Goal: Information Seeking & Learning: Check status

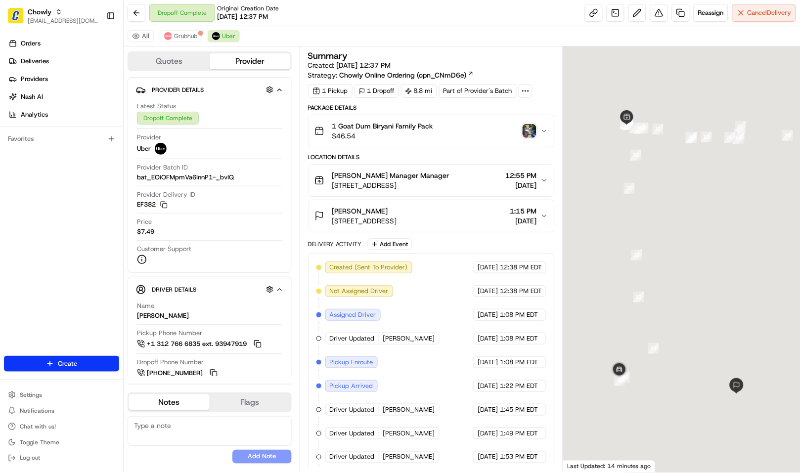
click at [529, 131] on img "button" at bounding box center [530, 131] width 14 height 14
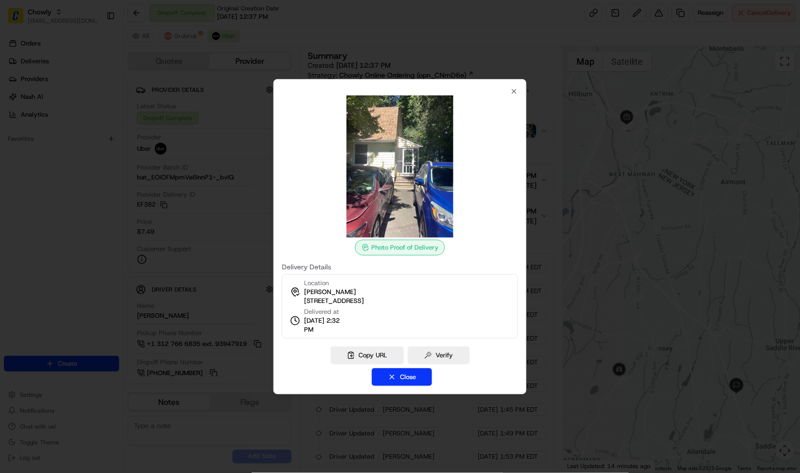
click at [567, 235] on div at bounding box center [400, 236] width 800 height 473
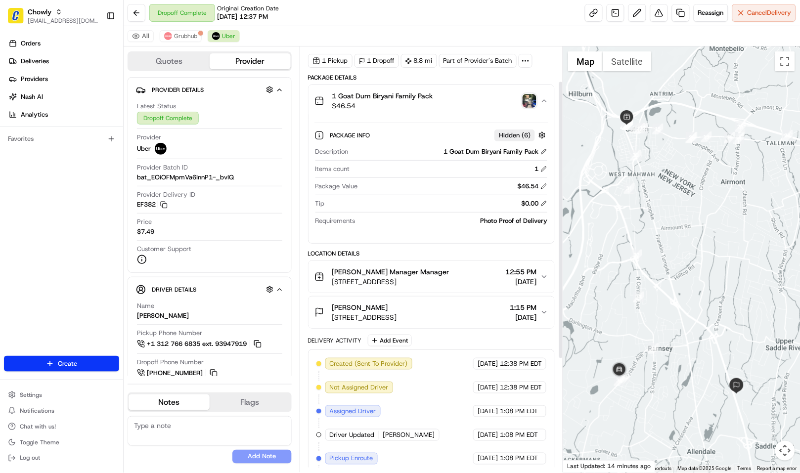
scroll to position [55, 0]
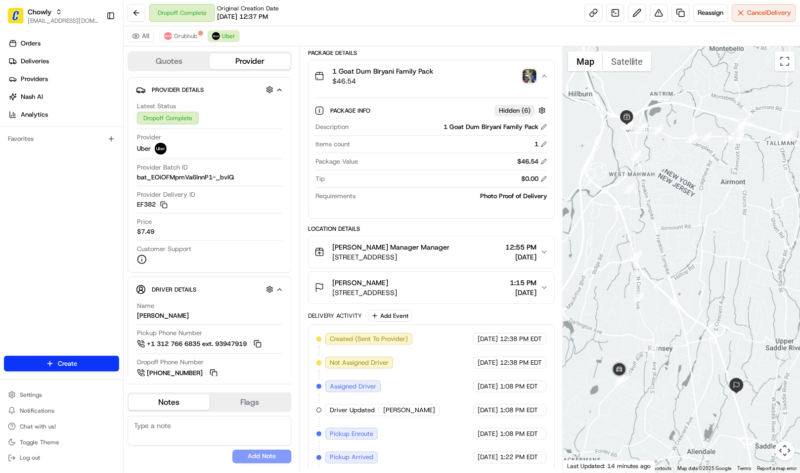
click at [541, 289] on icon "button" at bounding box center [544, 288] width 8 height 8
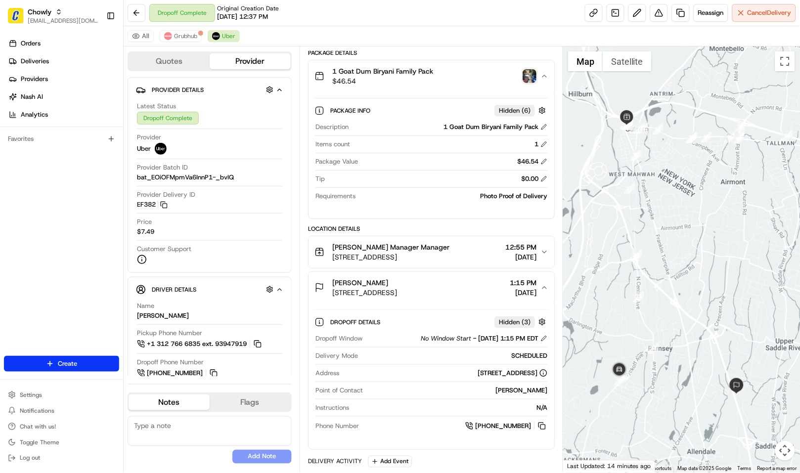
drag, startPoint x: 452, startPoint y: 294, endPoint x: 330, endPoint y: 293, distance: 122.1
click at [330, 293] on div "Himanshu Baruwala 112 NJ-17, Ramsey, NJ 07446, USA 1:15 PM 08/23/2025" at bounding box center [427, 288] width 226 height 20
copy span "112 NJ-17, Ramsey, NJ 07446, USA"
click at [420, 43] on div "All Grubhub Uber" at bounding box center [462, 36] width 676 height 20
click at [416, 39] on div "All Grubhub Uber" at bounding box center [462, 36] width 676 height 20
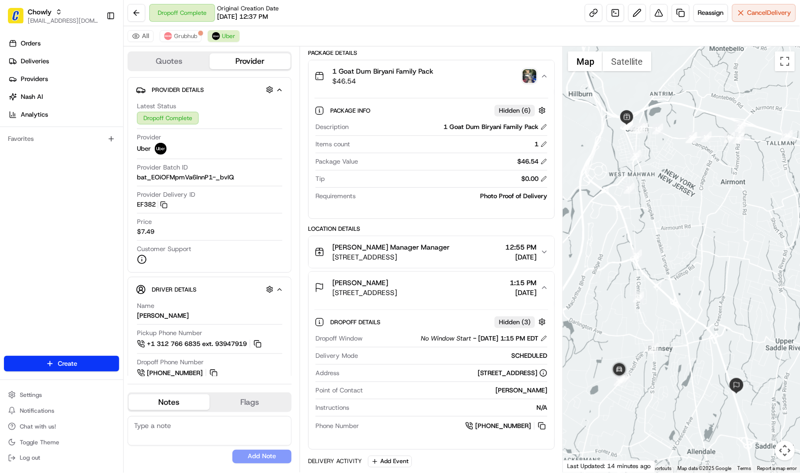
click at [506, 29] on div "All Grubhub Uber" at bounding box center [462, 36] width 676 height 20
click at [541, 252] on icon "button" at bounding box center [544, 252] width 8 height 8
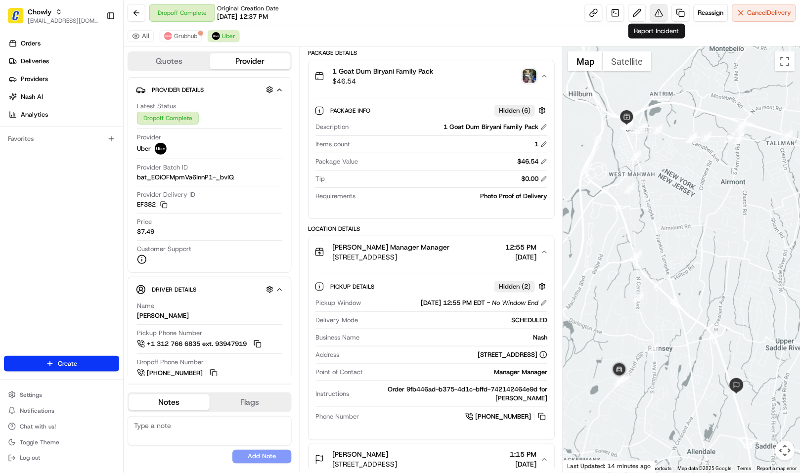
click at [659, 6] on button at bounding box center [659, 13] width 18 height 18
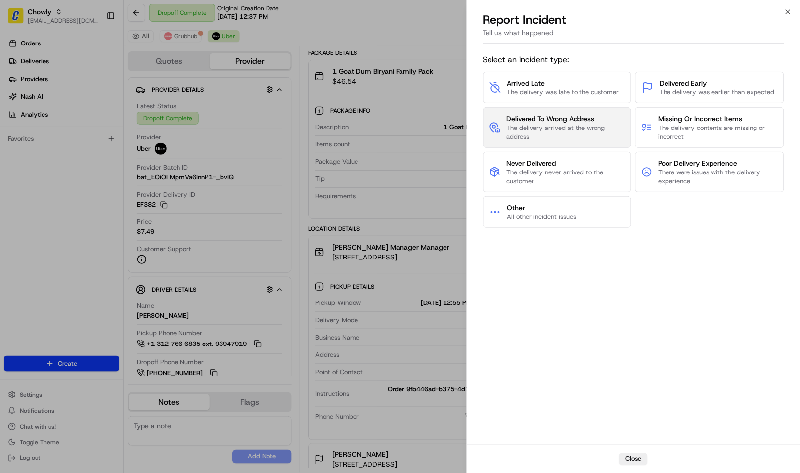
click at [579, 117] on span "Delivered To Wrong Address" at bounding box center [566, 119] width 119 height 10
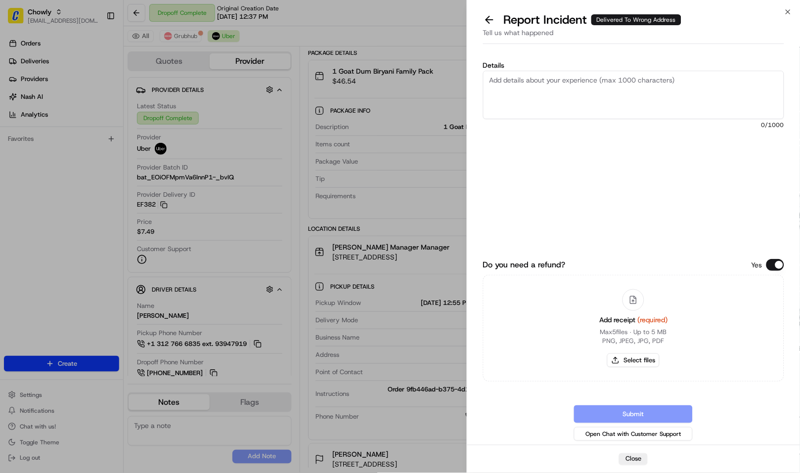
click at [580, 91] on textarea "Details" at bounding box center [633, 95] width 301 height 48
type textarea "The driver"
click at [571, 83] on textarea "The driver" at bounding box center [633, 95] width 301 height 48
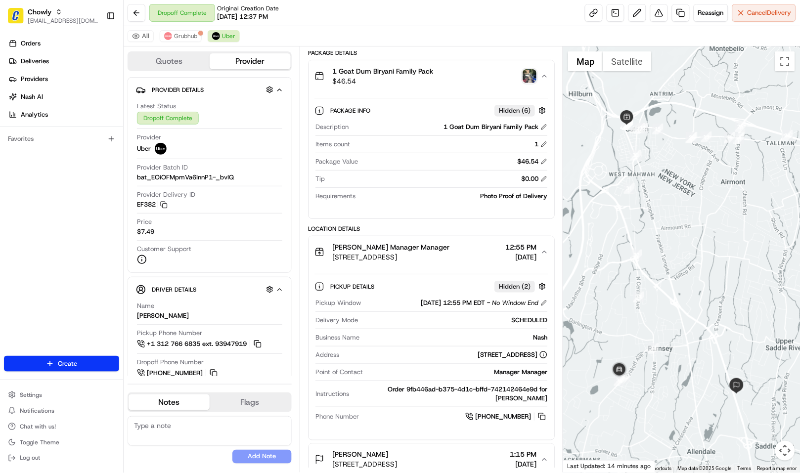
click at [533, 73] on img "button" at bounding box center [530, 76] width 14 height 14
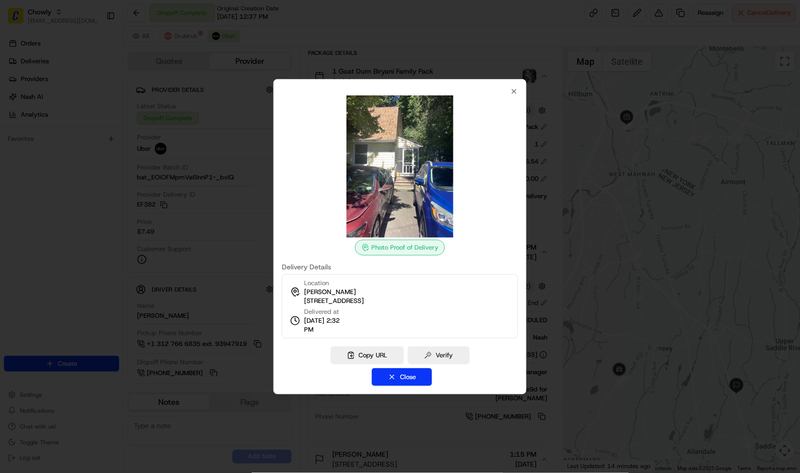
drag, startPoint x: 690, startPoint y: 36, endPoint x: 651, endPoint y: 119, distance: 92.2
click at [690, 36] on div at bounding box center [400, 236] width 800 height 473
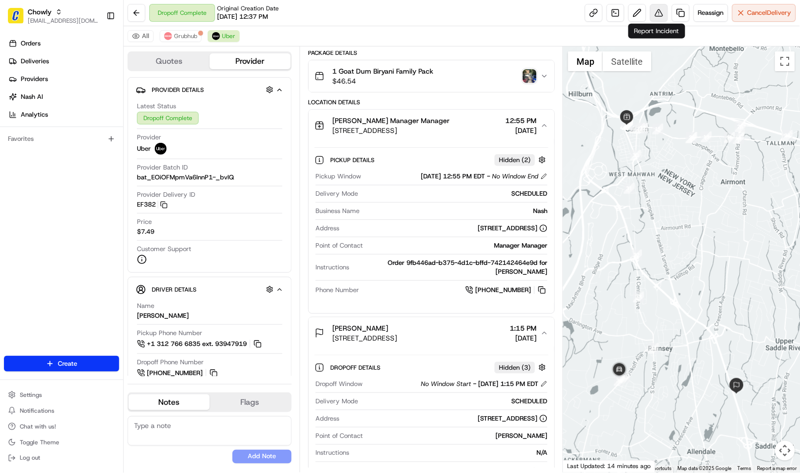
click at [661, 13] on button at bounding box center [659, 13] width 18 height 18
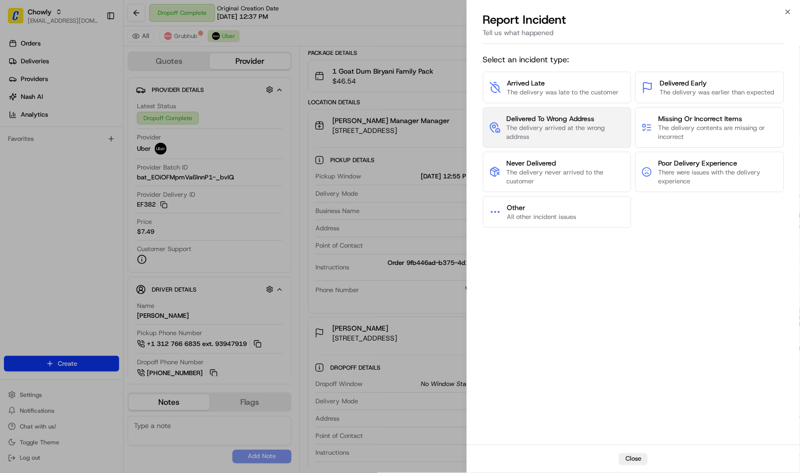
click at [554, 112] on button "Delivered To Wrong Address The delivery arrived at the wrong address" at bounding box center [557, 127] width 149 height 41
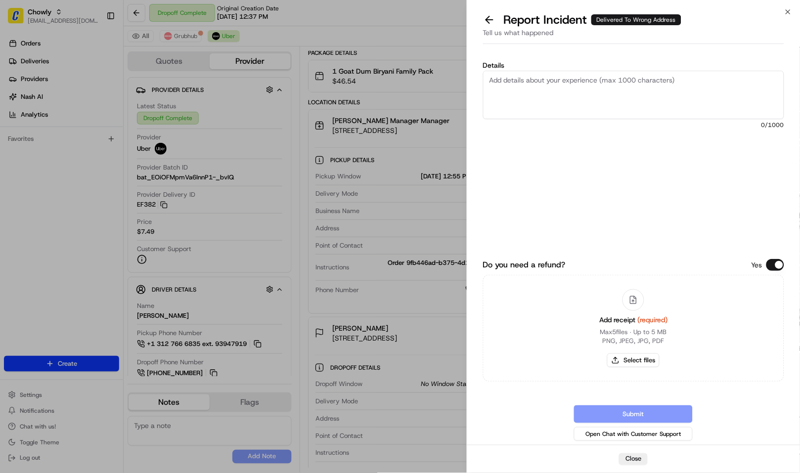
click at [575, 96] on textarea "Details" at bounding box center [633, 95] width 301 height 48
type textarea "The driver delivered it to wrong house. The customer is at a hotel. Checked map…"
click at [646, 357] on button "Select files" at bounding box center [633, 360] width 52 height 14
type input "C:\fakepath\11111.png"
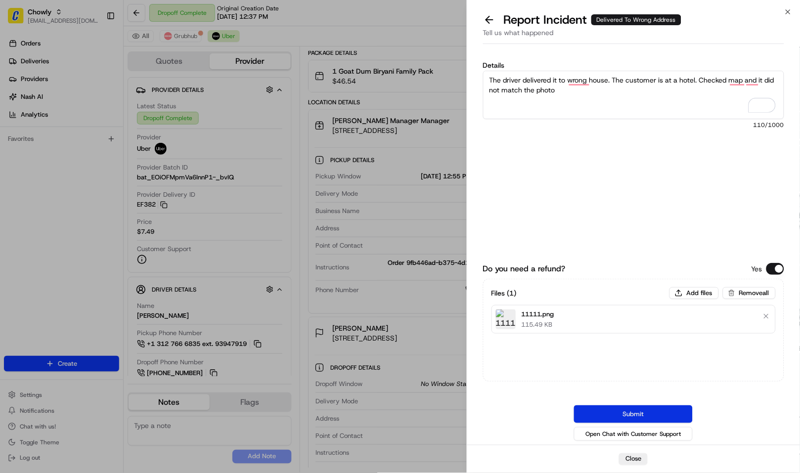
click at [646, 410] on button "Submit" at bounding box center [633, 414] width 119 height 18
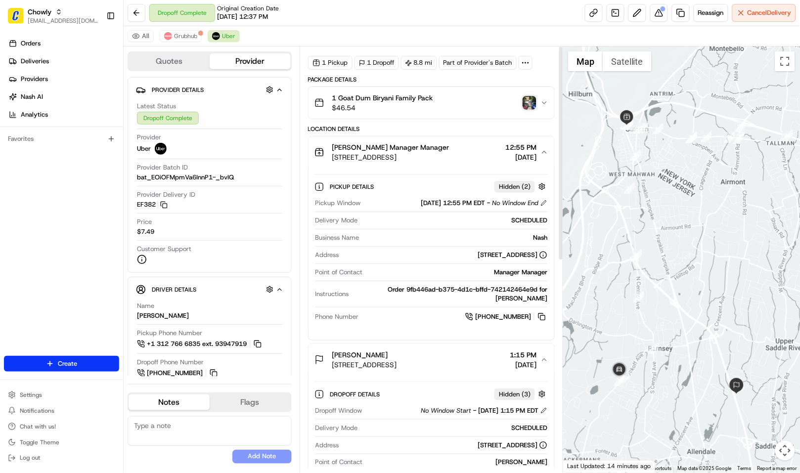
scroll to position [0, 0]
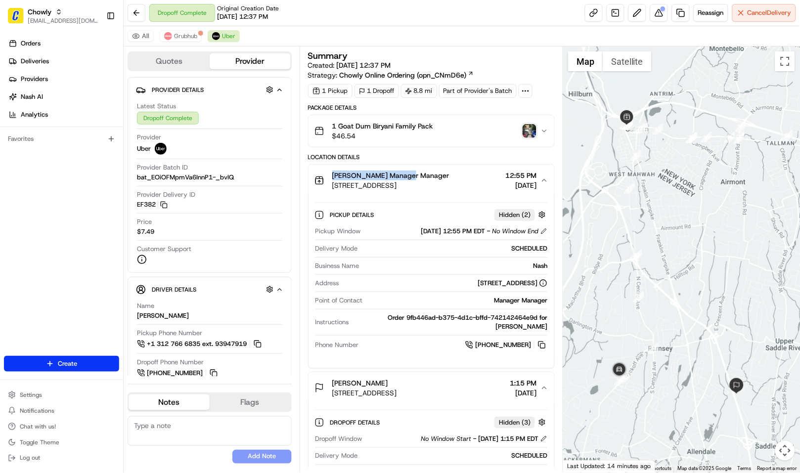
drag, startPoint x: 424, startPoint y: 174, endPoint x: 331, endPoint y: 176, distance: 93.0
click at [331, 176] on div "Nash Manager Manager 33 Lafayette Ave, Suffern, NY 10901, USA" at bounding box center [381, 181] width 135 height 20
copy span "Nash Manager Manager"
drag, startPoint x: 476, startPoint y: 186, endPoint x: 333, endPoint y: 192, distance: 143.0
click at [333, 192] on button "Nash Manager Manager 33 Lafayette Ave, Suffern, NY 10901, USA 12:55 PM 08/23/20…" at bounding box center [431, 181] width 246 height 32
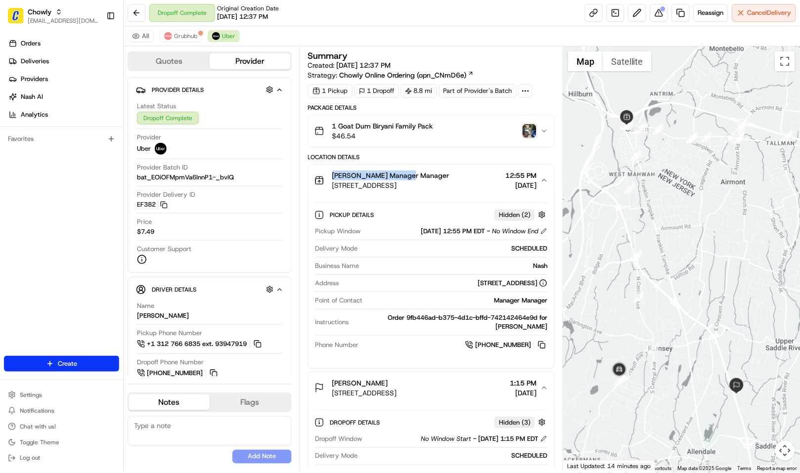
scroll to position [110, 0]
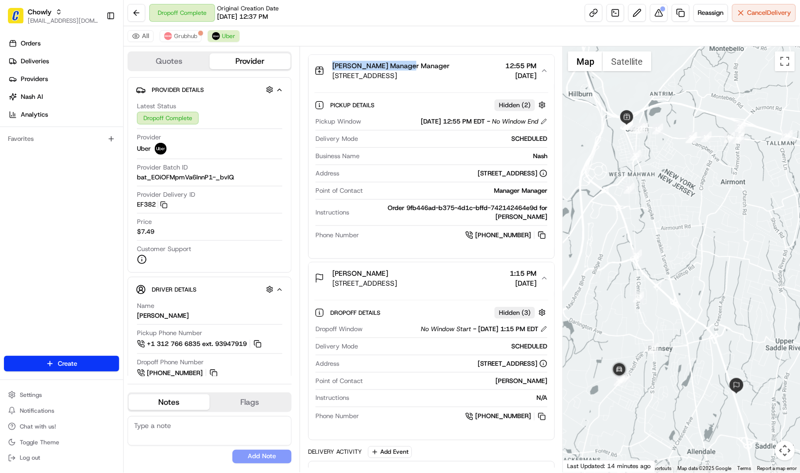
drag, startPoint x: 463, startPoint y: 287, endPoint x: 330, endPoint y: 290, distance: 132.5
click at [330, 290] on button "Himanshu Baruwala 112 NJ-17, Ramsey, NJ 07446, USA 1:15 PM 08/23/2025" at bounding box center [431, 279] width 246 height 32
copy span "112 NJ-17, Ramsey, NJ 07446, USA"
click at [544, 232] on button at bounding box center [541, 235] width 11 height 11
click at [545, 235] on button at bounding box center [541, 235] width 11 height 11
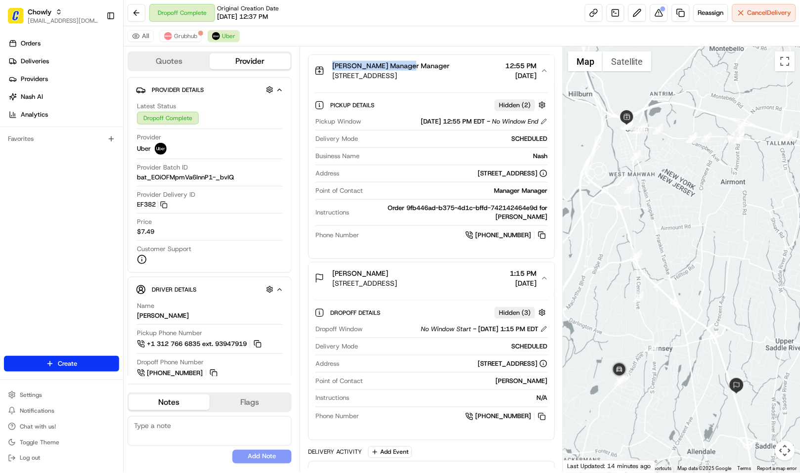
click at [458, 11] on div "Dropoff Complete Original Creation Date 08/23/2025 12:37 PM Reassign Cancel Del…" at bounding box center [462, 13] width 676 height 26
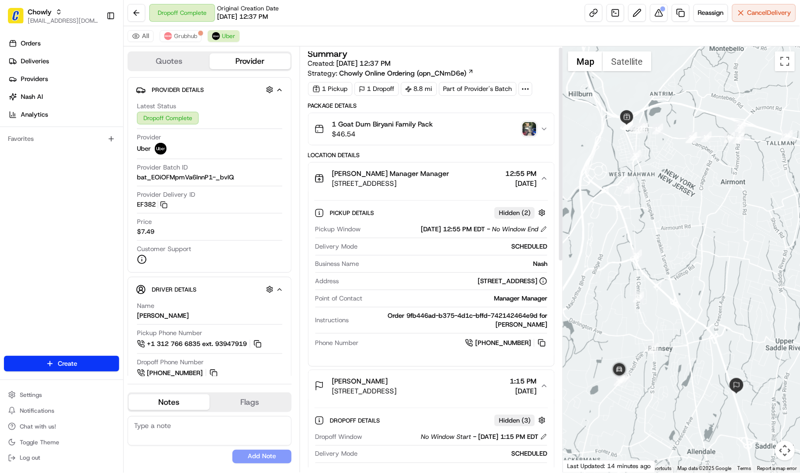
scroll to position [0, 0]
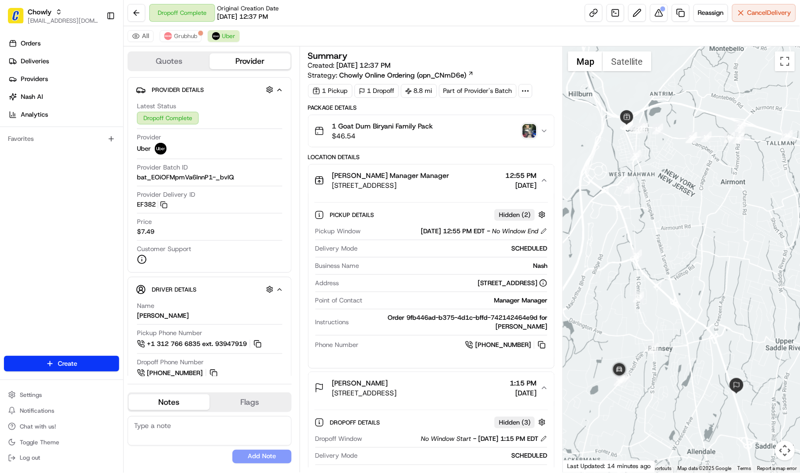
click at [544, 132] on icon "button" at bounding box center [544, 131] width 4 height 2
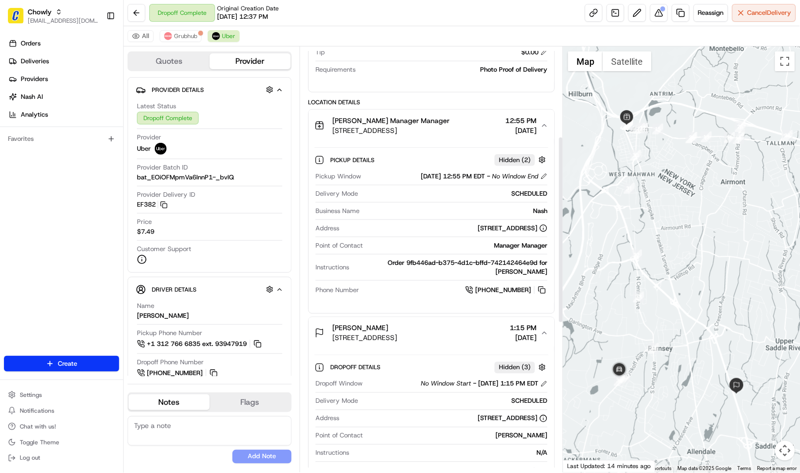
scroll to position [220, 0]
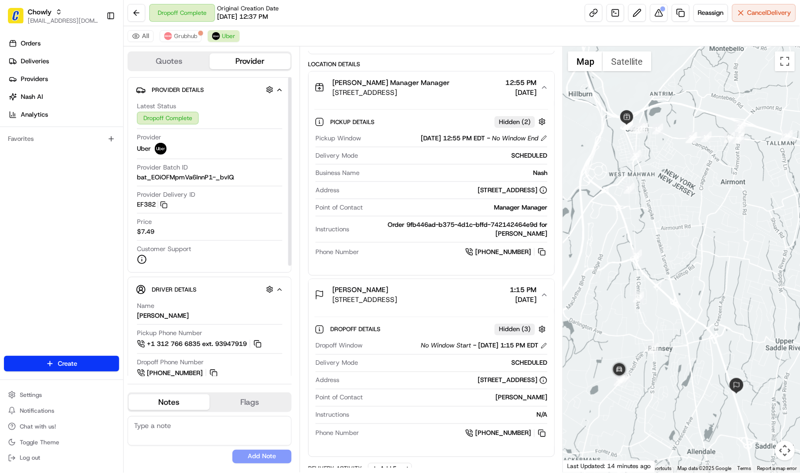
click at [397, 27] on div "All Grubhub Uber" at bounding box center [462, 36] width 676 height 20
click at [132, 14] on button at bounding box center [137, 13] width 18 height 18
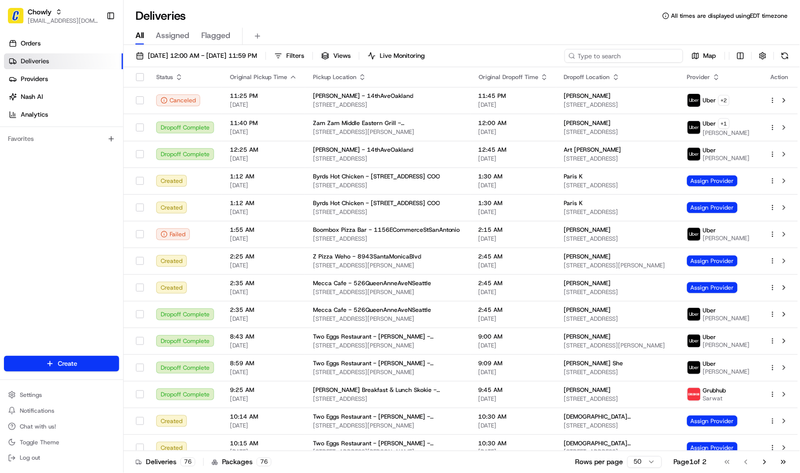
click at [609, 56] on input at bounding box center [624, 56] width 119 height 14
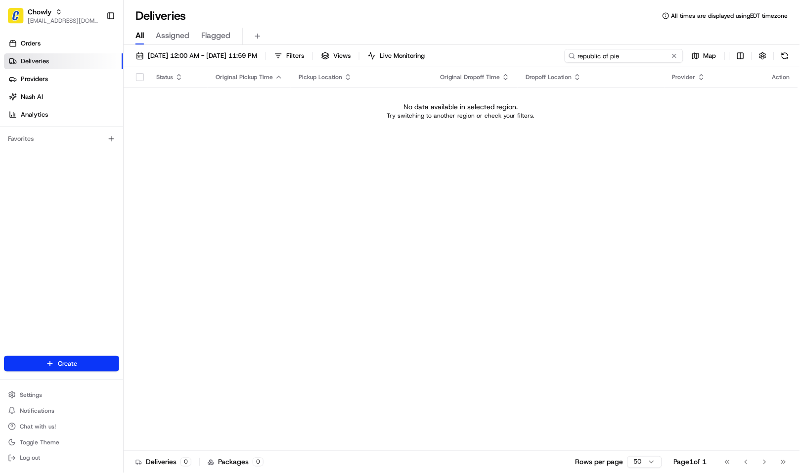
click at [609, 56] on input "republic of pie" at bounding box center [624, 56] width 119 height 14
type input "lauren chee"
drag, startPoint x: 50, startPoint y: 14, endPoint x: 66, endPoint y: 15, distance: 15.4
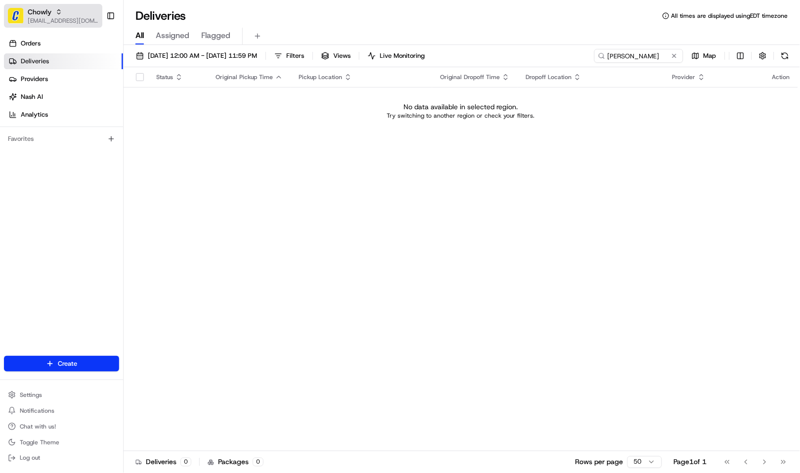
click at [50, 14] on span "Chowly" at bounding box center [40, 12] width 24 height 10
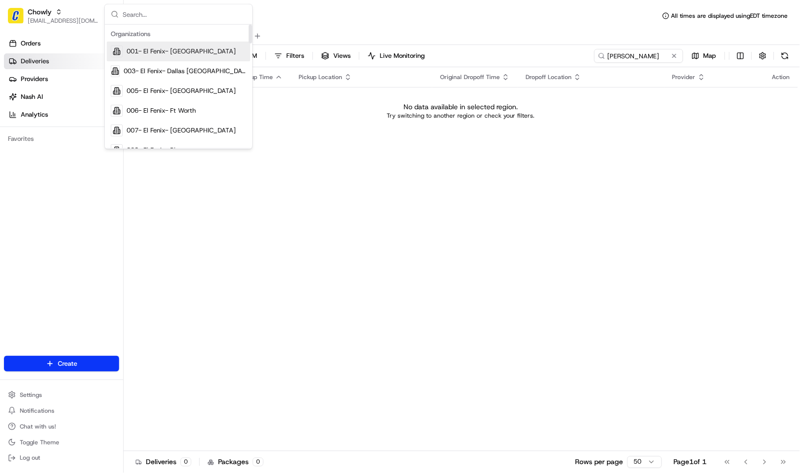
click at [146, 15] on input "text" at bounding box center [185, 14] width 124 height 20
type input "republic"
click at [137, 53] on span "Republic Of Pie" at bounding box center [149, 51] width 45 height 9
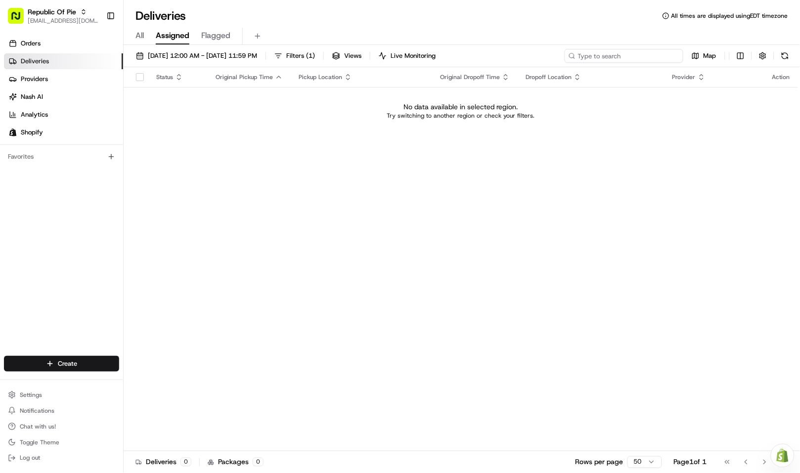
click at [645, 55] on input at bounding box center [624, 56] width 119 height 14
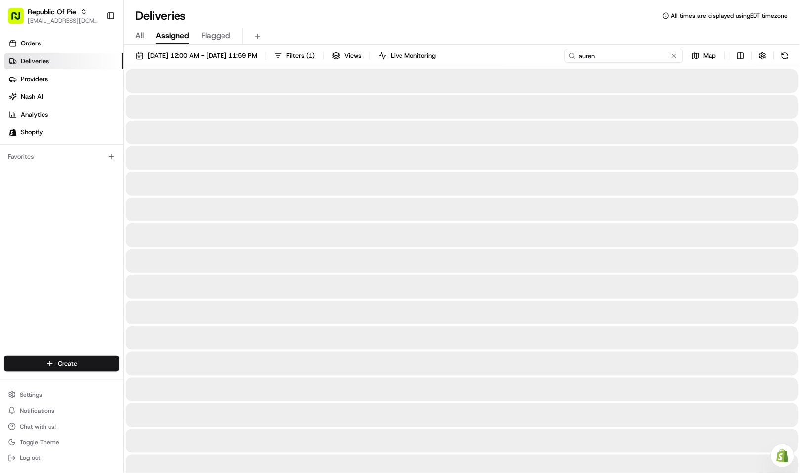
type input "lauren"
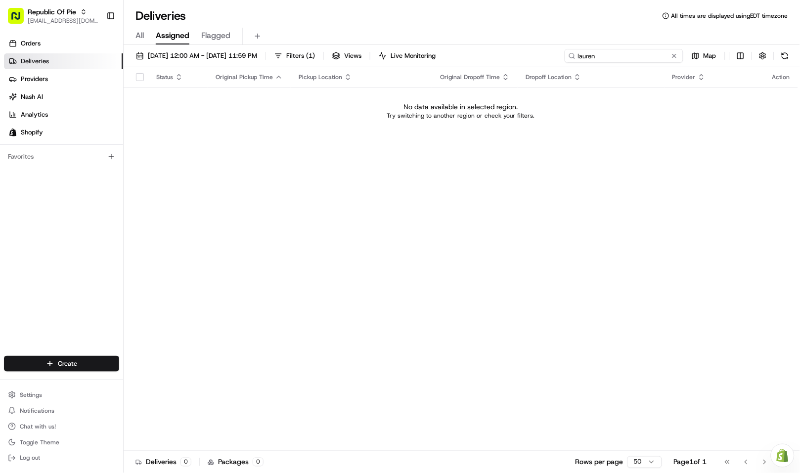
click at [633, 57] on input "lauren" at bounding box center [624, 56] width 119 height 14
click at [216, 52] on span "08/23/2025 12:00 AM - 08/23/2025 11:59 PM" at bounding box center [202, 55] width 109 height 9
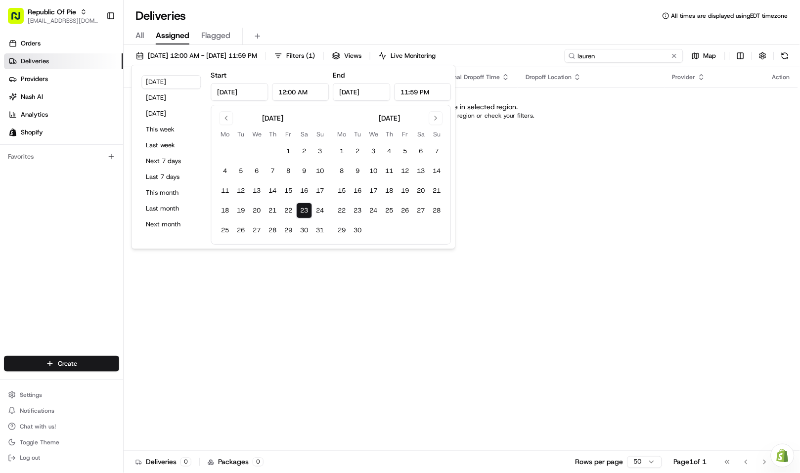
click at [637, 56] on input "lauren" at bounding box center [624, 56] width 119 height 14
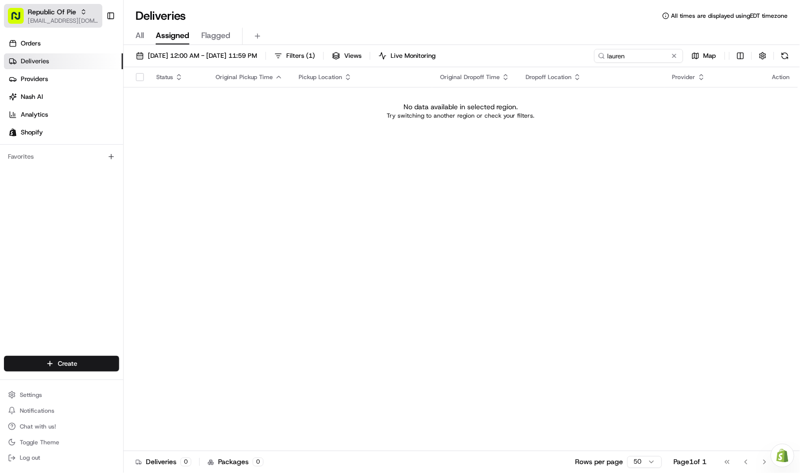
click at [22, 8] on icon "button" at bounding box center [16, 16] width 16 height 16
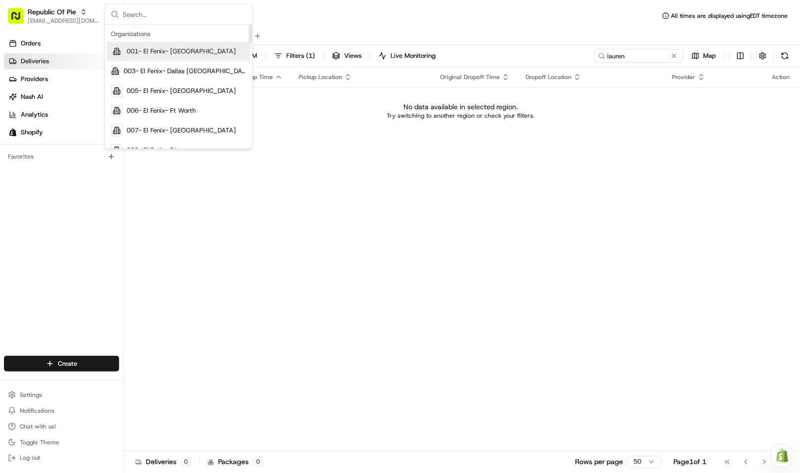
click at [188, 17] on input "text" at bounding box center [185, 14] width 124 height 20
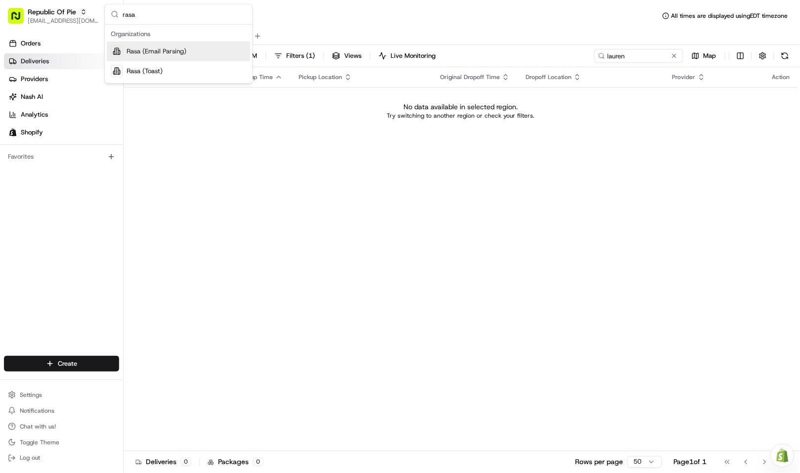
type input "rasa"
click at [171, 52] on span "Rasa (Email Parsing)" at bounding box center [157, 51] width 60 height 9
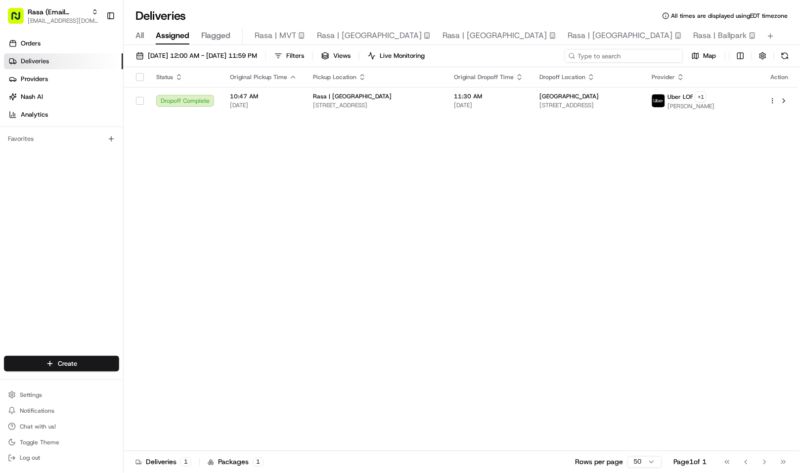
click at [659, 58] on input at bounding box center [624, 56] width 119 height 14
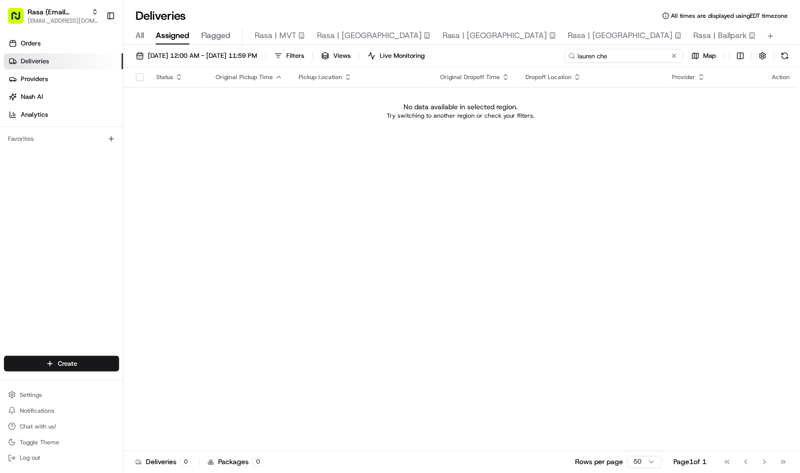
click at [659, 58] on input "lauren che" at bounding box center [624, 56] width 119 height 14
type input "Republic of"
click at [77, 12] on span "Rasa (Email Parsing)" at bounding box center [58, 12] width 60 height 10
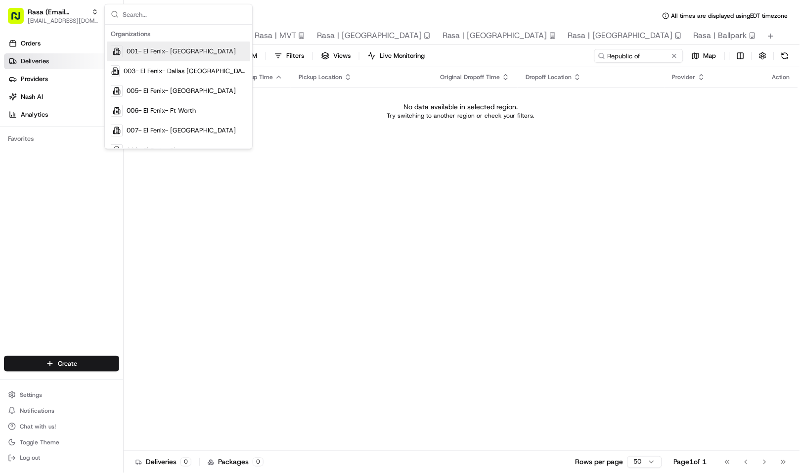
click at [166, 13] on input "text" at bounding box center [185, 14] width 124 height 20
type input "r"
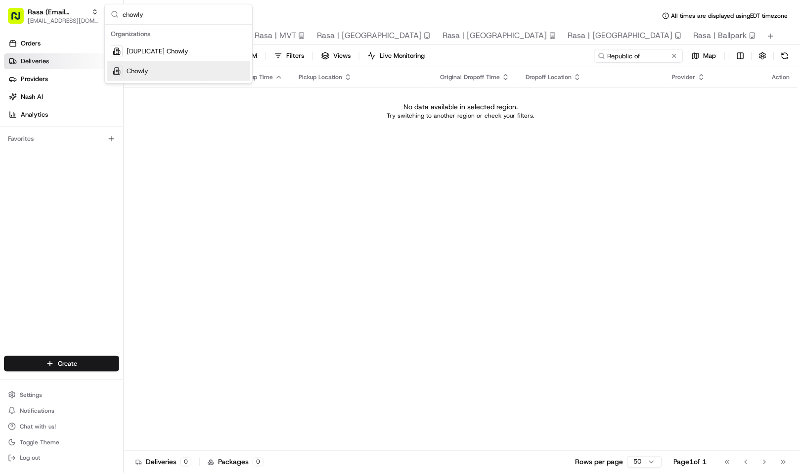
type input "chowly"
click at [159, 68] on div "Chowly" at bounding box center [178, 71] width 143 height 20
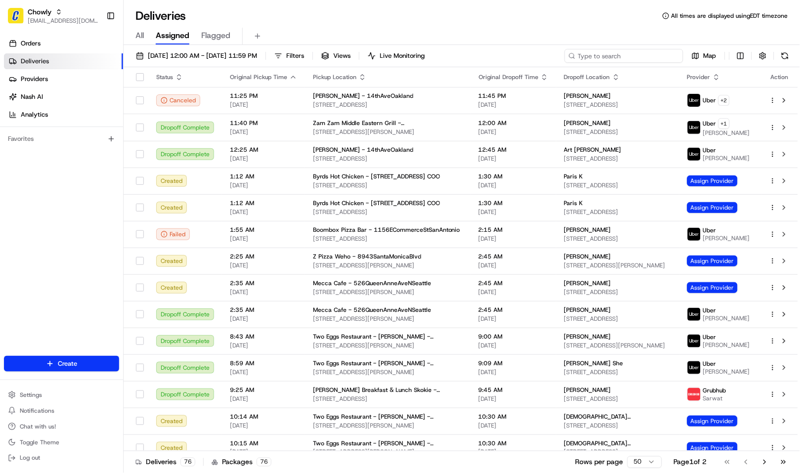
click at [646, 56] on input at bounding box center [624, 56] width 119 height 14
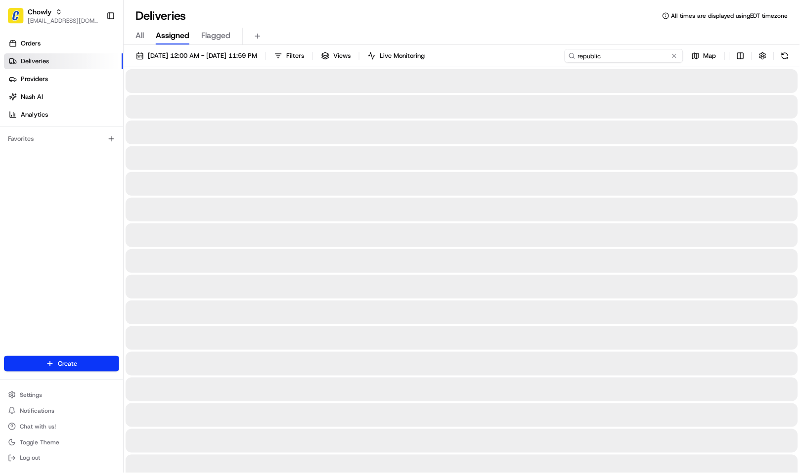
type input "republic"
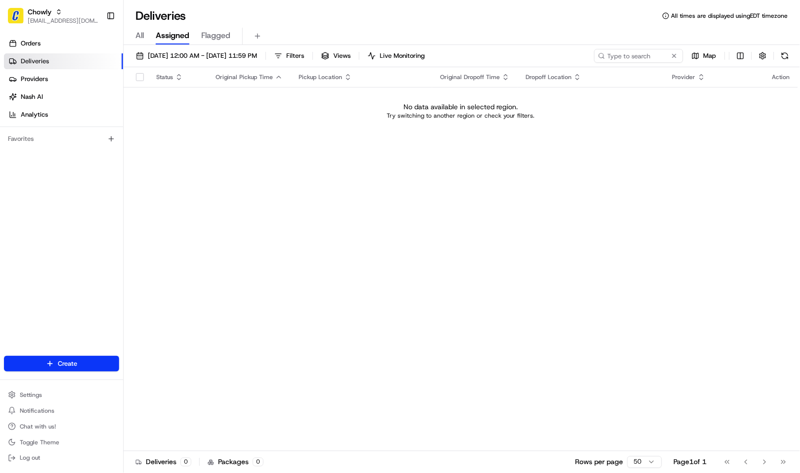
click at [143, 37] on span "All" at bounding box center [139, 36] width 8 height 12
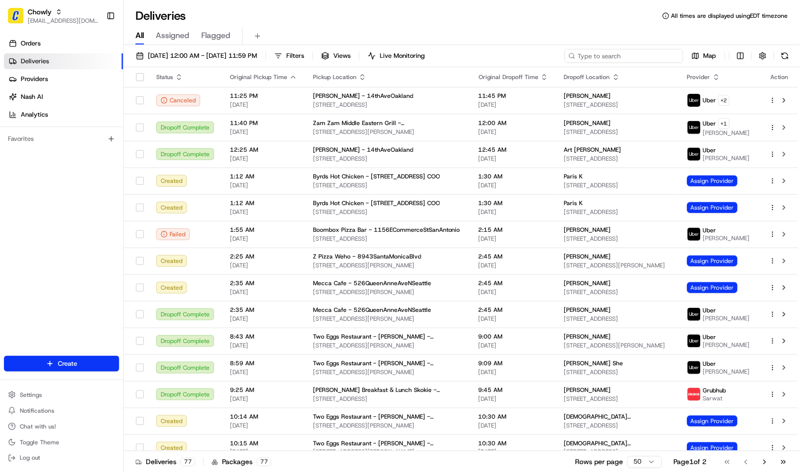
click at [652, 55] on input at bounding box center [624, 56] width 119 height 14
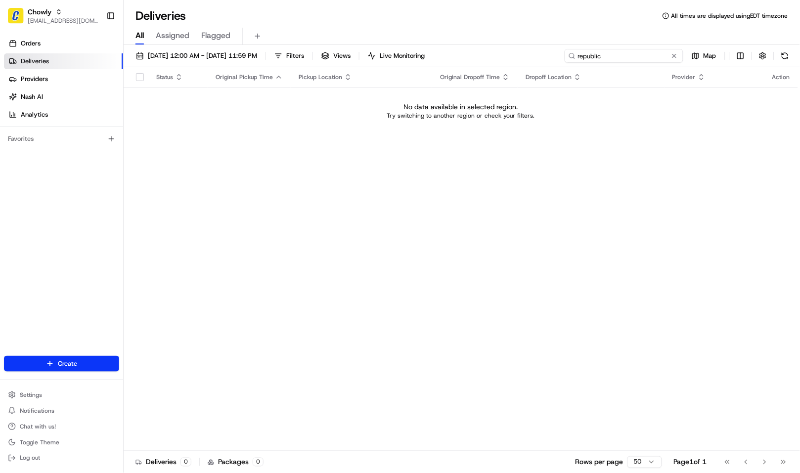
click at [633, 55] on input "republic" at bounding box center [624, 56] width 119 height 14
click at [648, 57] on input "republic" at bounding box center [624, 56] width 119 height 14
paste input "lauren chee"
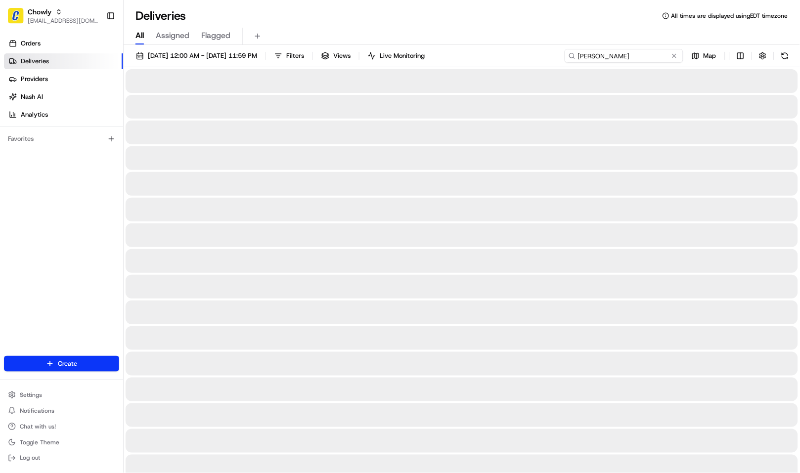
type input "lauren chee"
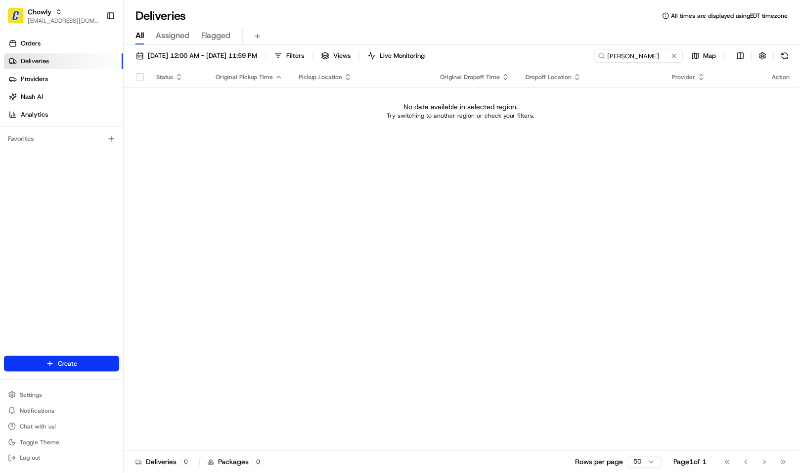
drag, startPoint x: 538, startPoint y: 247, endPoint x: 545, endPoint y: 231, distance: 17.3
click at [538, 247] on div "Status Original Pickup Time Pickup Location Original Dropoff Time Dropoff Locat…" at bounding box center [461, 259] width 674 height 384
click at [63, 17] on span "[EMAIL_ADDRESS][DOMAIN_NAME]" at bounding box center [63, 21] width 71 height 8
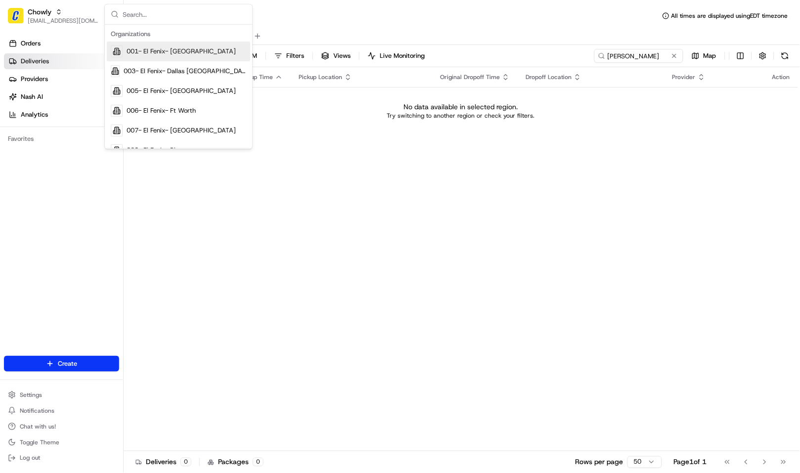
click at [157, 18] on input "text" at bounding box center [185, 14] width 124 height 20
type input "republic"
click at [154, 52] on span "Republic Of Pie" at bounding box center [149, 51] width 45 height 9
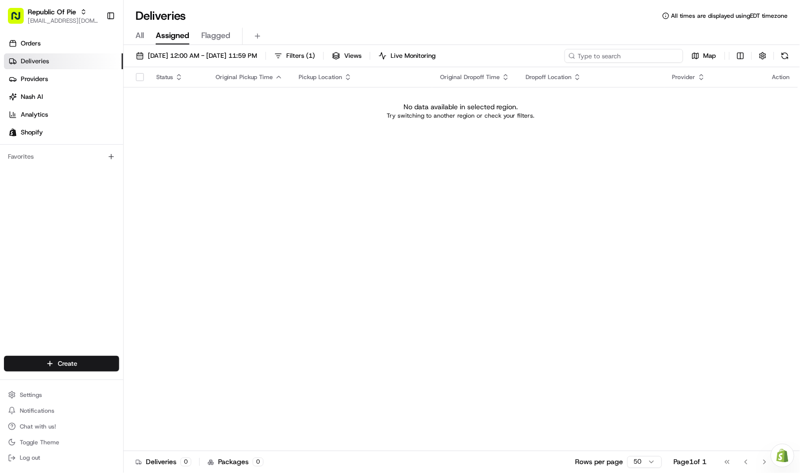
click at [650, 55] on input at bounding box center [624, 56] width 119 height 14
type input "lauren"
click at [144, 35] on div "All Assigned Flagged" at bounding box center [462, 36] width 676 height 17
click at [636, 52] on input "lauren" at bounding box center [624, 56] width 119 height 14
click at [632, 55] on input "lauren" at bounding box center [624, 56] width 119 height 14
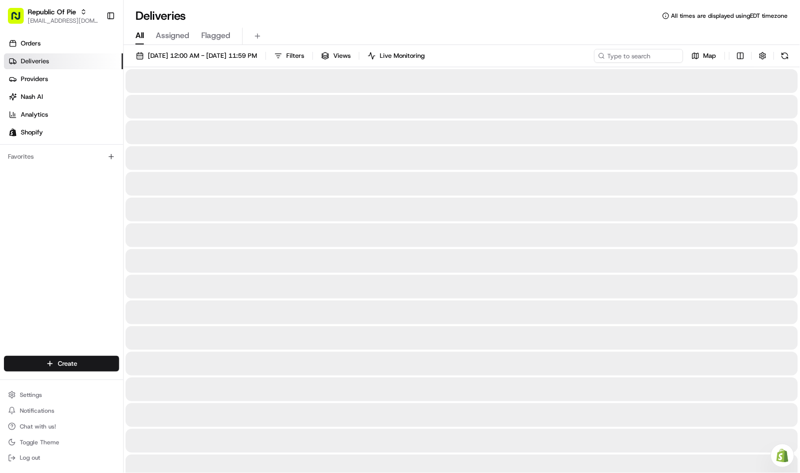
click at [138, 31] on span "All" at bounding box center [139, 36] width 8 height 12
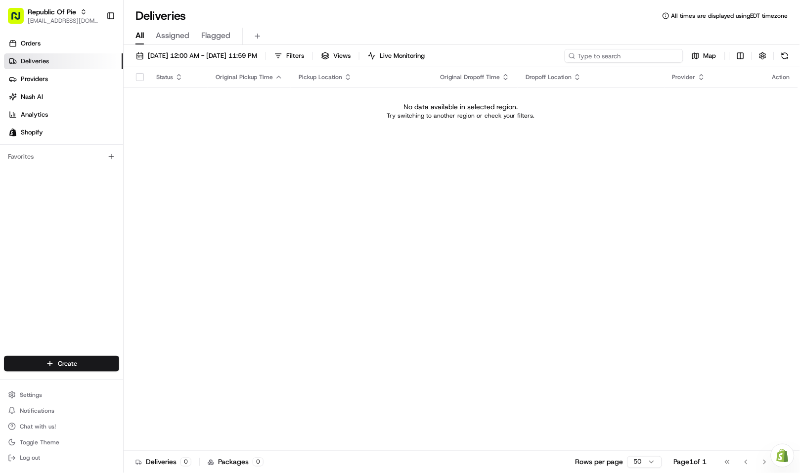
click at [629, 57] on input at bounding box center [624, 56] width 119 height 14
click at [642, 56] on input "lauren" at bounding box center [624, 56] width 119 height 14
click at [654, 56] on input "lauren chee" at bounding box center [624, 56] width 119 height 14
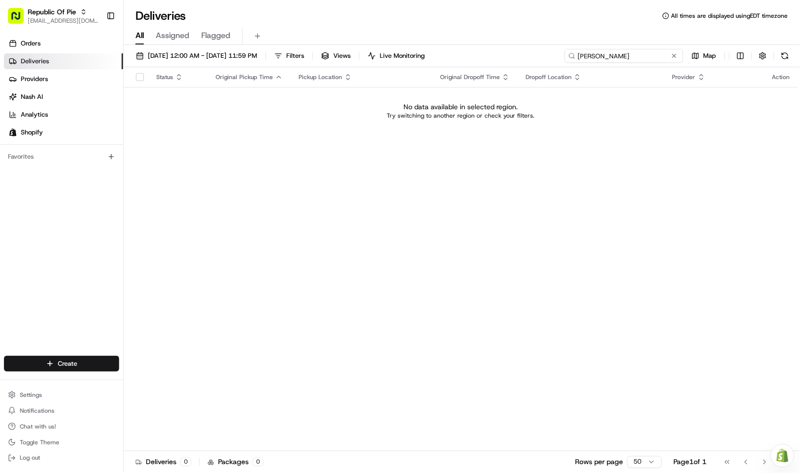
paste input "philip kim"
click at [580, 58] on input "philip kim" at bounding box center [624, 56] width 119 height 14
click at [623, 54] on input "philip kim" at bounding box center [624, 56] width 119 height 14
click at [589, 56] on input "philip kim" at bounding box center [624, 56] width 119 height 14
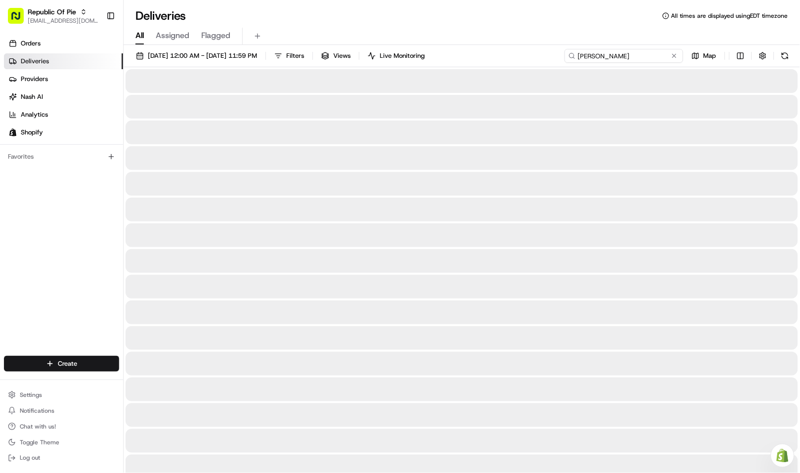
type input "phillip kim"
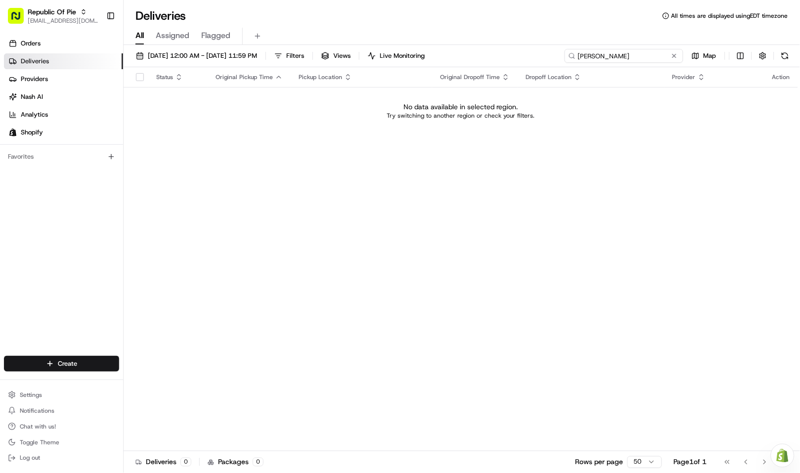
click at [614, 56] on input "phillip kim" at bounding box center [624, 56] width 119 height 14
drag, startPoint x: 236, startPoint y: 51, endPoint x: 229, endPoint y: 52, distance: 7.4
click at [236, 51] on span "08/23/2025 12:00 AM - 08/23/2025 11:59 PM" at bounding box center [202, 55] width 109 height 9
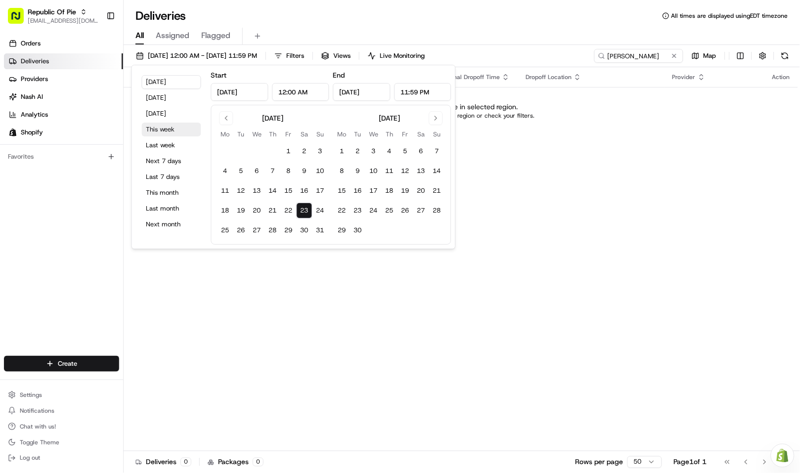
click at [161, 130] on button "This week" at bounding box center [171, 130] width 59 height 14
type input "Aug 18, 2025"
type input "Aug 24, 2025"
click at [638, 59] on input "phillip kim" at bounding box center [624, 56] width 119 height 14
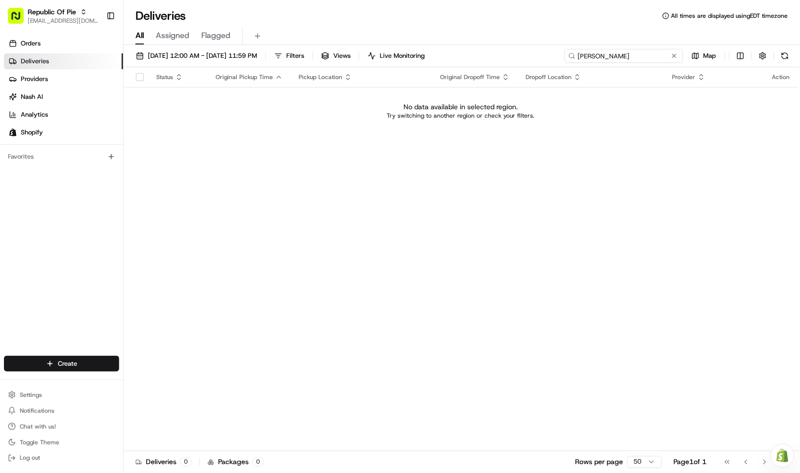
click at [643, 58] on input "phillip kim" at bounding box center [624, 56] width 119 height 14
paste input "lauren chee"
click at [644, 55] on input "lauren chee" at bounding box center [624, 56] width 119 height 14
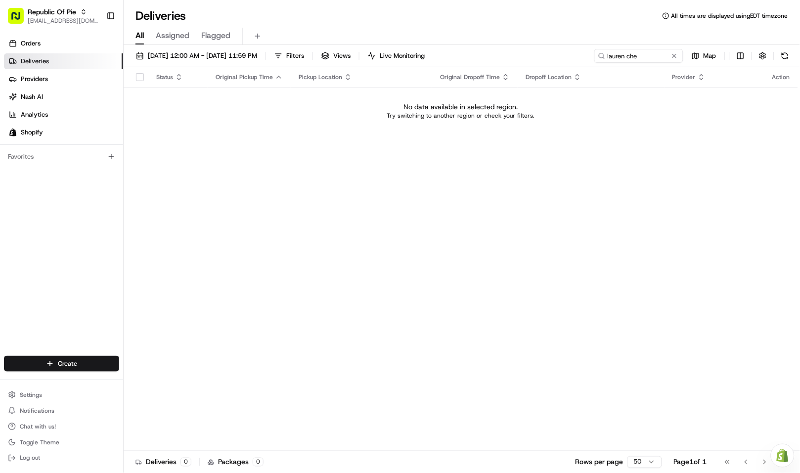
drag, startPoint x: 485, startPoint y: 101, endPoint x: 691, endPoint y: 132, distance: 207.5
click at [488, 103] on p "No data available in selected region." at bounding box center [461, 107] width 114 height 10
click at [653, 57] on input "lauren che" at bounding box center [624, 56] width 119 height 14
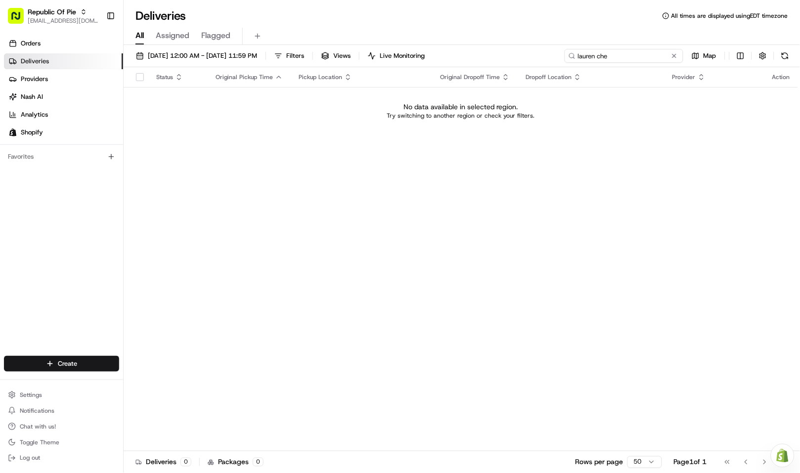
paste input "526 North Irving Bld"
drag, startPoint x: 644, startPoint y: 57, endPoint x: 594, endPoint y: 57, distance: 49.9
click at [594, 57] on input "526 North Irving" at bounding box center [624, 56] width 119 height 14
type input "526"
click at [394, 198] on div "Status Original Pickup Time Pickup Location Original Dropoff Time Dropoff Locat…" at bounding box center [461, 259] width 674 height 384
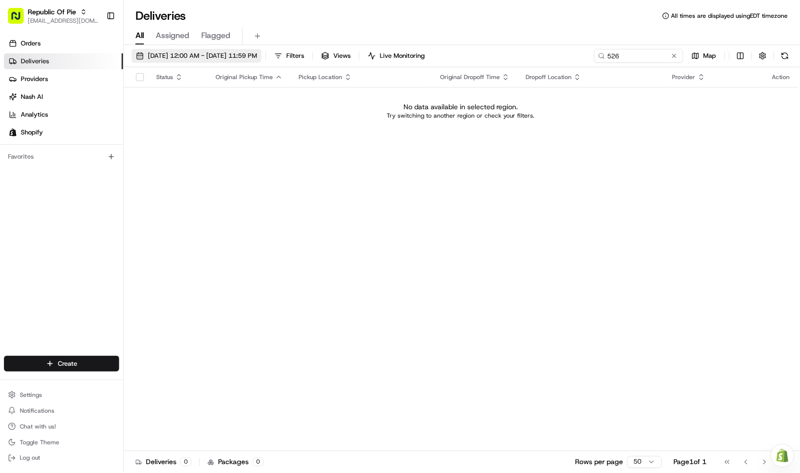
click at [211, 53] on span "08/18/2025 12:00 AM - 08/24/2025 11:59 PM" at bounding box center [202, 55] width 109 height 9
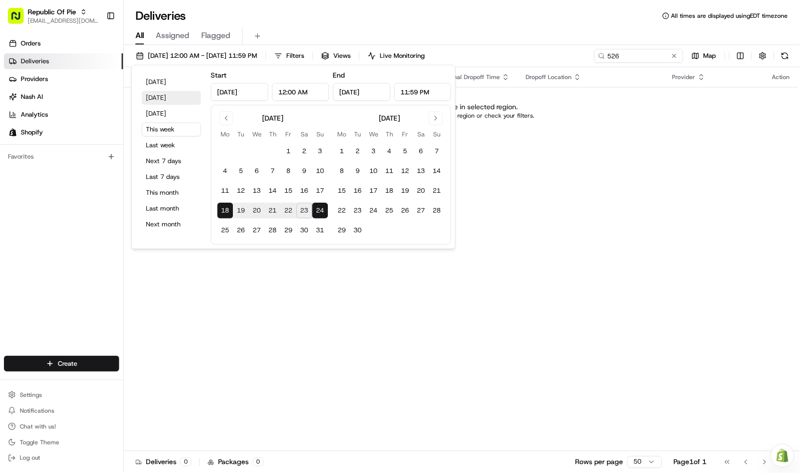
drag, startPoint x: 166, startPoint y: 96, endPoint x: 180, endPoint y: 100, distance: 14.9
click at [166, 97] on button "Yesterday" at bounding box center [171, 98] width 59 height 14
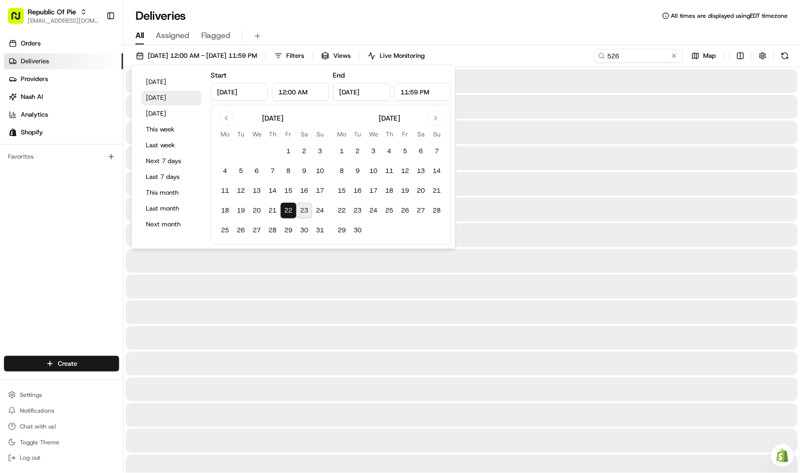
type input "Aug 22, 2025"
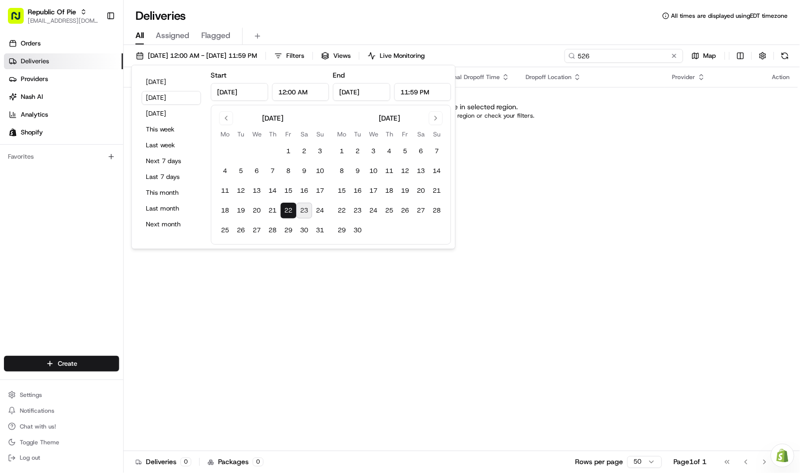
click at [638, 56] on input "526" at bounding box center [624, 56] width 119 height 14
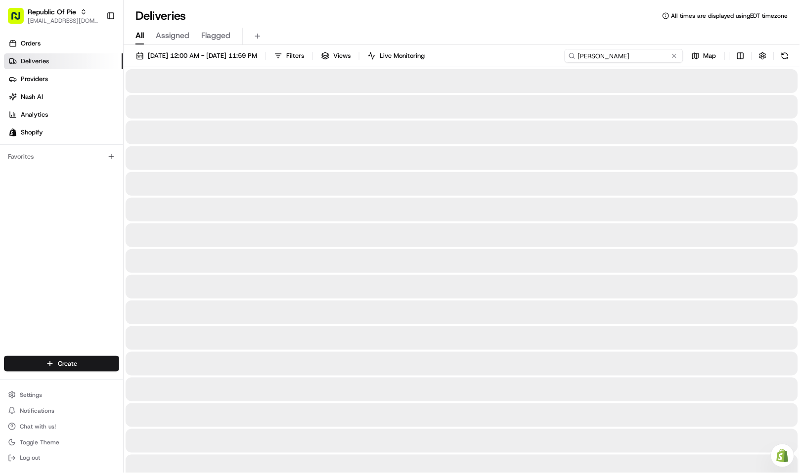
type input "Phillip kim"
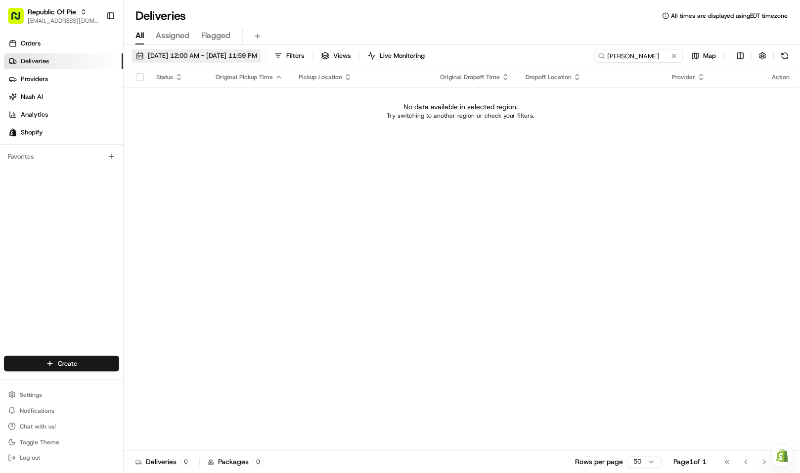
click at [191, 53] on span "08/22/2025 12:00 AM - 08/22/2025 11:59 PM" at bounding box center [202, 55] width 109 height 9
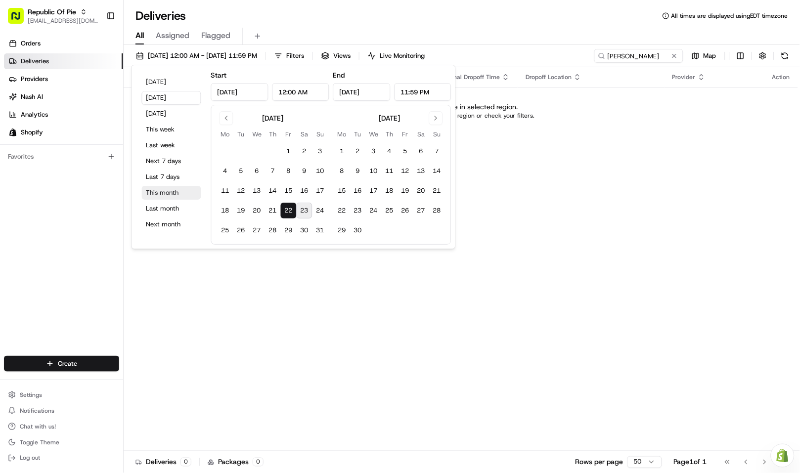
click at [167, 191] on button "This month" at bounding box center [171, 193] width 59 height 14
type input "Aug 1, 2025"
type input "Aug 31, 2025"
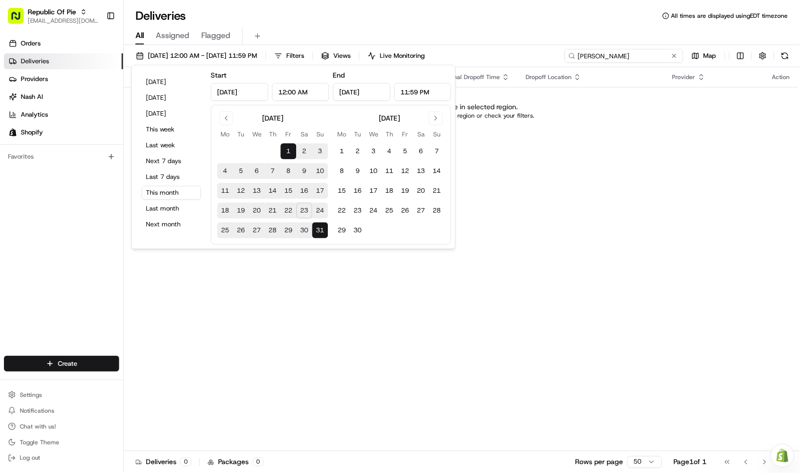
click at [650, 55] on input "Phillip kim" at bounding box center [624, 56] width 119 height 14
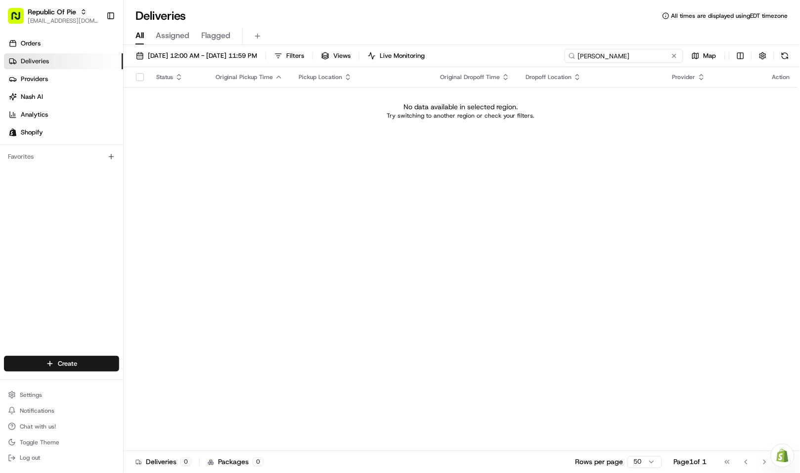
click at [643, 56] on input "Phillip kim" at bounding box center [624, 56] width 119 height 14
paste input "lauren chee"
type input "lauren chee"
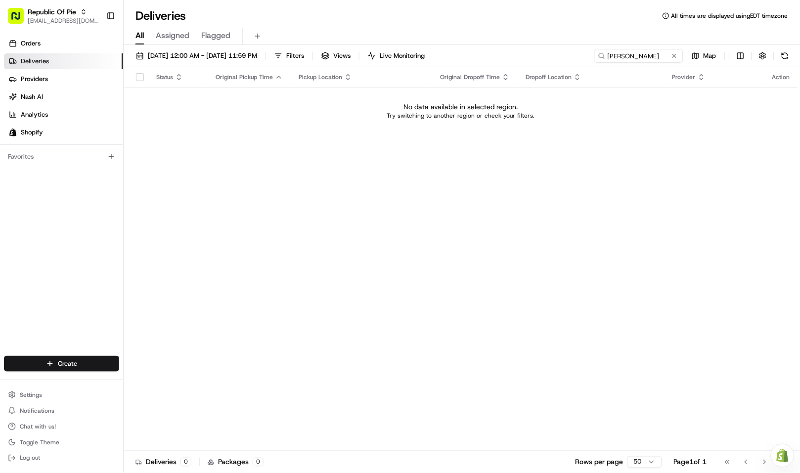
click at [493, 177] on div "Status Original Pickup Time Pickup Location Original Dropoff Time Dropoff Locat…" at bounding box center [461, 259] width 674 height 384
click at [220, 53] on span "08/01/2025 12:00 AM - 08/31/2025 11:59 PM" at bounding box center [202, 55] width 109 height 9
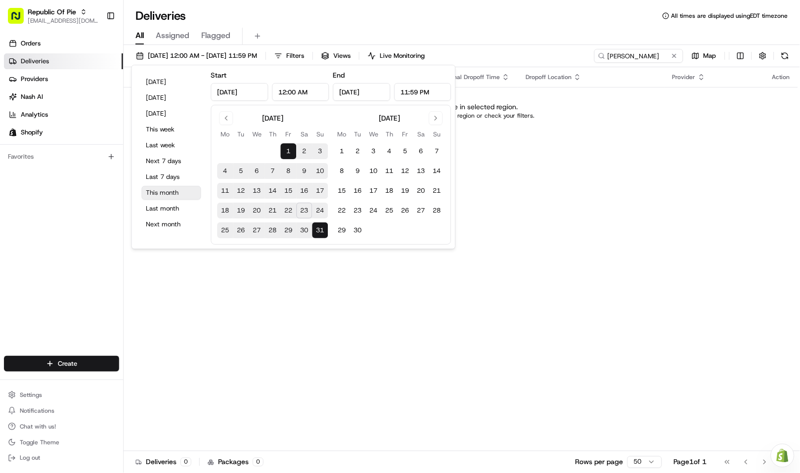
click at [177, 188] on button "This month" at bounding box center [171, 193] width 59 height 14
click at [590, 179] on div "Status Original Pickup Time Pickup Location Original Dropoff Time Dropoff Locat…" at bounding box center [461, 259] width 674 height 384
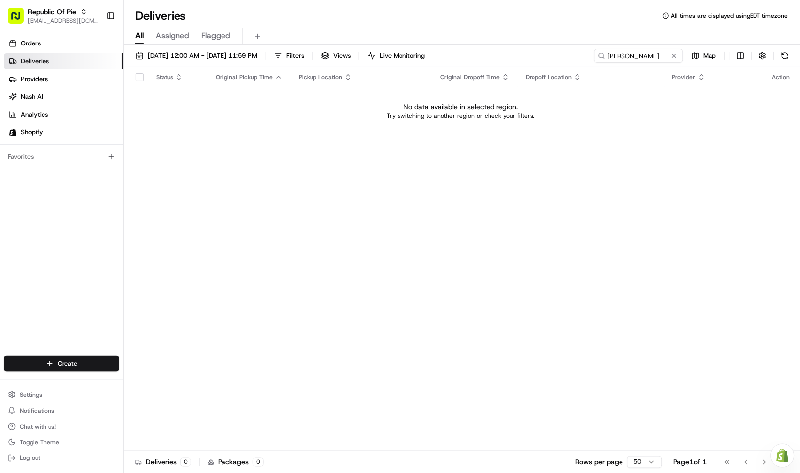
drag, startPoint x: 552, startPoint y: 127, endPoint x: 671, endPoint y: 90, distance: 124.6
click at [552, 126] on td "No data available in selected region. Try switching to another region or check …" at bounding box center [461, 110] width 674 height 47
click at [676, 53] on button at bounding box center [674, 56] width 10 height 10
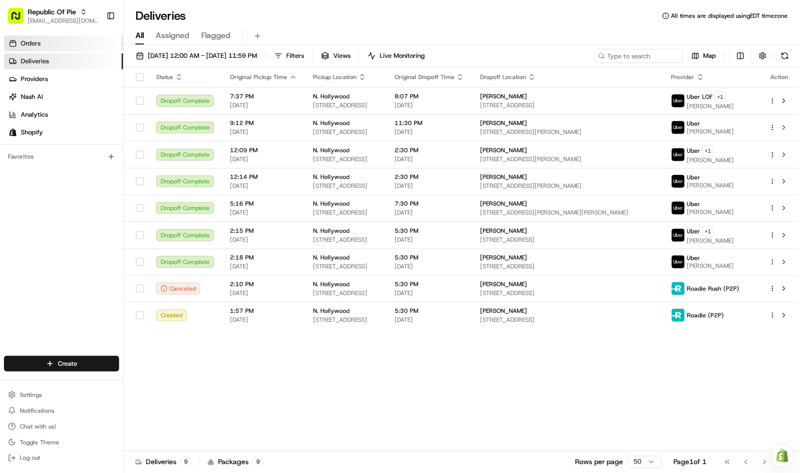
click at [71, 45] on link "Orders" at bounding box center [63, 44] width 119 height 16
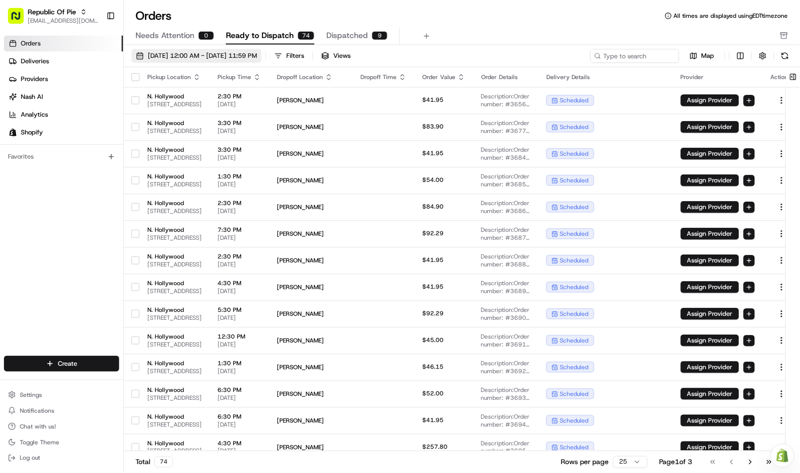
drag, startPoint x: 175, startPoint y: 34, endPoint x: 189, endPoint y: 56, distance: 26.7
click at [175, 34] on span "Needs Attention" at bounding box center [164, 36] width 59 height 12
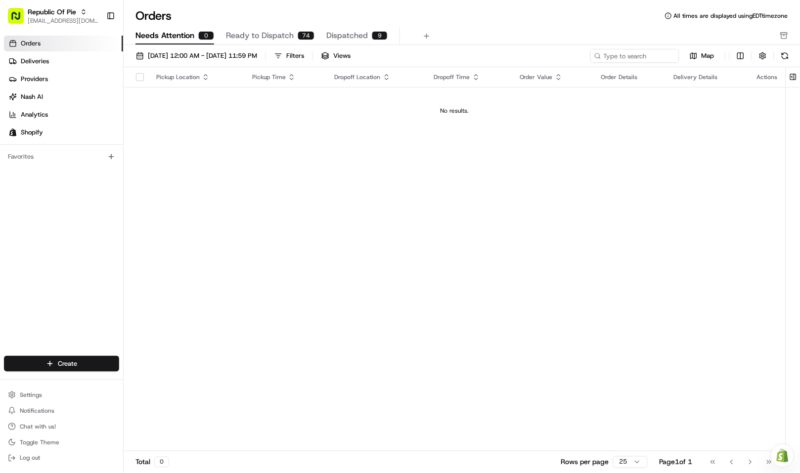
click at [251, 37] on span "Ready to Dispatch" at bounding box center [260, 36] width 68 height 12
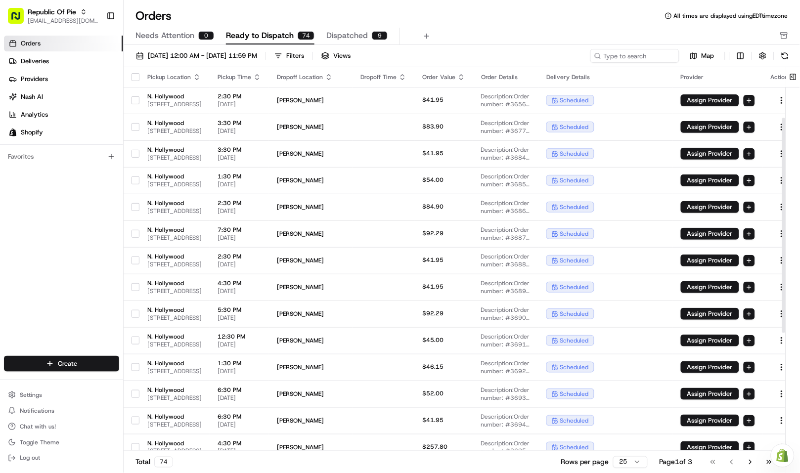
scroll to position [302, 0]
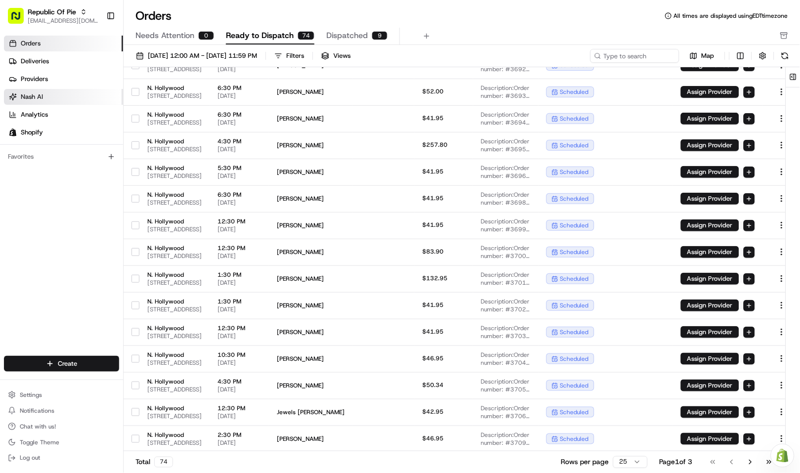
drag, startPoint x: 75, startPoint y: 60, endPoint x: 117, endPoint y: 99, distance: 58.1
click at [75, 60] on link "Deliveries" at bounding box center [63, 61] width 119 height 16
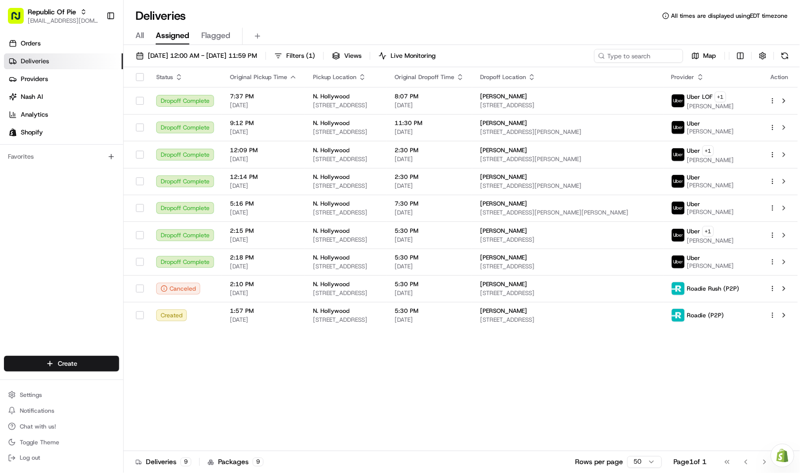
click at [212, 38] on span "Flagged" at bounding box center [215, 36] width 29 height 12
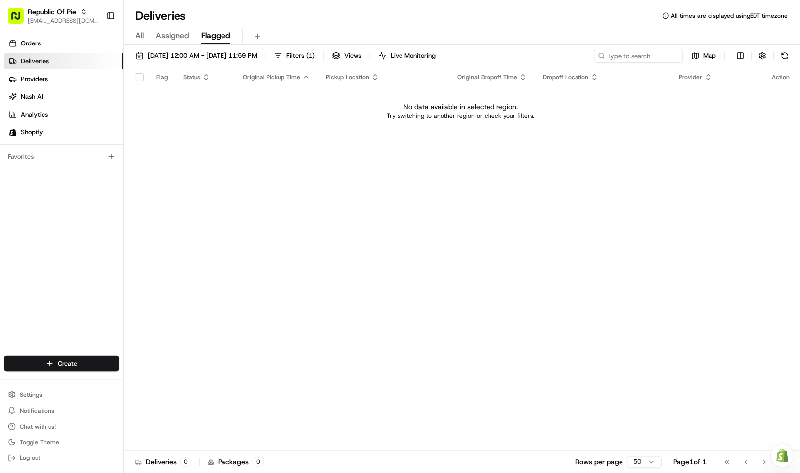
click at [136, 31] on span "All" at bounding box center [139, 36] width 8 height 12
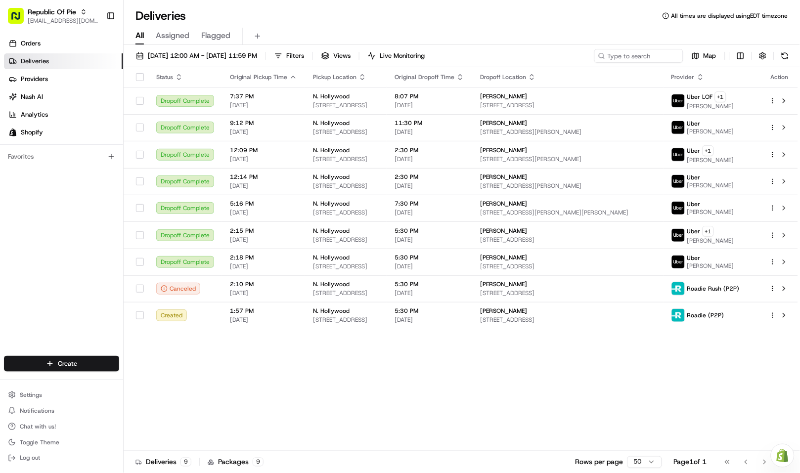
click at [498, 10] on div "Deliveries All times are displayed using EDT timezone" at bounding box center [462, 16] width 676 height 16
click at [451, 363] on div "Status Original Pickup Time Pickup Location Original Dropoff Time Dropoff Locat…" at bounding box center [461, 259] width 674 height 384
click at [471, 363] on div "Status Original Pickup Time Pickup Location Original Dropoff Time Dropoff Locat…" at bounding box center [461, 259] width 674 height 384
click at [535, 24] on div "All Assigned Flagged" at bounding box center [462, 34] width 676 height 21
click at [404, 382] on div "Status Original Pickup Time Pickup Location Original Dropoff Time Dropoff Locat…" at bounding box center [461, 259] width 674 height 384
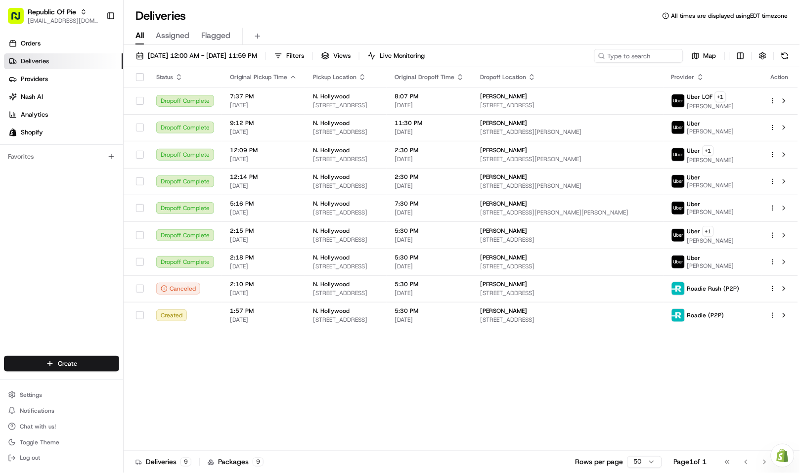
click at [350, 381] on div "Status Original Pickup Time Pickup Location Original Dropoff Time Dropoff Locat…" at bounding box center [461, 259] width 674 height 384
click at [357, 378] on div "Status Original Pickup Time Pickup Location Original Dropoff Time Dropoff Locat…" at bounding box center [461, 259] width 674 height 384
click at [339, 370] on div "Status Original Pickup Time Pickup Location Original Dropoff Time Dropoff Locat…" at bounding box center [461, 259] width 674 height 384
click at [492, 18] on div "Deliveries All times are displayed using EDT timezone" at bounding box center [462, 16] width 676 height 16
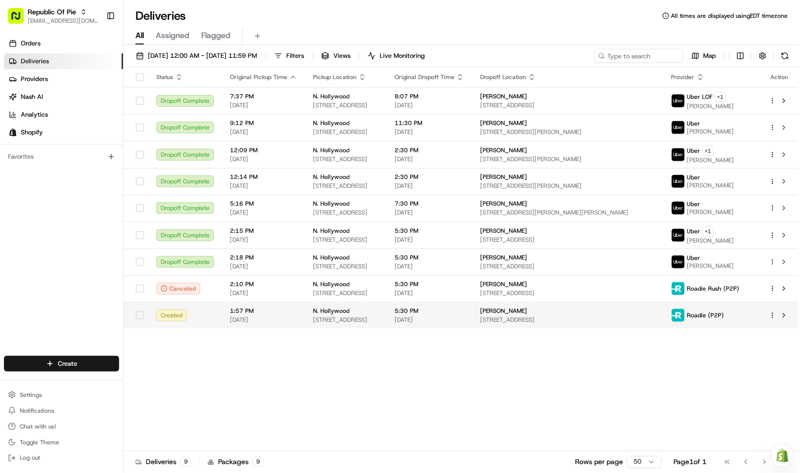
click at [379, 321] on span "11118 Magnolia Blvd, Los Angeles, CA 91601, US" at bounding box center [346, 320] width 66 height 8
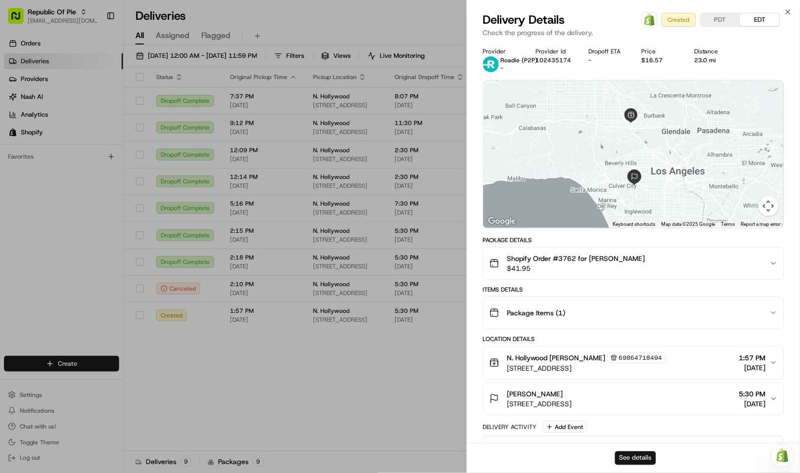
click at [635, 452] on button "See details" at bounding box center [635, 458] width 41 height 14
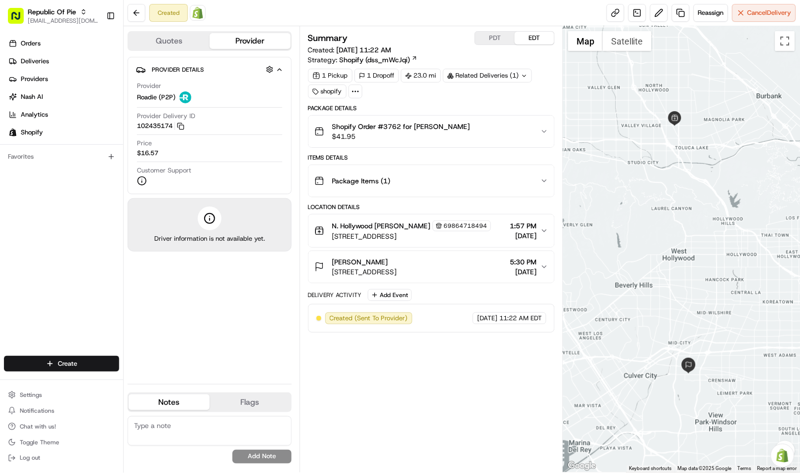
drag, startPoint x: 547, startPoint y: 229, endPoint x: 541, endPoint y: 227, distance: 5.8
click at [547, 229] on icon "button" at bounding box center [544, 231] width 8 height 8
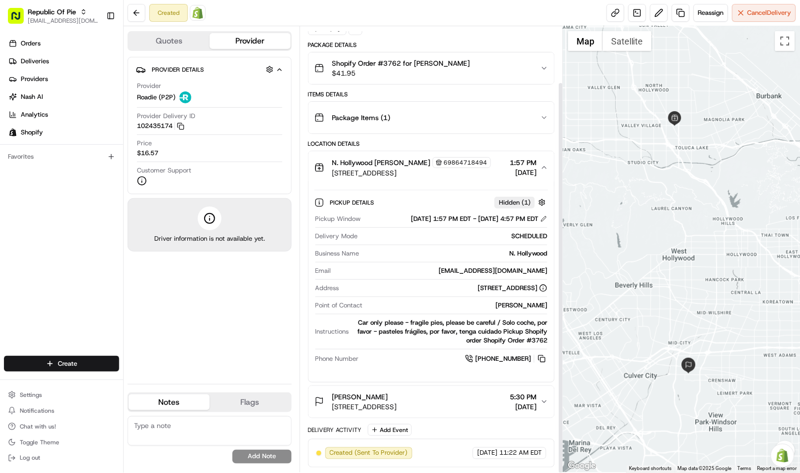
scroll to position [64, 0]
click at [542, 359] on button at bounding box center [541, 358] width 11 height 11
click at [355, 17] on div "Created Open Order in Shopify Reassign Cancel Delivery" at bounding box center [462, 13] width 676 height 26
click at [140, 16] on button at bounding box center [137, 13] width 18 height 18
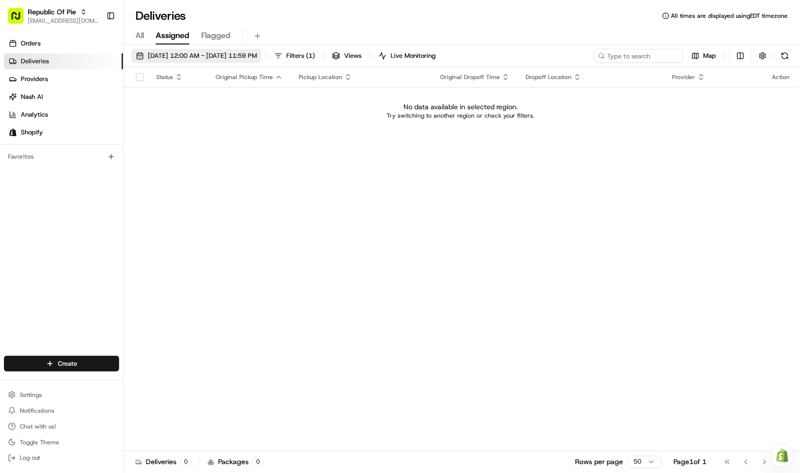
click at [197, 56] on span "[DATE] 12:00 AM - [DATE] 11:59 PM" at bounding box center [202, 55] width 109 height 9
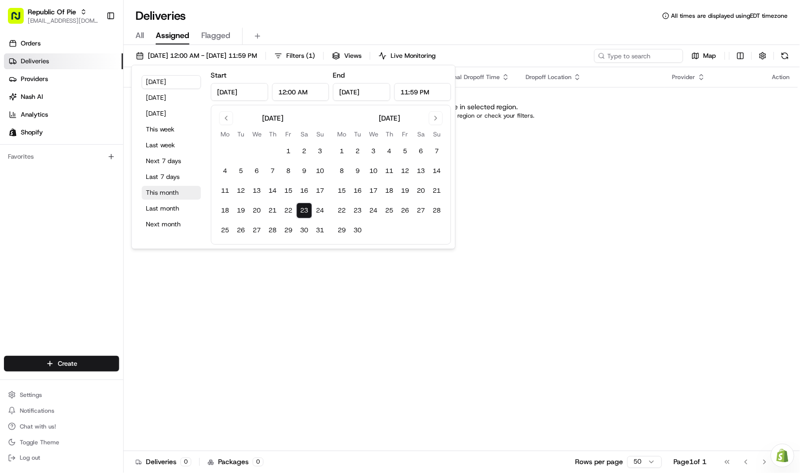
click at [171, 191] on button "This month" at bounding box center [171, 193] width 59 height 14
type input "Aug 1, 2025"
type input "Aug 31, 2025"
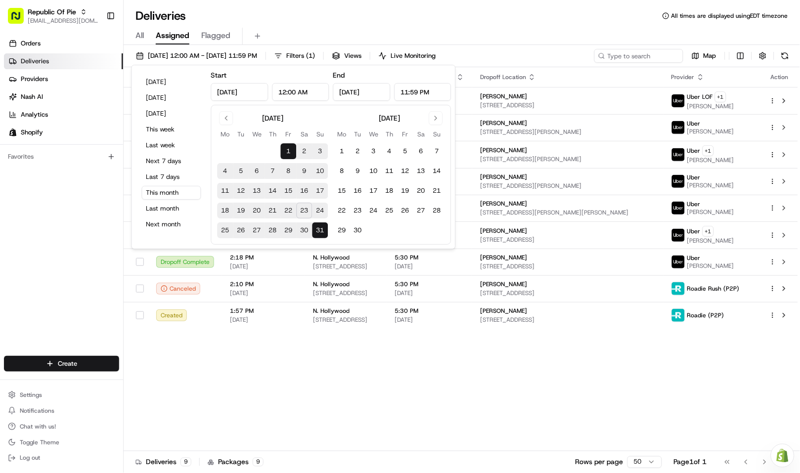
click at [552, 18] on div "Deliveries All times are displayed using EDT timezone" at bounding box center [462, 16] width 676 height 16
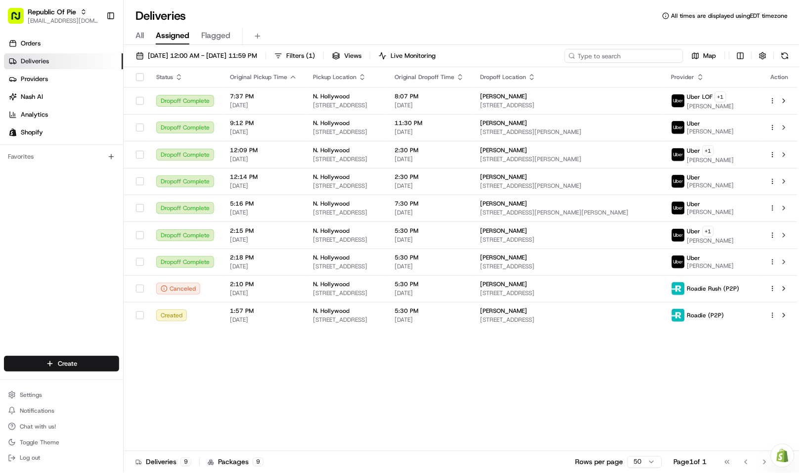
click at [627, 59] on input at bounding box center [624, 56] width 119 height 14
paste input "3756"
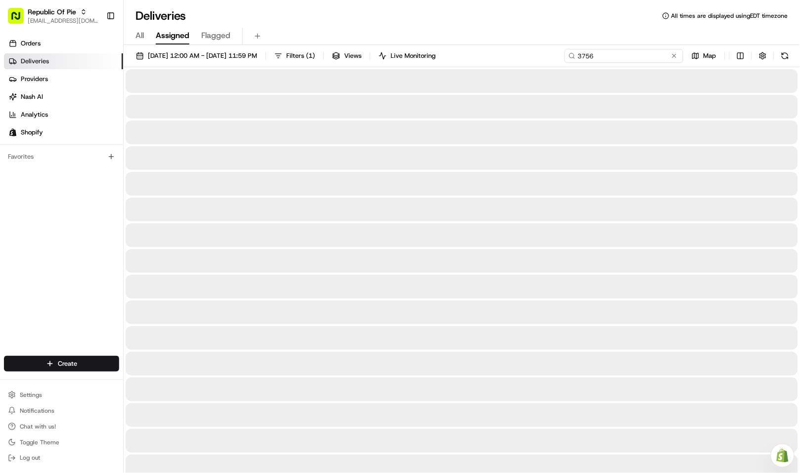
type input "3756"
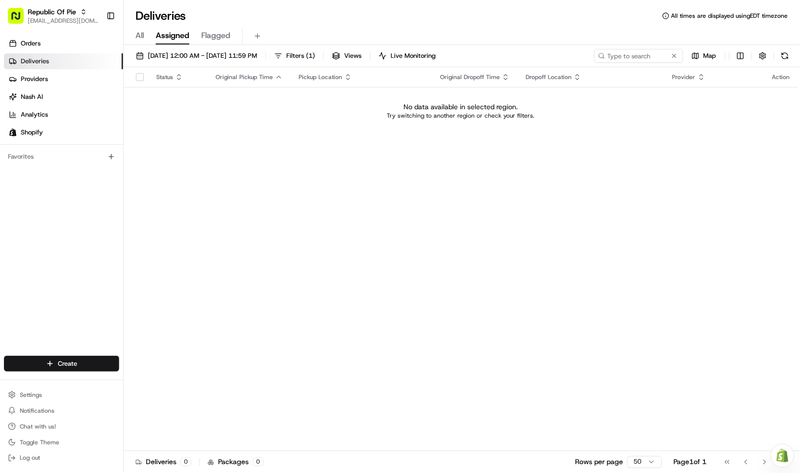
click at [140, 35] on span "All" at bounding box center [139, 36] width 8 height 12
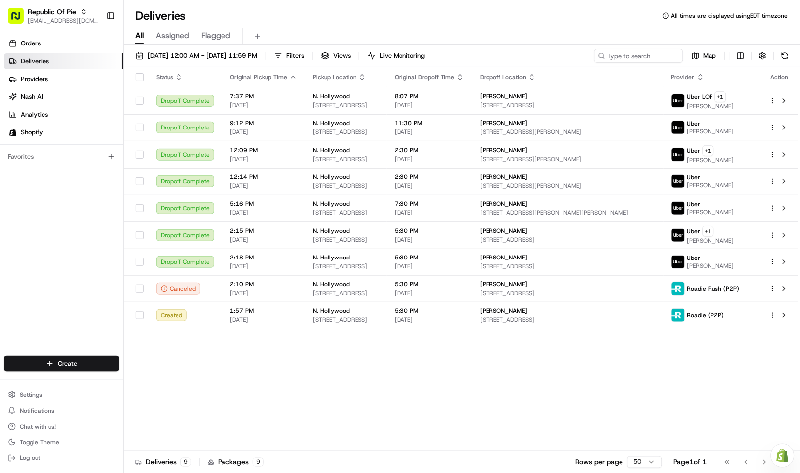
click at [340, 389] on div "Status Original Pickup Time Pickup Location Original Dropoff Time Dropoff Locat…" at bounding box center [461, 259] width 674 height 384
click at [400, 396] on div "Status Original Pickup Time Pickup Location Original Dropoff Time Dropoff Locat…" at bounding box center [461, 259] width 674 height 384
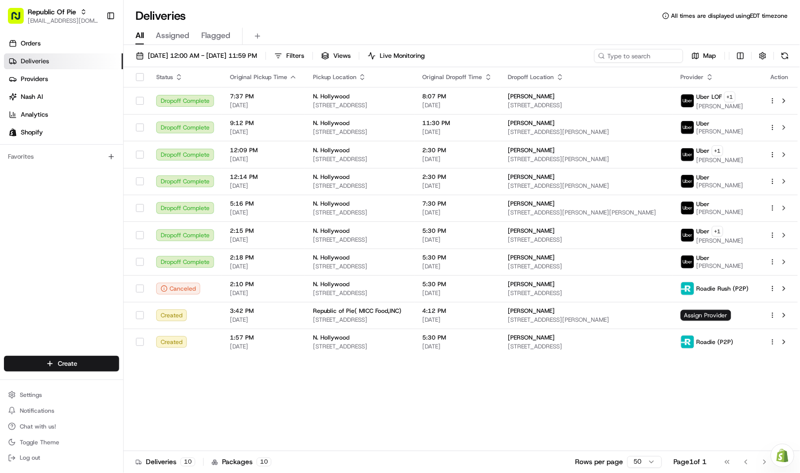
click at [293, 373] on div "Status Original Pickup Time Pickup Location Original Dropoff Time Dropoff Locat…" at bounding box center [461, 259] width 674 height 384
click at [571, 392] on div "Status Original Pickup Time Pickup Location Original Dropoff Time Dropoff Locat…" at bounding box center [461, 259] width 674 height 384
click at [522, 379] on div "Status Original Pickup Time Pickup Location Original Dropoff Time Dropoff Locat…" at bounding box center [461, 259] width 674 height 384
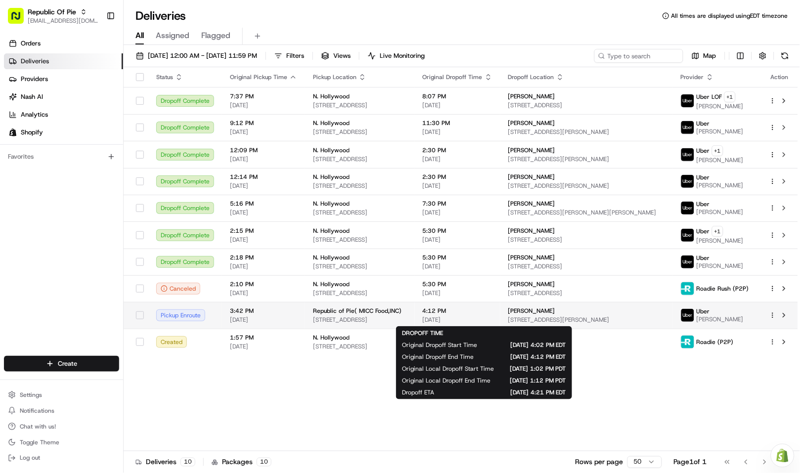
click at [486, 315] on div "4:12 PM 08/23/2025" at bounding box center [458, 315] width 70 height 17
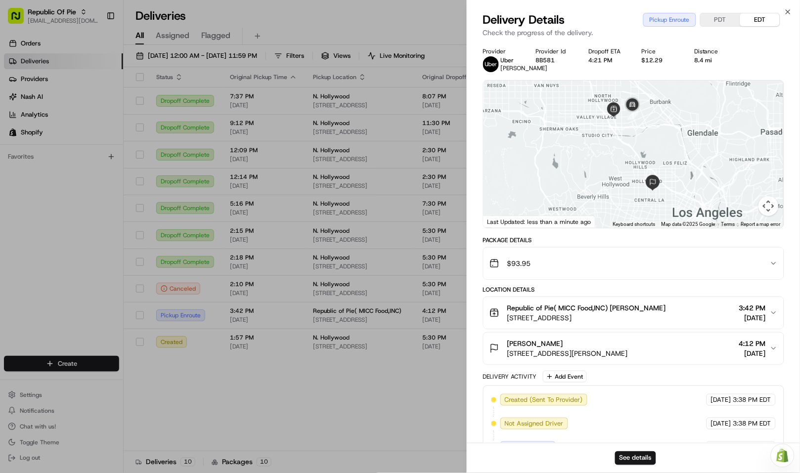
scroll to position [81, 0]
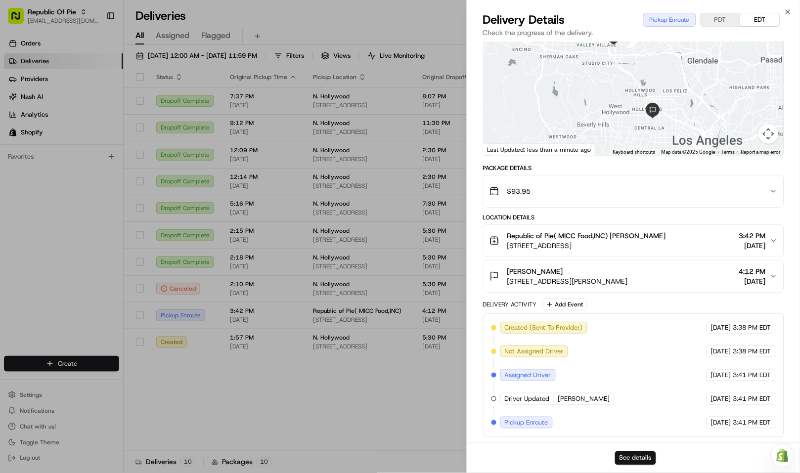
click at [626, 453] on button "See details" at bounding box center [635, 458] width 41 height 14
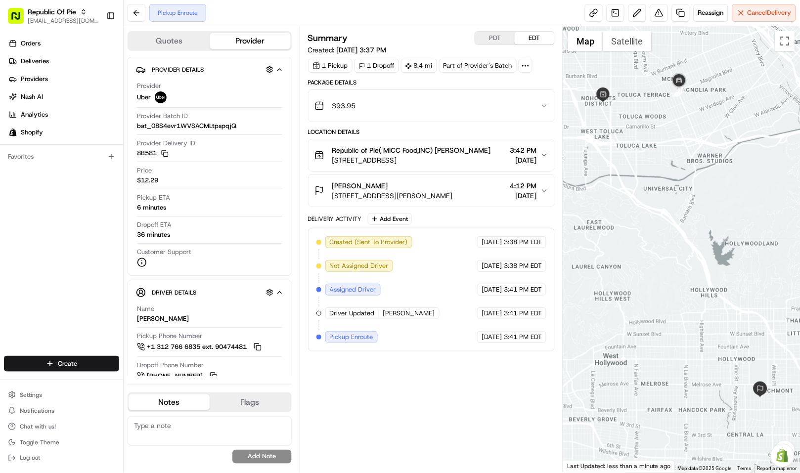
click at [543, 156] on icon "button" at bounding box center [544, 155] width 8 height 8
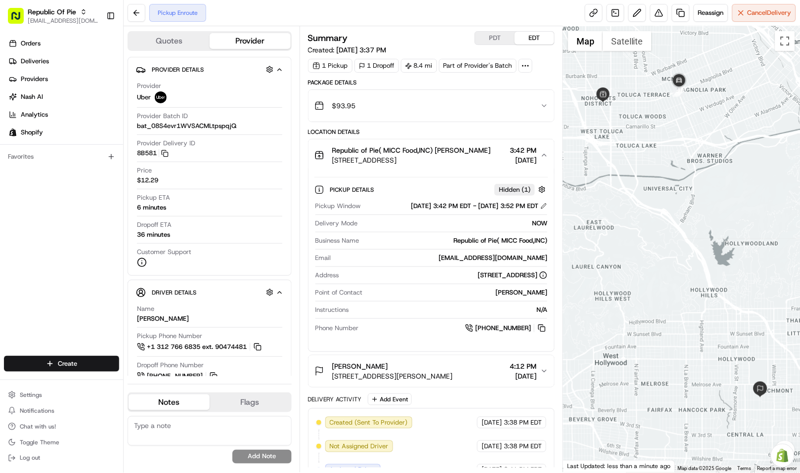
drag, startPoint x: 540, startPoint y: 328, endPoint x: 540, endPoint y: 344, distance: 15.8
click at [540, 328] on button at bounding box center [541, 328] width 11 height 11
click at [543, 329] on button at bounding box center [541, 328] width 11 height 11
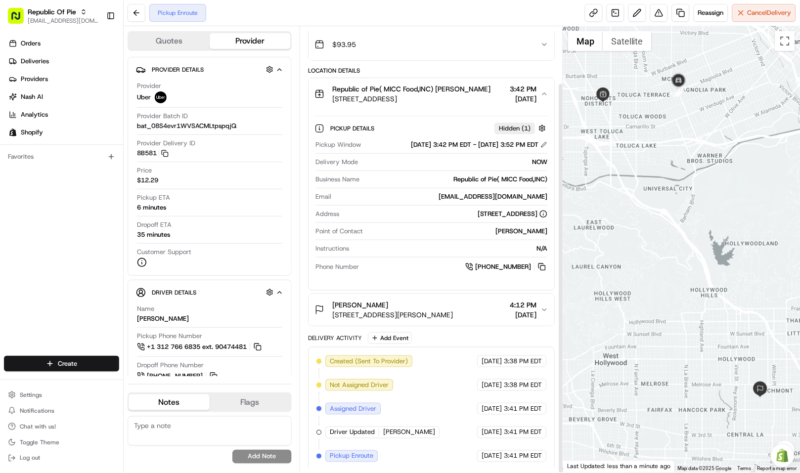
scroll to position [65, 0]
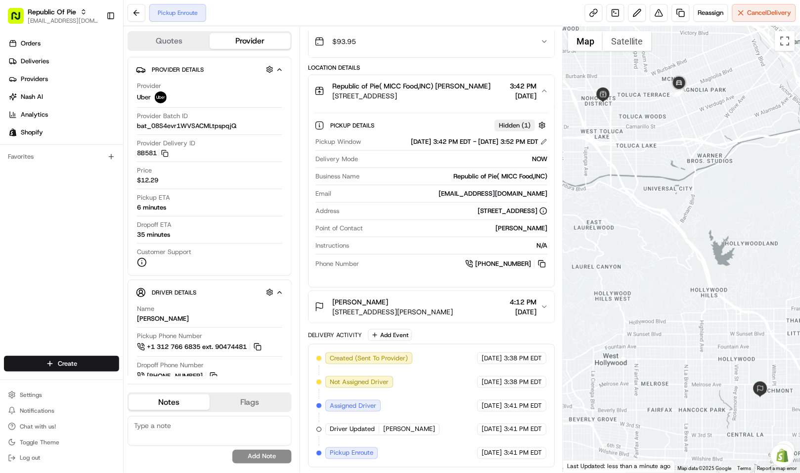
drag, startPoint x: 386, startPoint y: 18, endPoint x: 374, endPoint y: 18, distance: 12.4
click at [386, 18] on div "Pickup Enroute Reassign Cancel Delivery" at bounding box center [462, 13] width 676 height 26
click at [135, 16] on button at bounding box center [137, 13] width 18 height 18
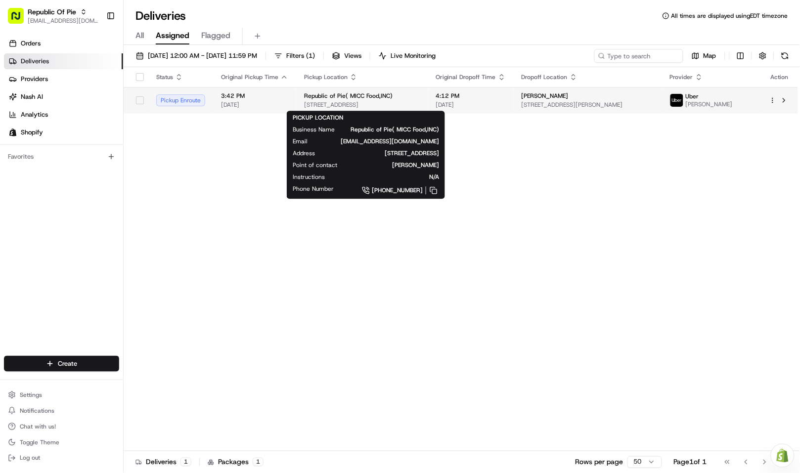
click at [348, 98] on span "Republic of Pie( MICC Food,INC)" at bounding box center [348, 96] width 88 height 8
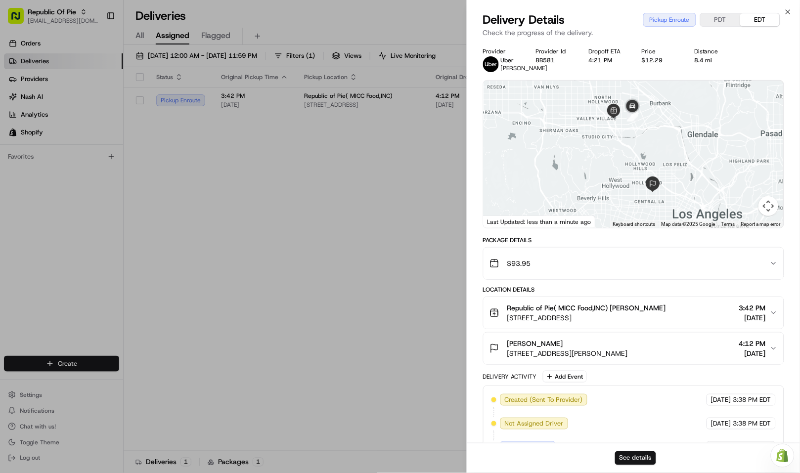
click at [640, 457] on button "See details" at bounding box center [635, 458] width 41 height 14
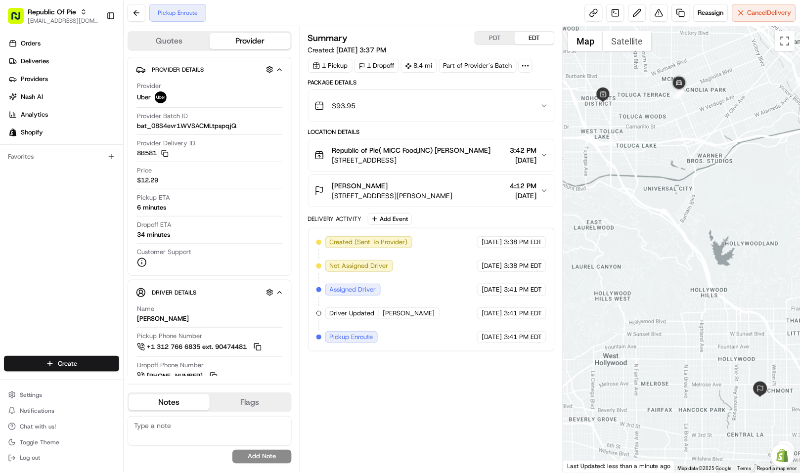
click at [418, 33] on div "Summary PDT EDT" at bounding box center [431, 38] width 247 height 14
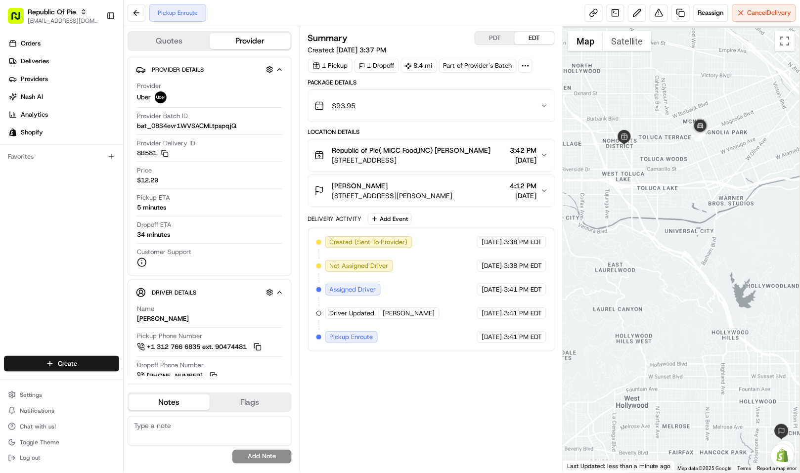
drag, startPoint x: 664, startPoint y: 161, endPoint x: 687, endPoint y: 215, distance: 58.2
click at [687, 215] on div at bounding box center [681, 249] width 237 height 446
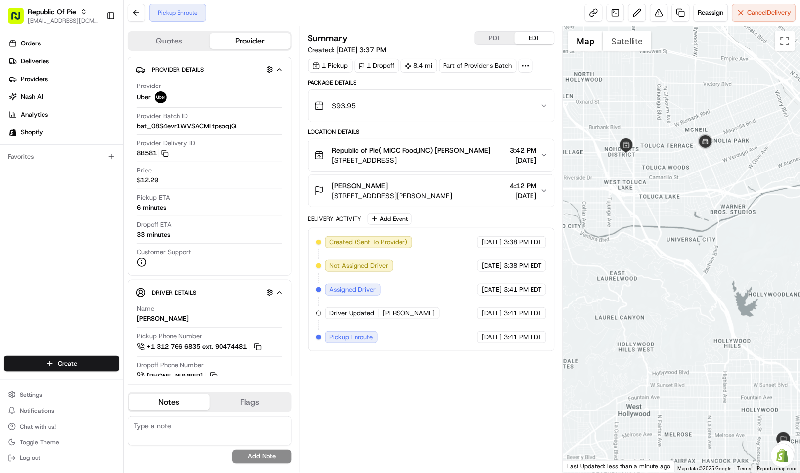
click at [500, 35] on button "PDT" at bounding box center [495, 38] width 40 height 13
click at [408, 7] on div "Pickup Enroute Reassign Cancel Delivery" at bounding box center [462, 13] width 676 height 26
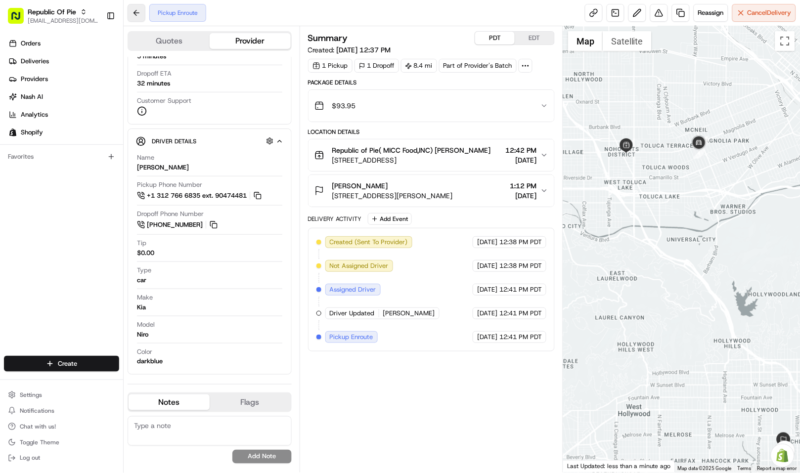
click at [139, 13] on button at bounding box center [137, 13] width 18 height 18
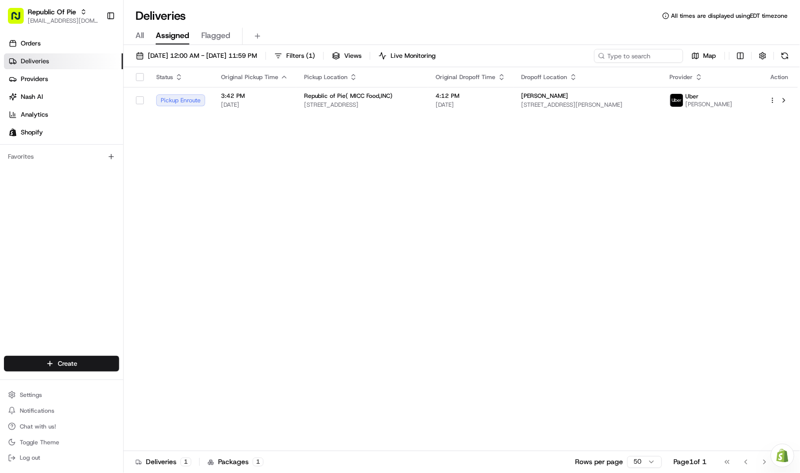
click at [144, 37] on span "All" at bounding box center [139, 36] width 8 height 12
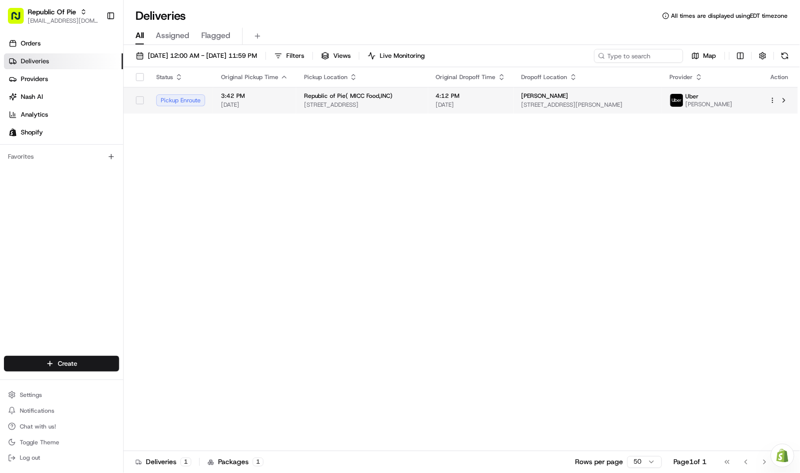
click at [419, 101] on span "[STREET_ADDRESS]" at bounding box center [362, 105] width 116 height 8
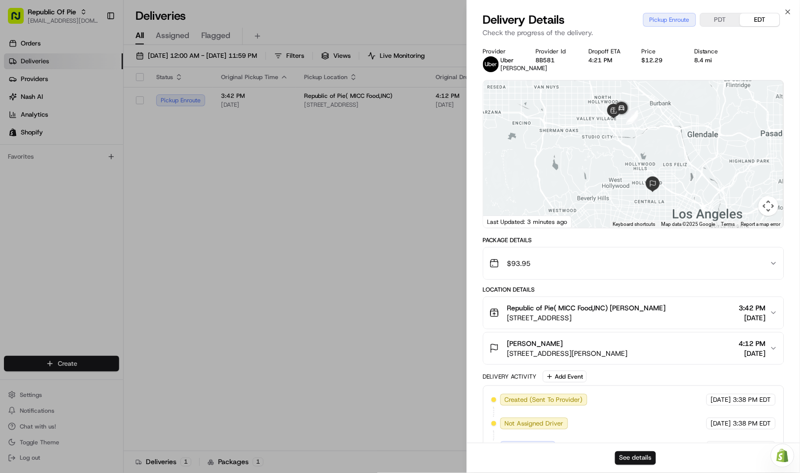
click at [631, 451] on button "See details" at bounding box center [635, 458] width 41 height 14
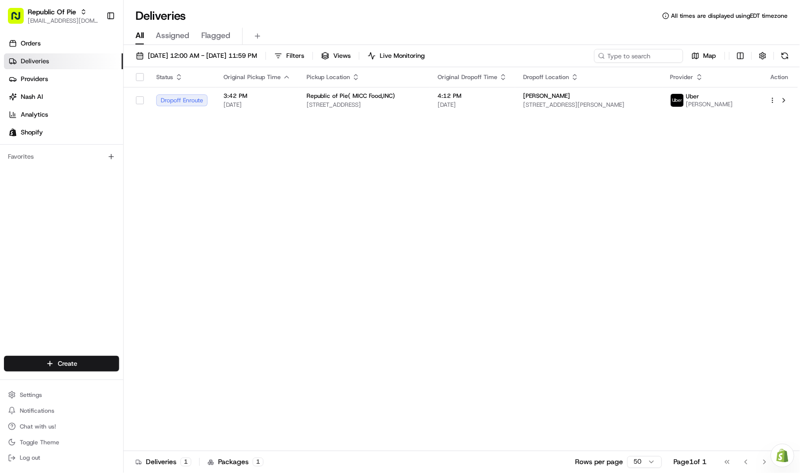
click at [465, 223] on div "Status Original Pickup Time Pickup Location Original Dropoff Time Dropoff Locat…" at bounding box center [461, 259] width 674 height 384
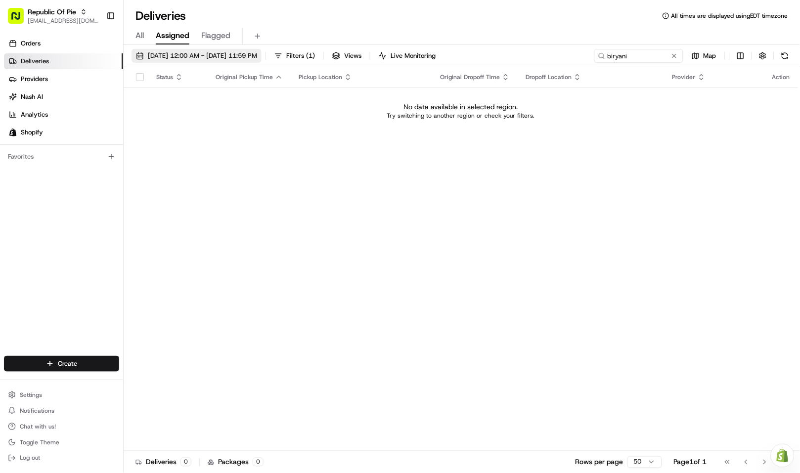
click at [243, 59] on span "08/23/2025 12:00 AM - 08/23/2025 11:59 PM" at bounding box center [202, 55] width 109 height 9
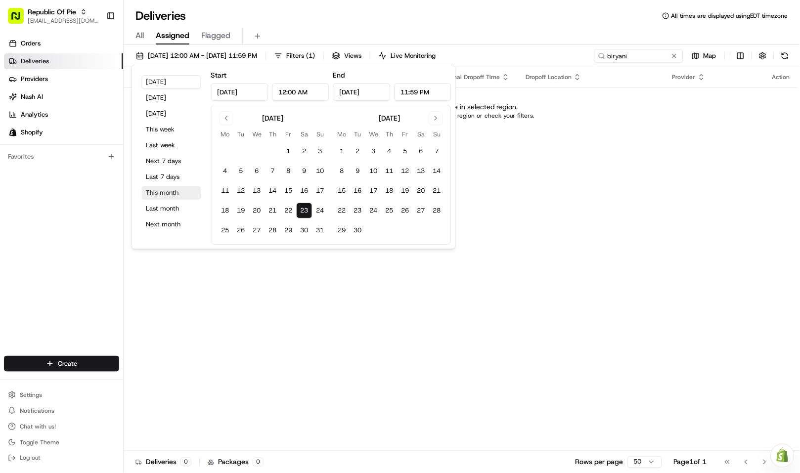
drag, startPoint x: 161, startPoint y: 191, endPoint x: 180, endPoint y: 210, distance: 26.6
click at [162, 191] on button "This month" at bounding box center [171, 193] width 59 height 14
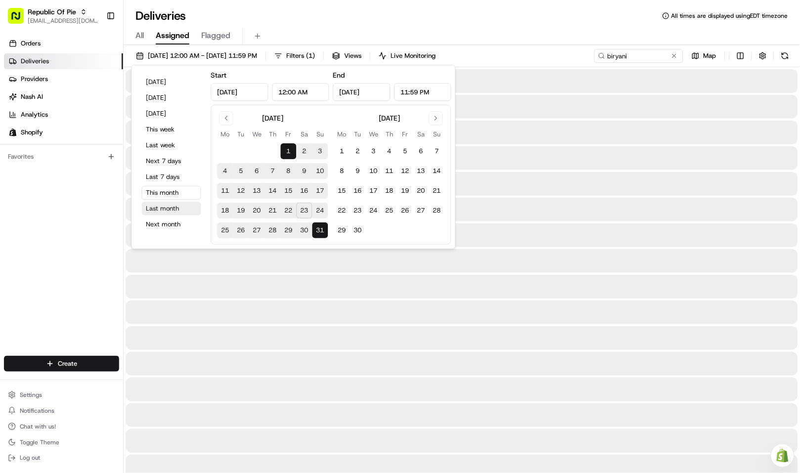
type input "Aug 1, 2025"
type input "Aug 31, 2025"
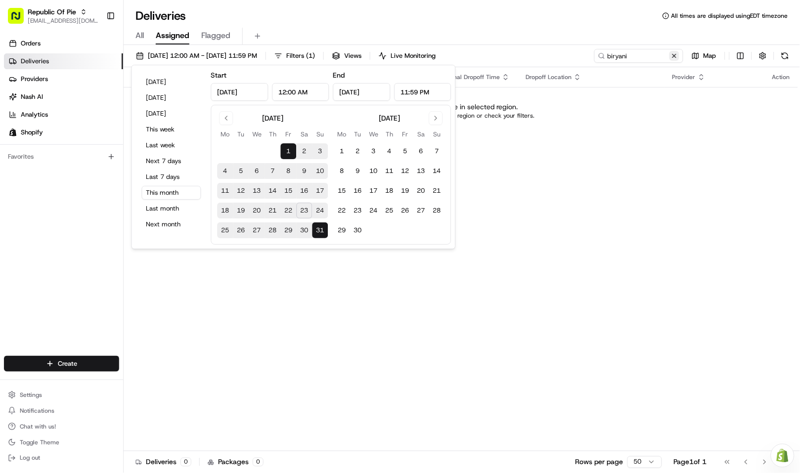
click at [672, 55] on button at bounding box center [674, 56] width 10 height 10
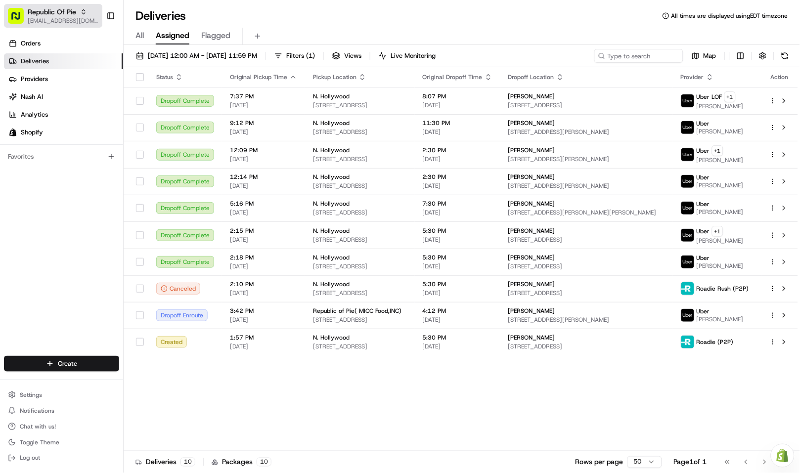
click at [75, 18] on span "[EMAIL_ADDRESS][DOMAIN_NAME]" at bounding box center [63, 21] width 71 height 8
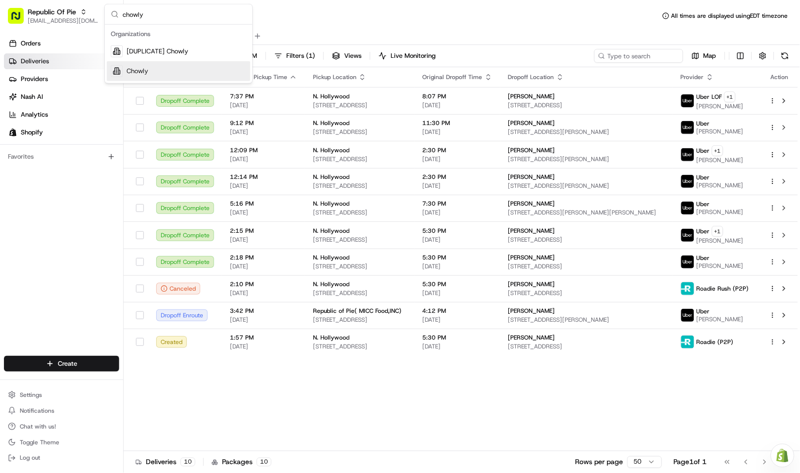
type input "chowly"
click at [174, 78] on div "Chowly" at bounding box center [178, 71] width 143 height 20
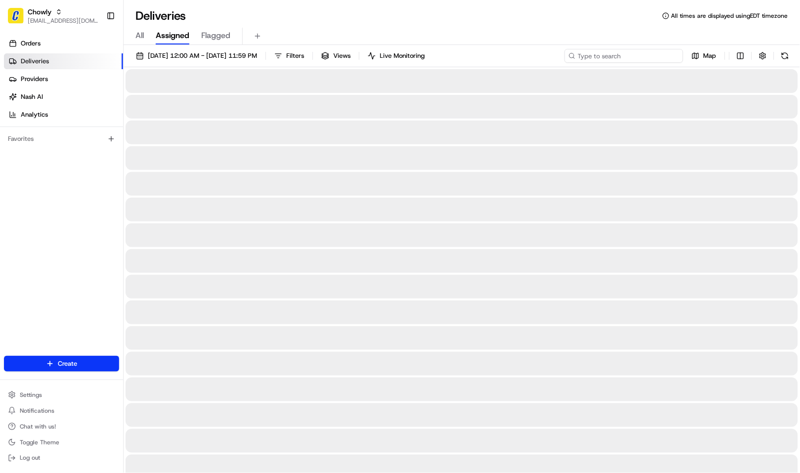
click at [652, 59] on input at bounding box center [624, 56] width 119 height 14
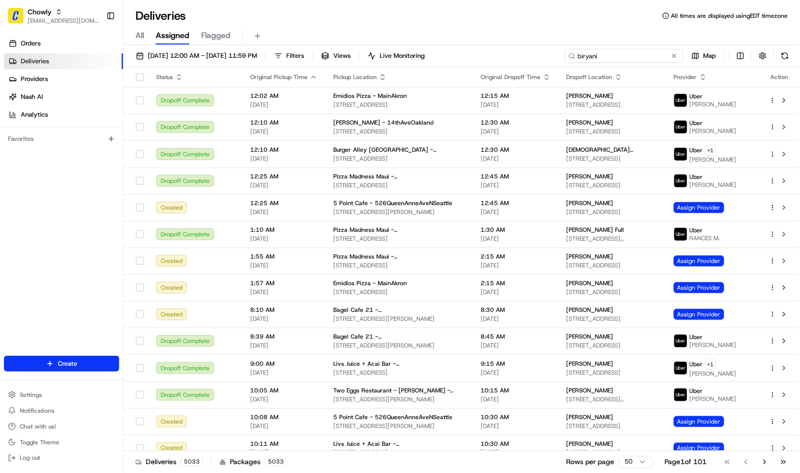
type input "biryani"
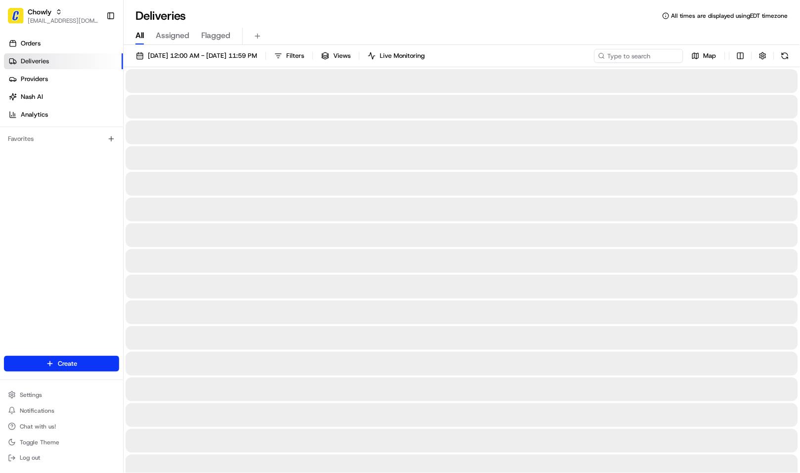
click at [141, 35] on span "All" at bounding box center [139, 36] width 8 height 12
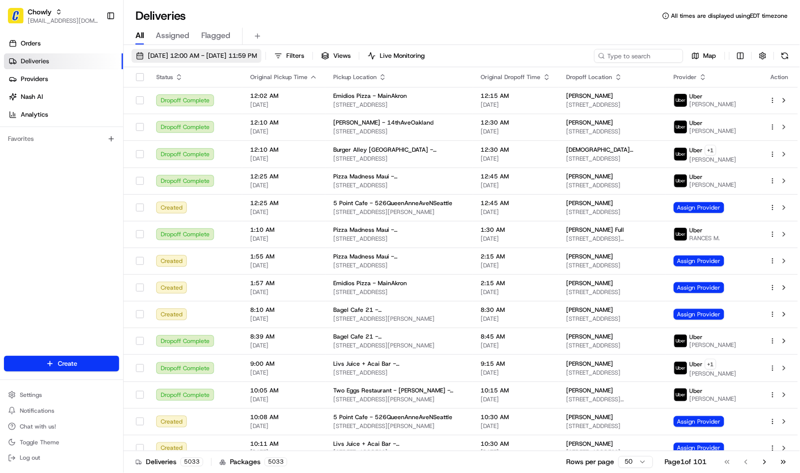
click at [171, 57] on span "08/01/2025 12:00 AM - 08/31/2025 11:59 PM" at bounding box center [202, 55] width 109 height 9
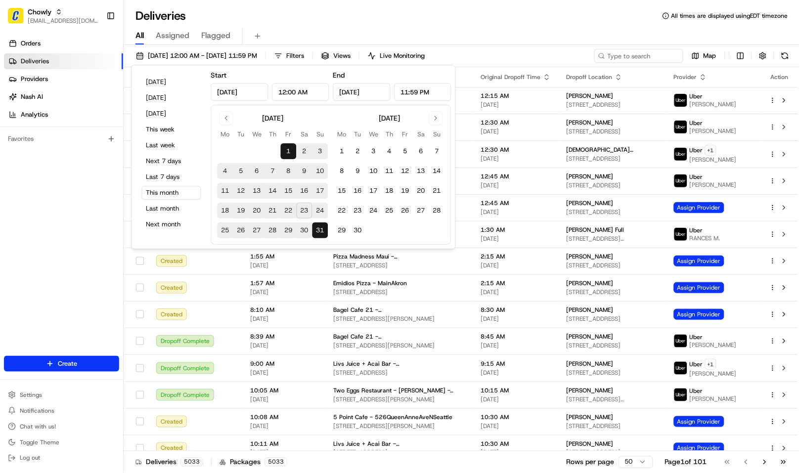
click at [136, 33] on span "All" at bounding box center [139, 36] width 8 height 12
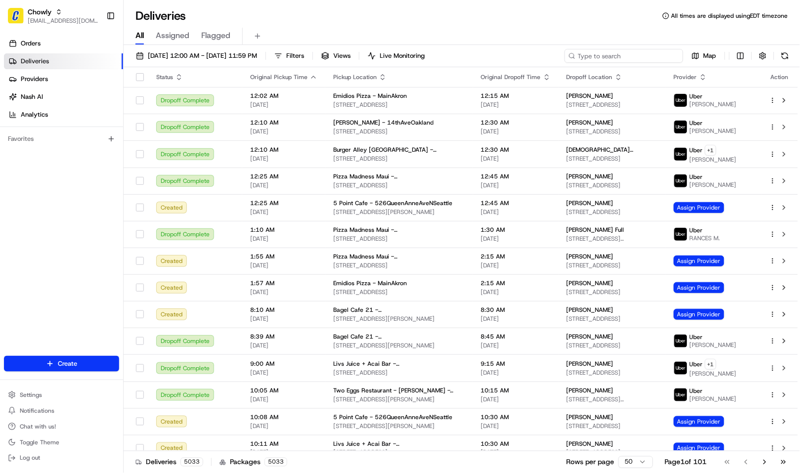
click at [644, 56] on input at bounding box center [624, 56] width 119 height 14
type input "biryani"
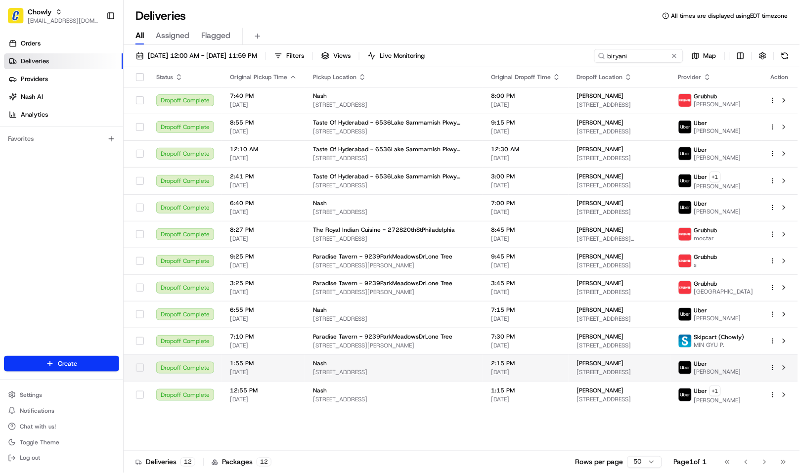
click at [453, 365] on td "Nash 33 Lafayette Ave, Suffern, NY 10901, USA" at bounding box center [394, 367] width 178 height 27
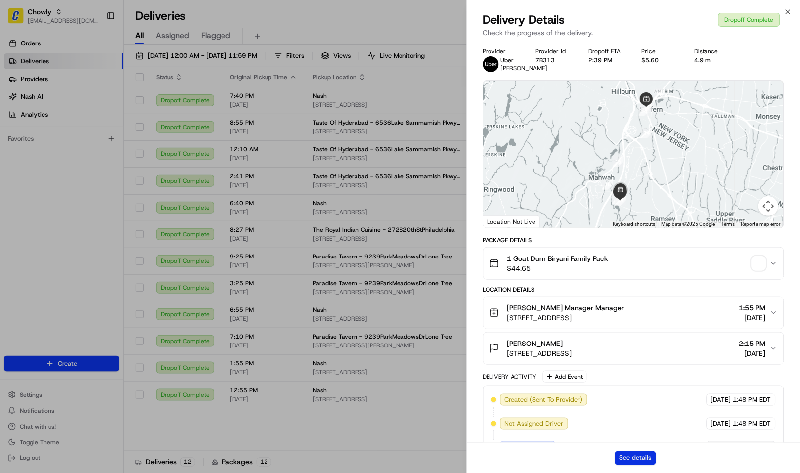
click at [634, 457] on button "See details" at bounding box center [635, 458] width 41 height 14
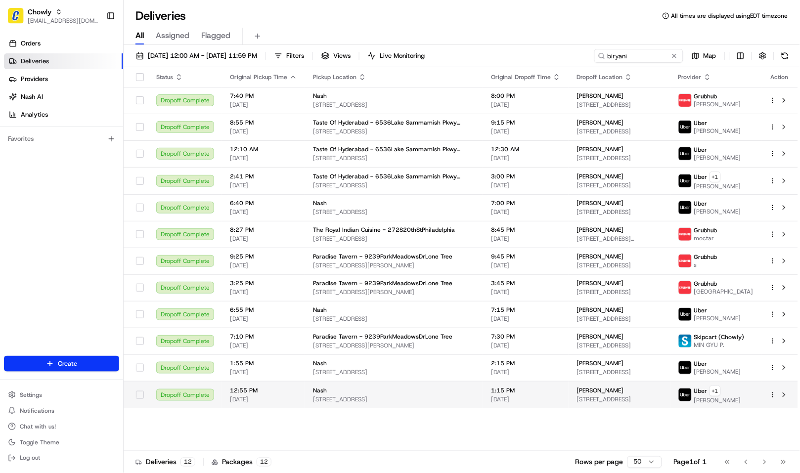
click at [374, 395] on div "Nash 33 Lafayette Ave, Suffern, NY 10901, USA" at bounding box center [394, 395] width 162 height 17
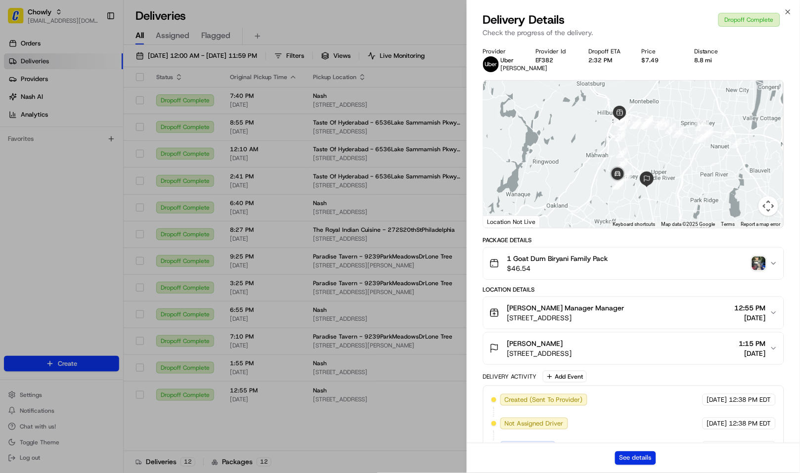
click at [642, 458] on button "See details" at bounding box center [635, 458] width 41 height 14
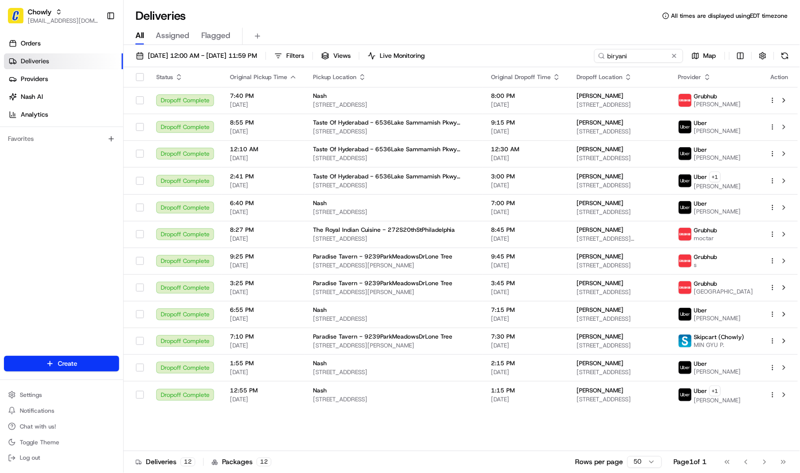
click at [314, 18] on div "Deliveries All times are displayed using EDT timezone" at bounding box center [462, 16] width 676 height 16
click at [43, 14] on span "Chowly" at bounding box center [40, 12] width 24 height 10
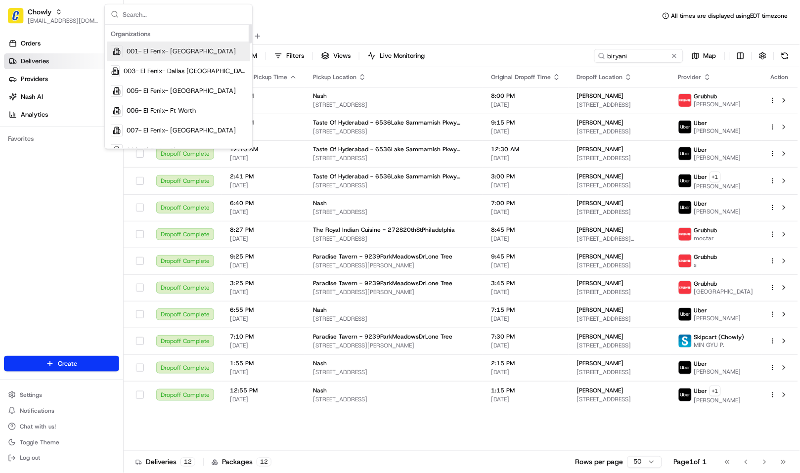
click at [149, 12] on input "text" at bounding box center [185, 14] width 124 height 20
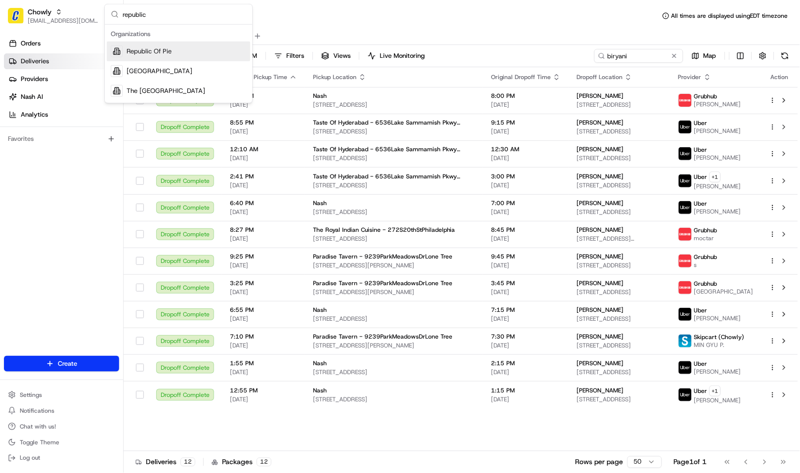
type input "republic"
click at [154, 50] on span "Republic Of Pie" at bounding box center [149, 51] width 45 height 9
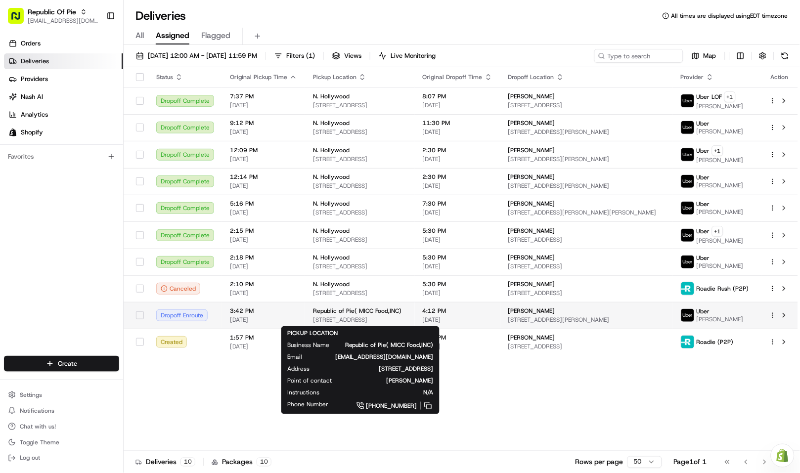
click at [406, 314] on div "Republic of Pie( MICC Food,INC)" at bounding box center [360, 311] width 94 height 8
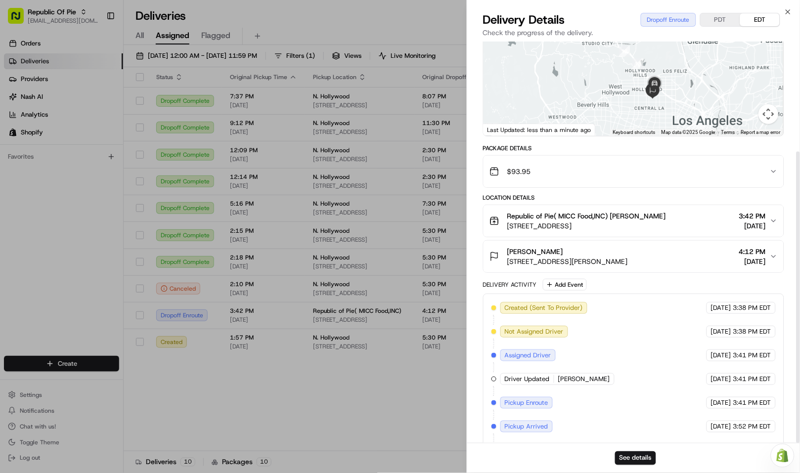
scroll to position [152, 0]
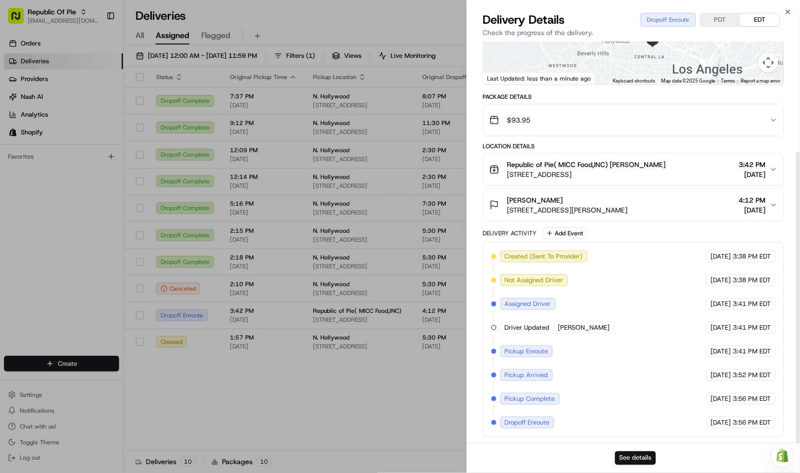
click at [619, 457] on button "See details" at bounding box center [635, 458] width 41 height 14
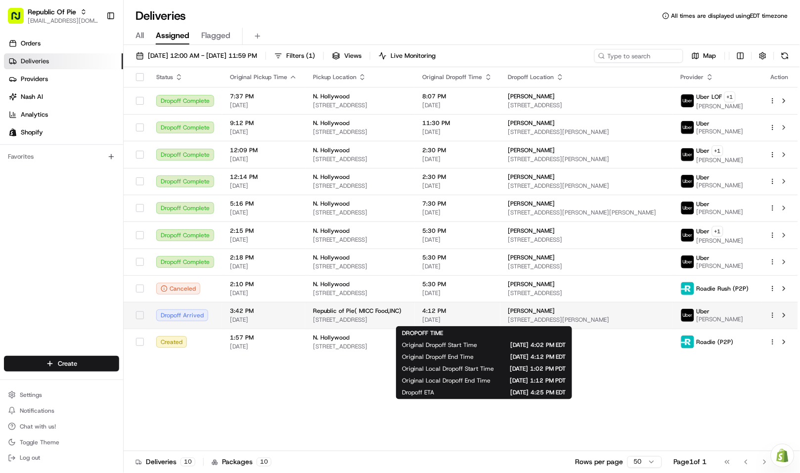
click at [460, 322] on span "[DATE]" at bounding box center [458, 320] width 70 height 8
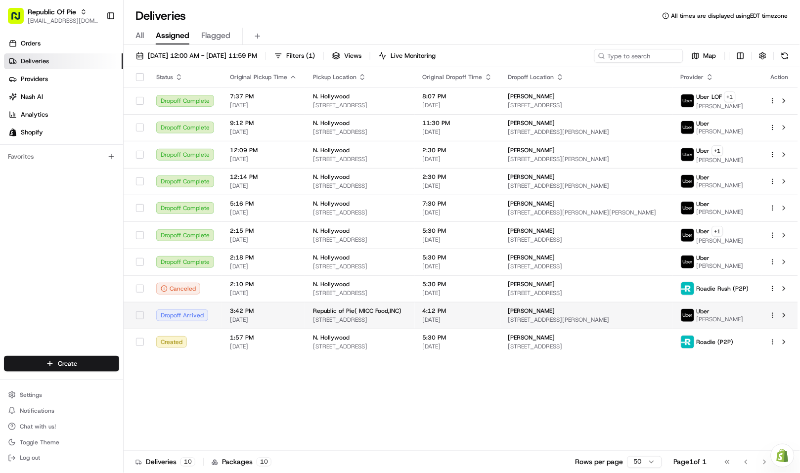
click at [345, 313] on span "Republic of Pie( MICC Food,INC)" at bounding box center [357, 311] width 88 height 8
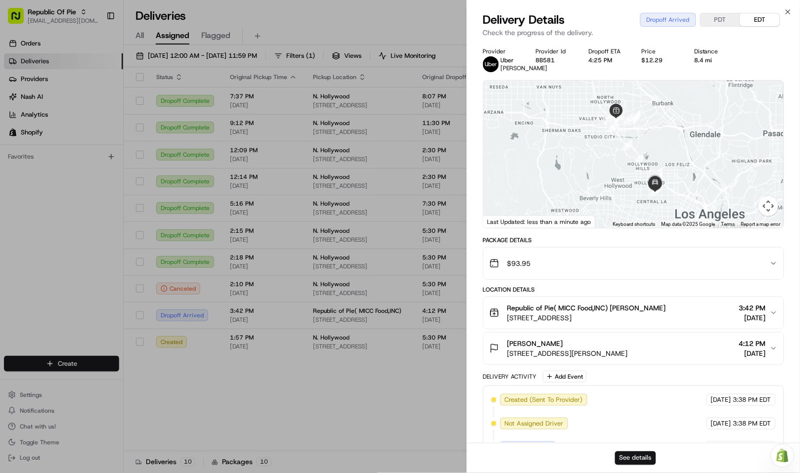
click at [639, 453] on button "See details" at bounding box center [635, 458] width 41 height 14
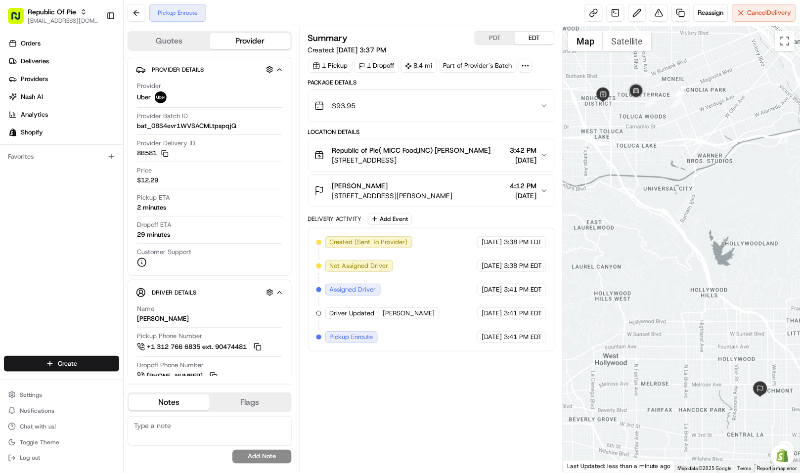
click at [541, 150] on button "Republic of Pie( MICC Food,INC) [PERSON_NAME] [STREET_ADDRESS] 3:42 PM [DATE]" at bounding box center [431, 155] width 246 height 32
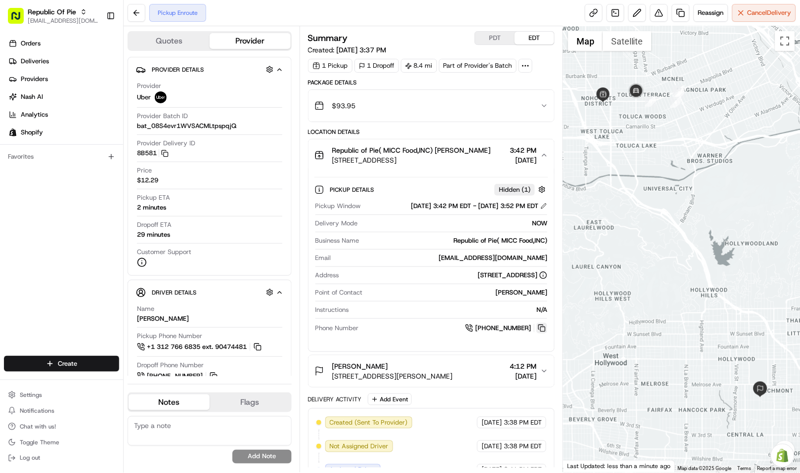
click at [545, 330] on button at bounding box center [541, 328] width 11 height 11
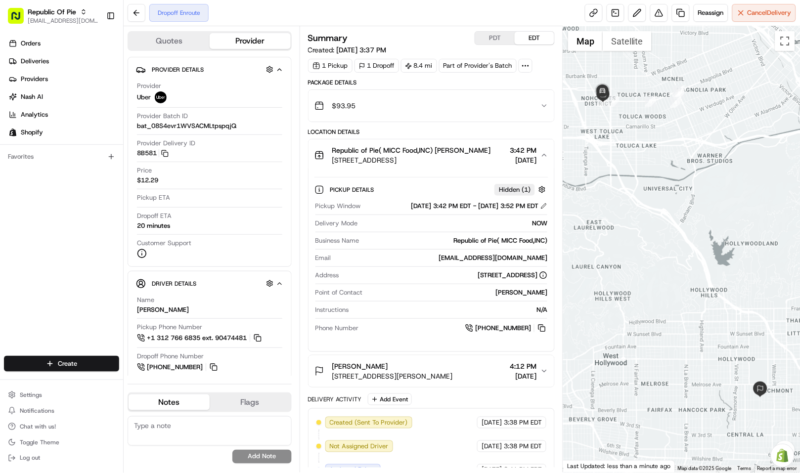
scroll to position [136, 0]
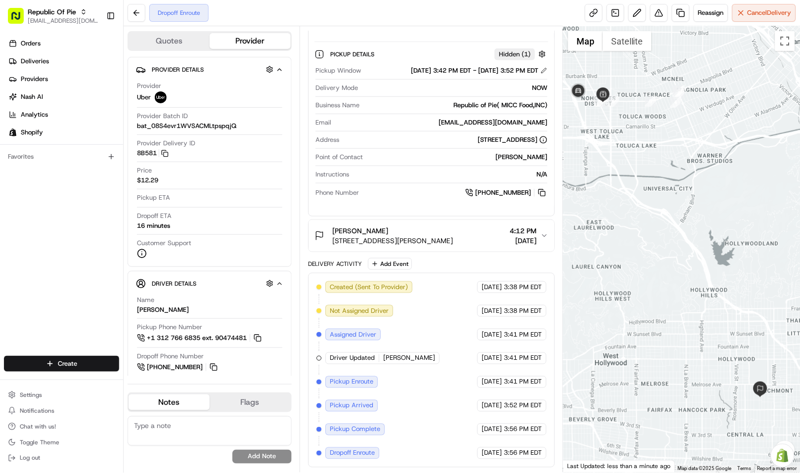
click at [203, 436] on textarea at bounding box center [210, 431] width 164 height 30
paste textarea "Caller Details: Merchant Reason for call: They got charged for shipping and the…"
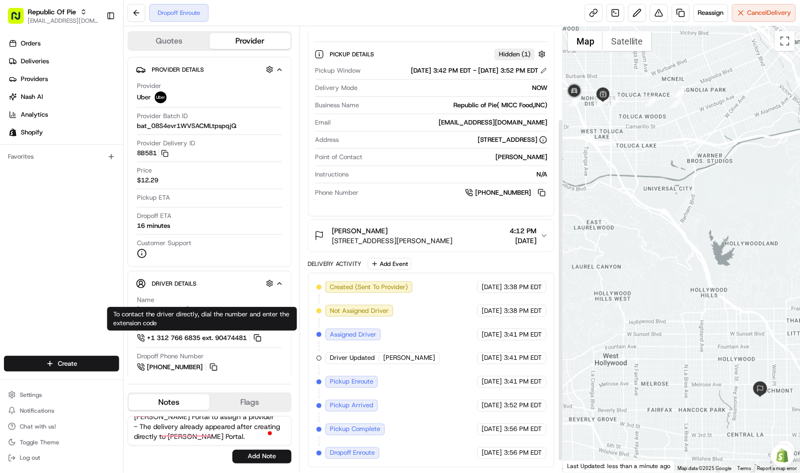
scroll to position [0, 0]
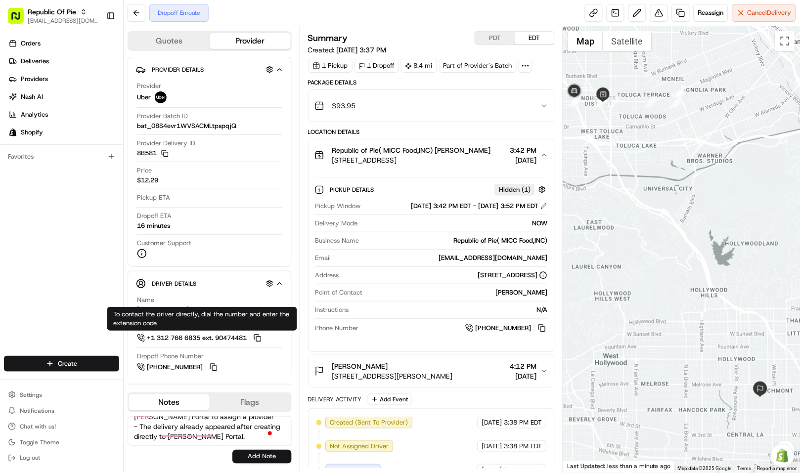
type textarea "Caller Details: Merchant Reason for call: They got charged for shipping and the…"
click at [266, 458] on button "Add Note" at bounding box center [261, 457] width 59 height 14
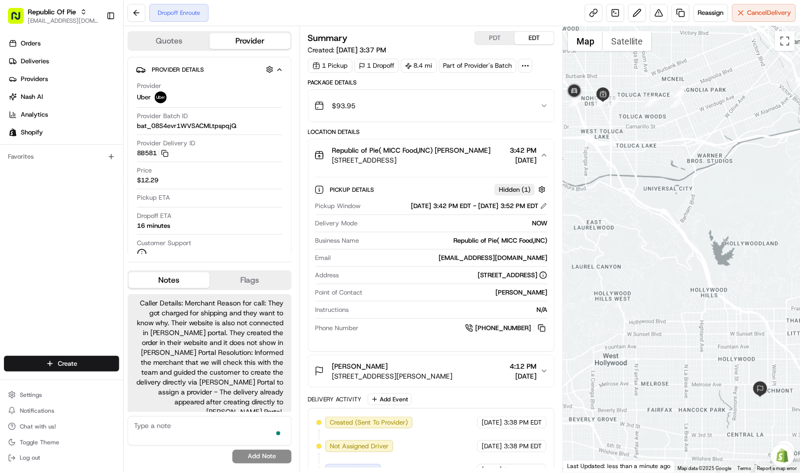
scroll to position [6, 0]
click at [542, 328] on button at bounding box center [541, 328] width 11 height 11
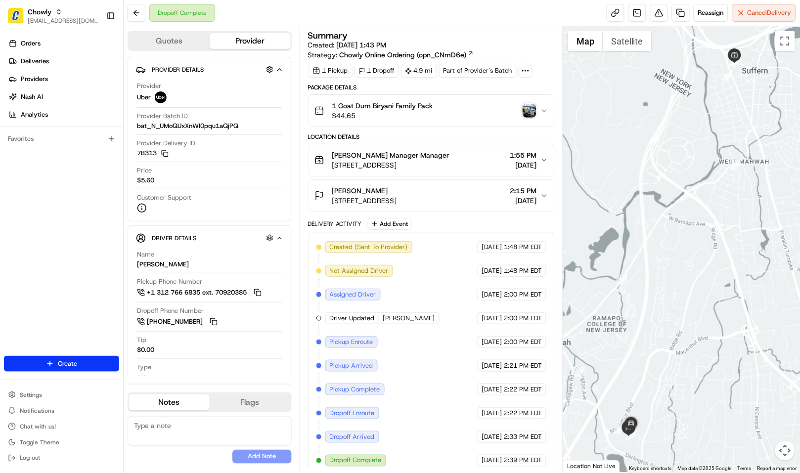
click at [529, 112] on img "button" at bounding box center [530, 111] width 14 height 14
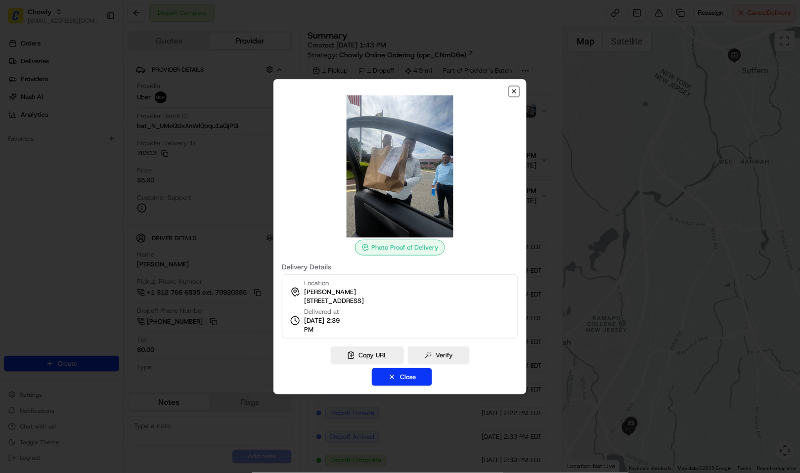
click at [514, 88] on icon "button" at bounding box center [514, 92] width 8 height 8
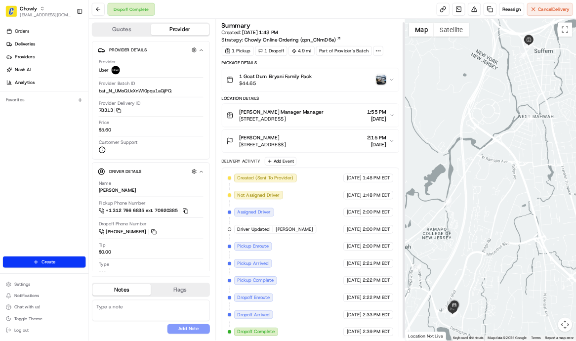
scroll to position [8, 0]
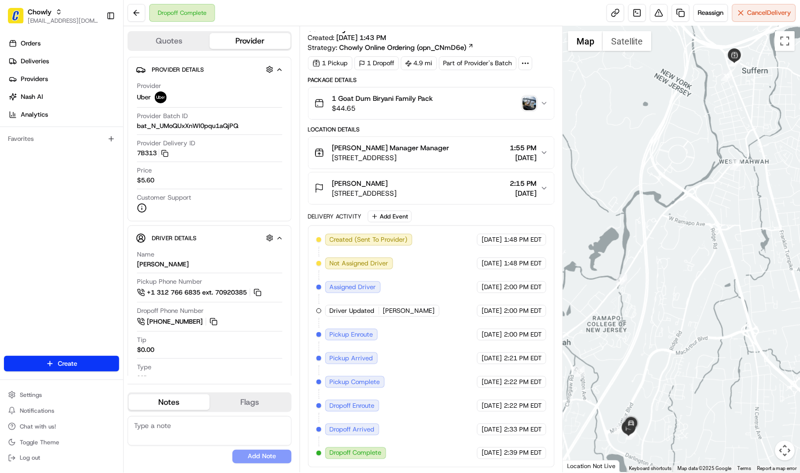
click at [529, 102] on img "button" at bounding box center [530, 103] width 14 height 14
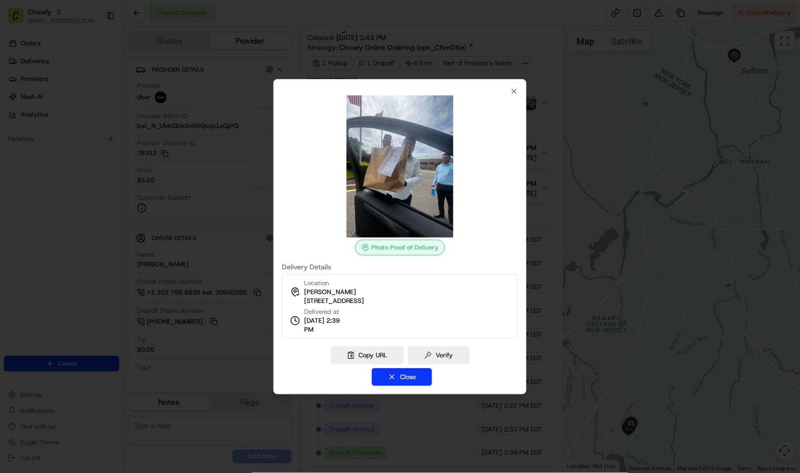
click at [404, 246] on div "Photo Proof of Delivery" at bounding box center [400, 248] width 90 height 16
click at [439, 354] on button "Verify" at bounding box center [439, 356] width 62 height 18
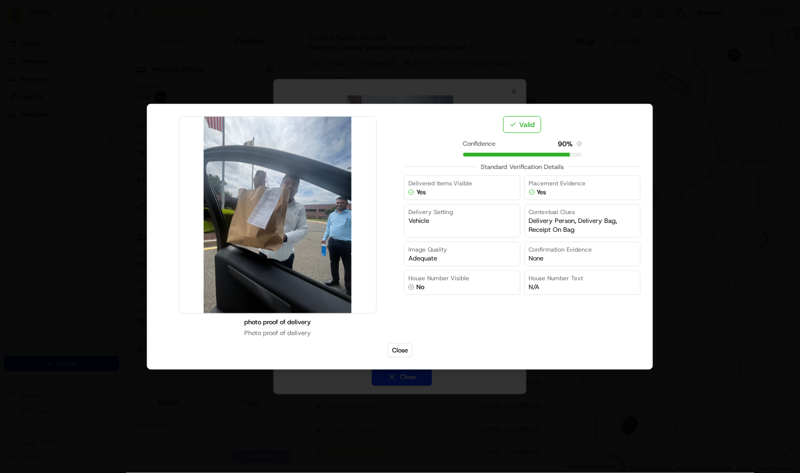
click at [262, 247] on img at bounding box center [277, 215] width 197 height 197
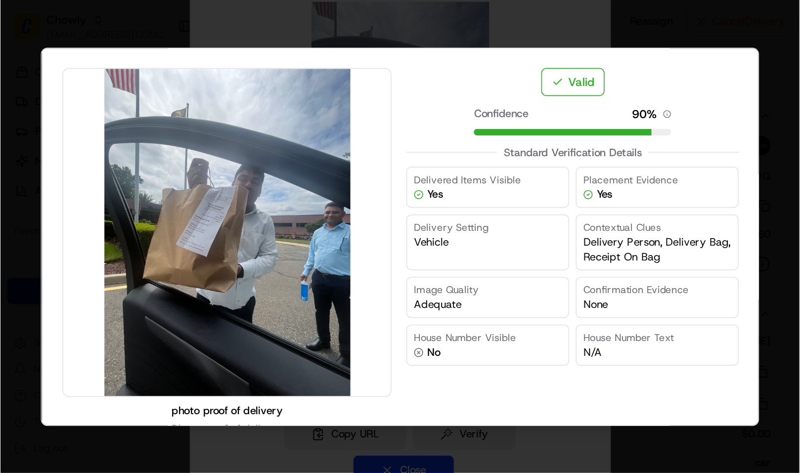
scroll to position [0, 0]
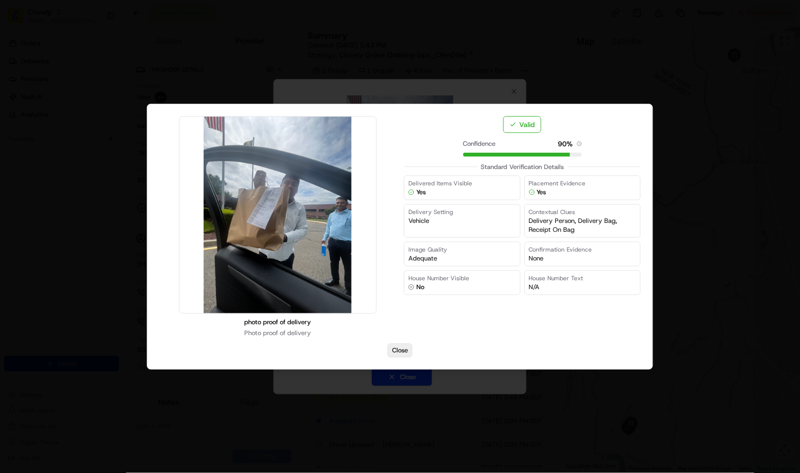
click at [403, 349] on button "Close" at bounding box center [400, 351] width 25 height 14
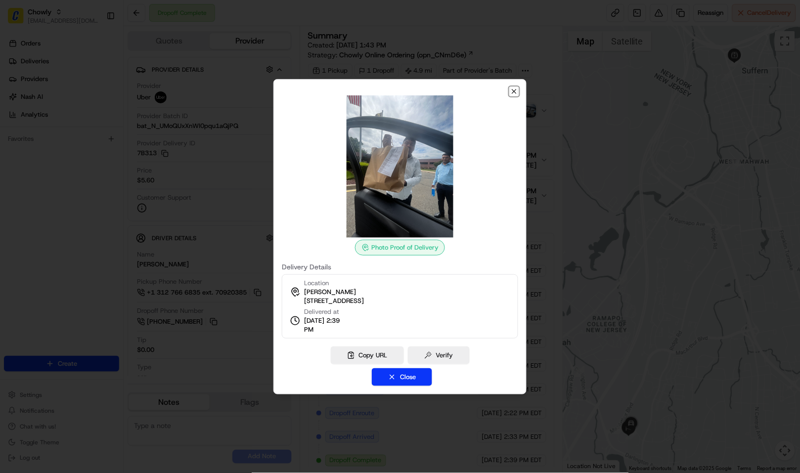
click at [516, 89] on icon "button" at bounding box center [514, 91] width 4 height 4
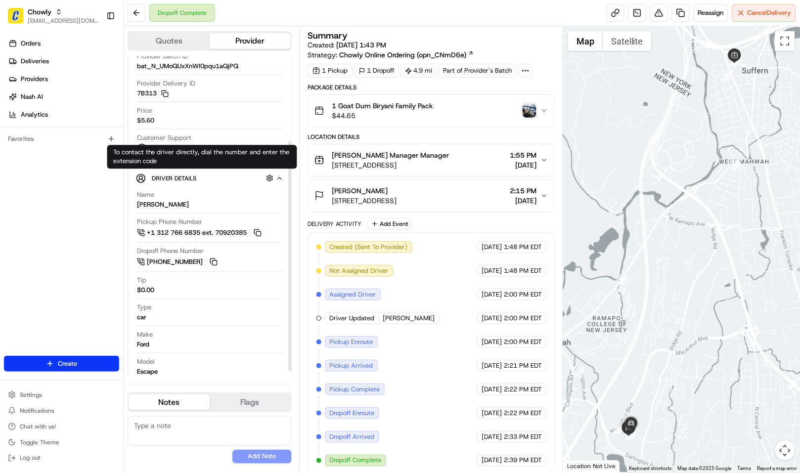
scroll to position [125, 0]
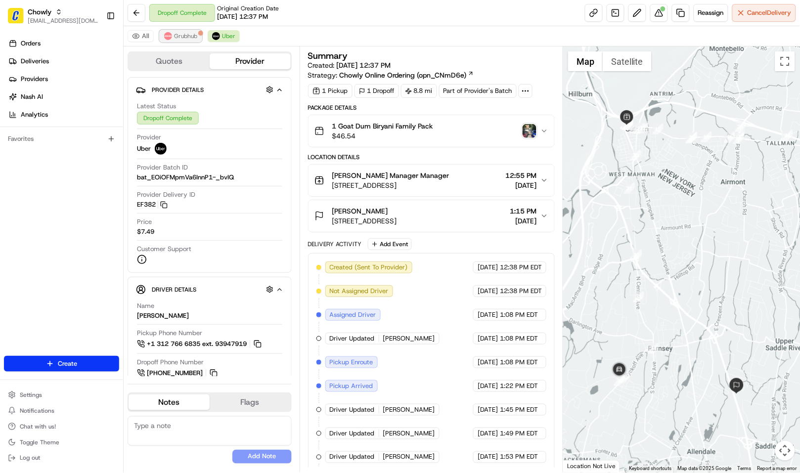
click at [180, 31] on button "Grubhub" at bounding box center [181, 36] width 42 height 12
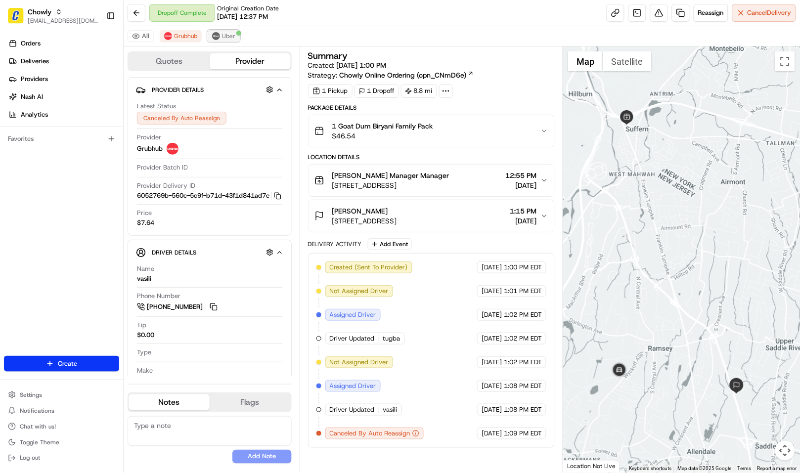
click at [220, 35] on button "Uber" at bounding box center [224, 36] width 32 height 12
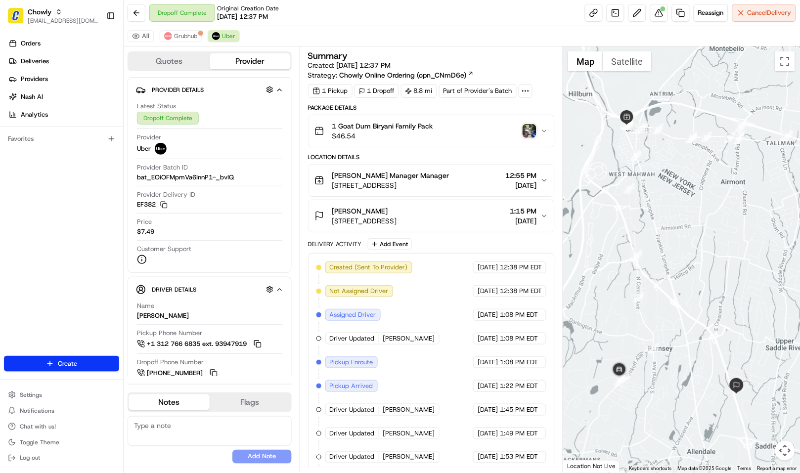
click at [531, 129] on img "button" at bounding box center [530, 131] width 14 height 14
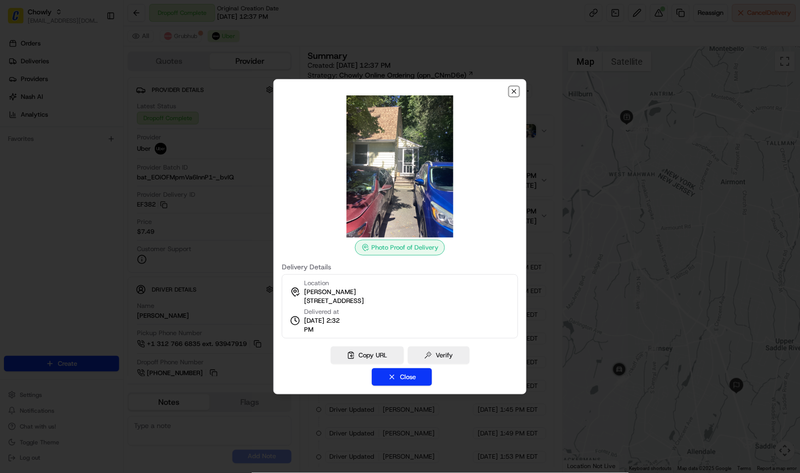
click at [512, 88] on icon "button" at bounding box center [514, 92] width 8 height 8
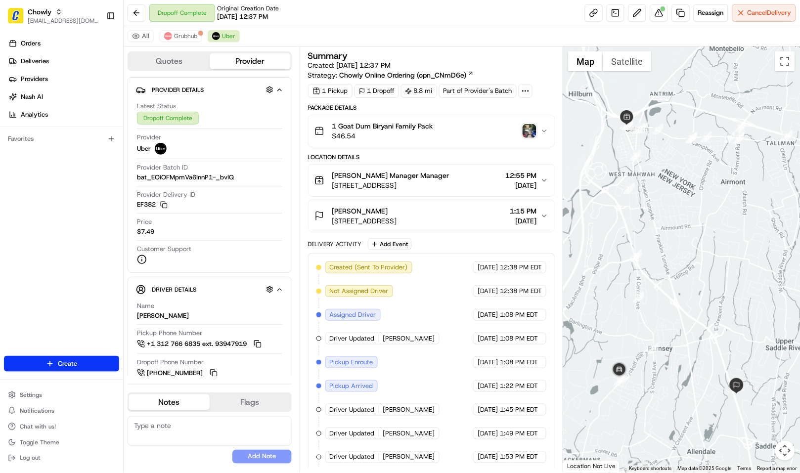
click at [543, 132] on icon "button" at bounding box center [544, 131] width 8 height 8
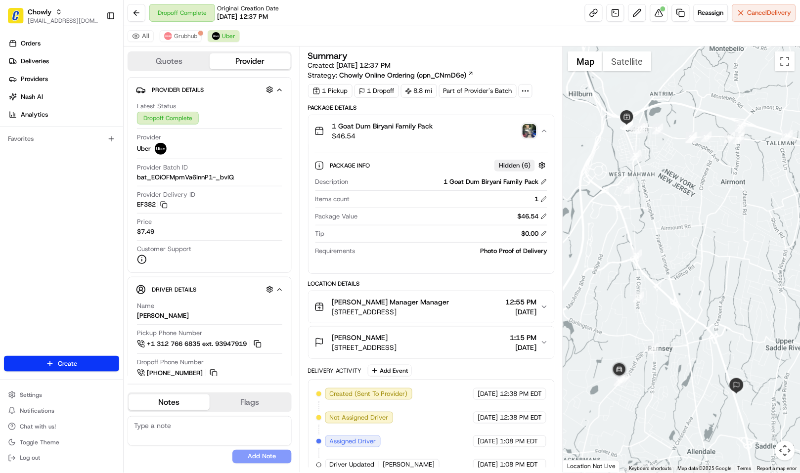
click at [543, 132] on icon "button" at bounding box center [544, 131] width 8 height 8
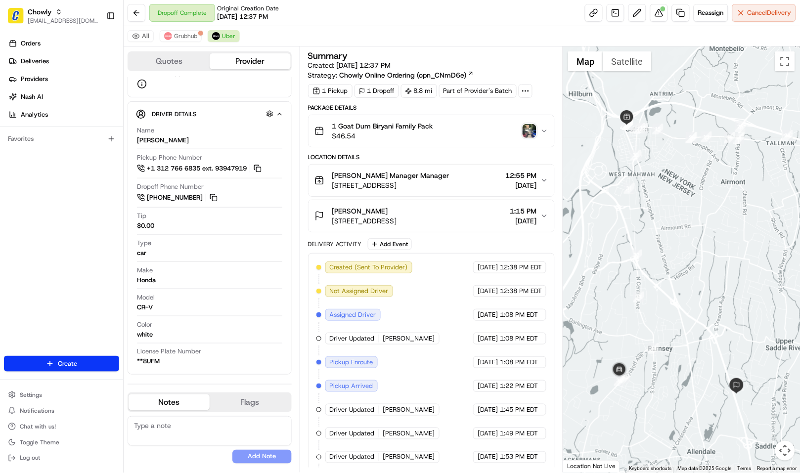
scroll to position [100, 0]
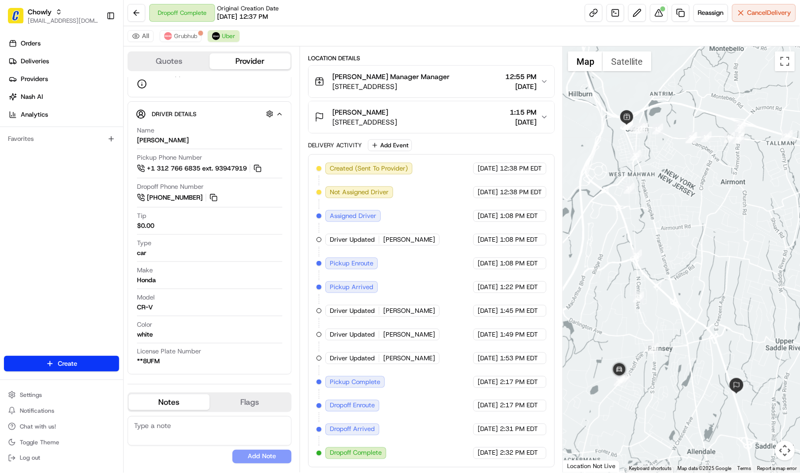
click at [537, 18] on div "Dropoff Complete Original Creation Date 08/23/2025 12:37 PM Reassign Cancel Del…" at bounding box center [462, 13] width 676 height 26
click at [654, 10] on button at bounding box center [659, 13] width 18 height 18
click at [184, 434] on textarea at bounding box center [210, 431] width 164 height 30
paste textarea "Caller Details: Merchant Reason for call: The customer did not receive the deli…"
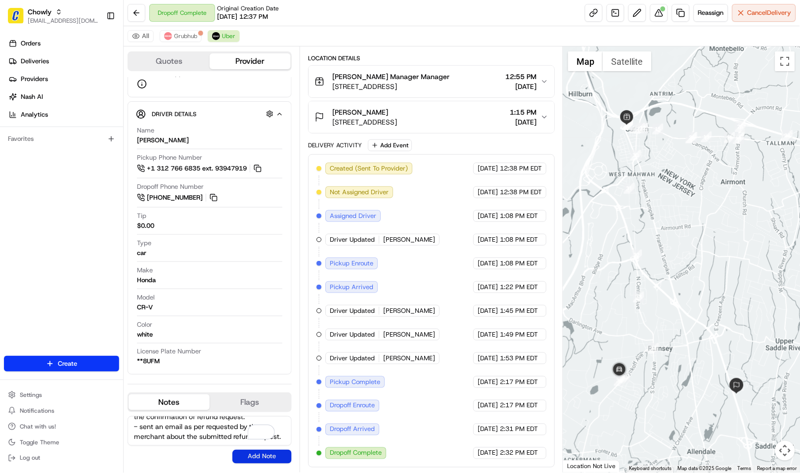
type textarea "Caller Details: Merchant Reason for call: The customer did not receive the deli…"
click at [239, 460] on button "Add Note" at bounding box center [261, 457] width 59 height 14
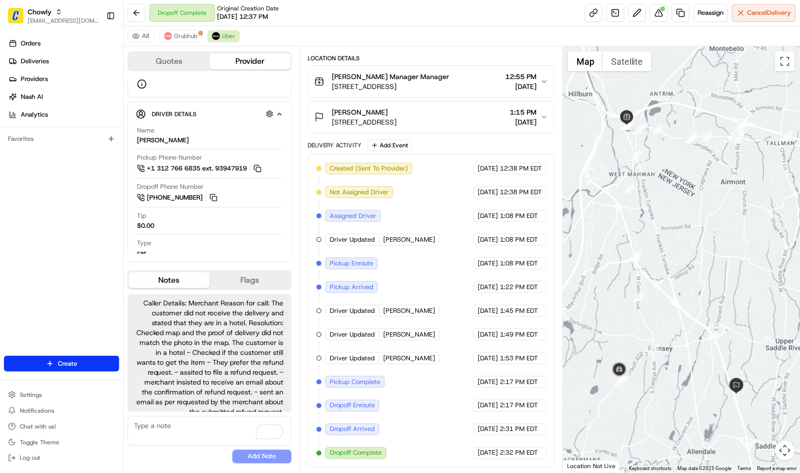
scroll to position [26, 0]
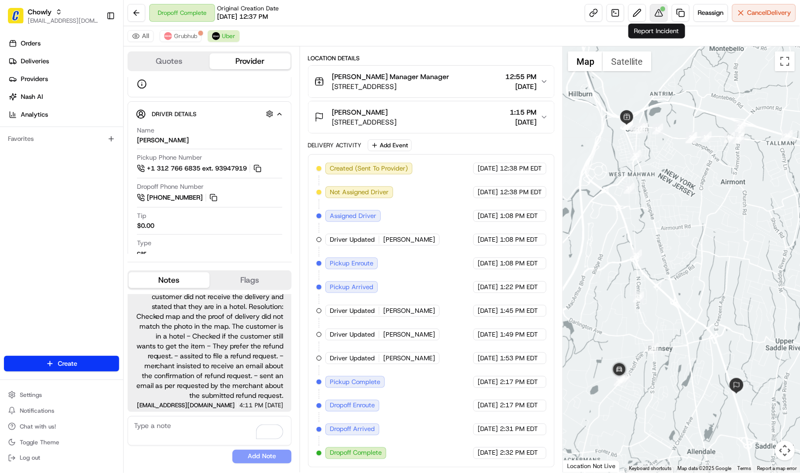
click at [655, 11] on button at bounding box center [659, 13] width 18 height 18
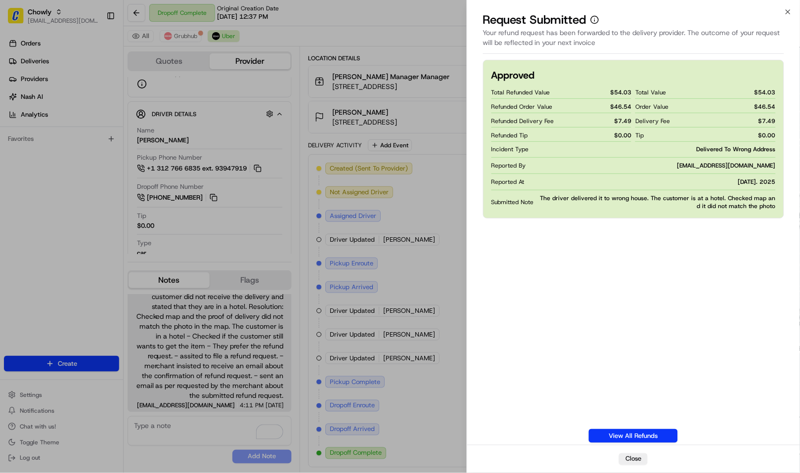
drag, startPoint x: 593, startPoint y: 43, endPoint x: 531, endPoint y: 48, distance: 62.0
click at [531, 48] on div "Your refund request has been forwarded to the delivery provider. The outcome of…" at bounding box center [633, 41] width 301 height 26
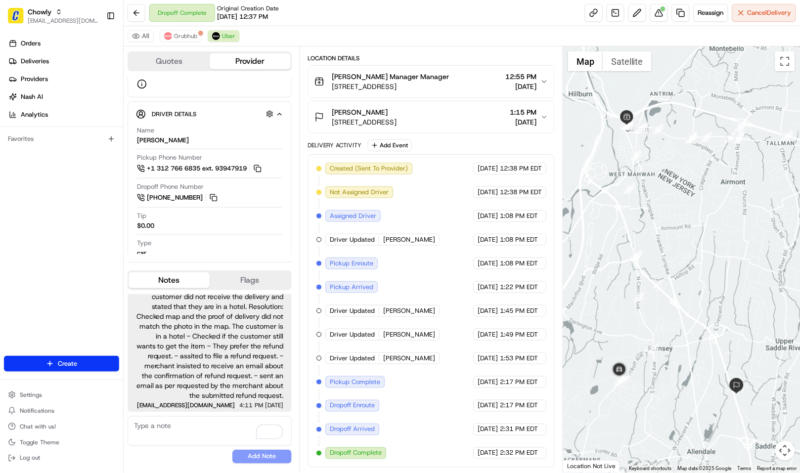
click at [545, 78] on icon "button" at bounding box center [544, 82] width 8 height 8
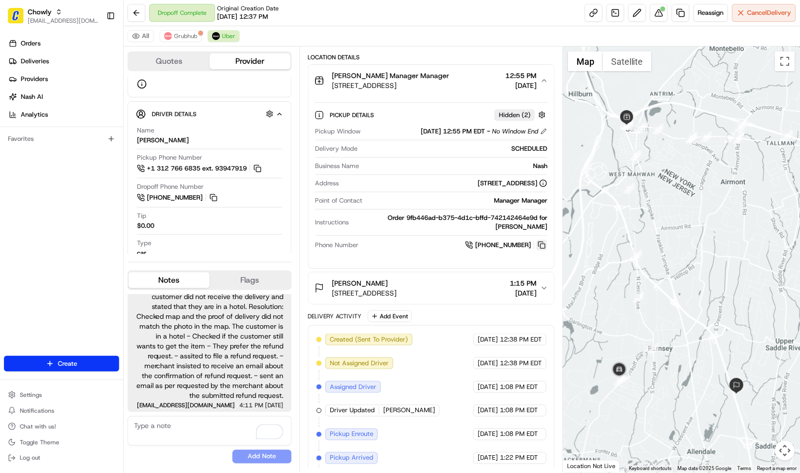
click at [542, 247] on button at bounding box center [541, 245] width 11 height 11
click at [659, 16] on button at bounding box center [659, 13] width 18 height 18
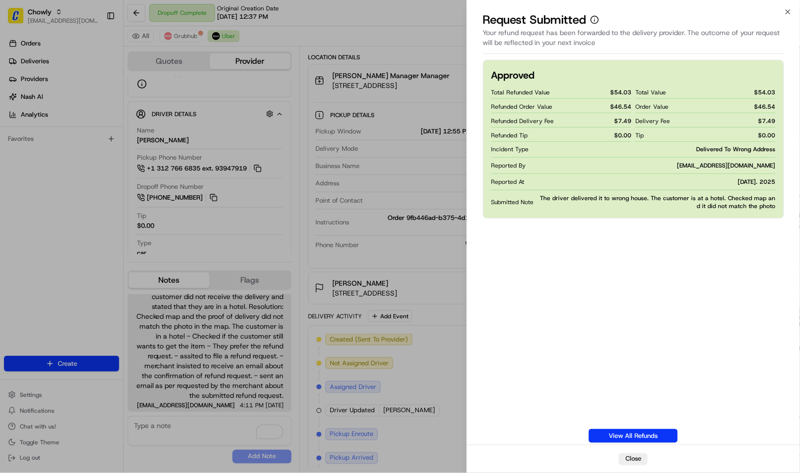
drag, startPoint x: 419, startPoint y: 32, endPoint x: 431, endPoint y: 239, distance: 207.5
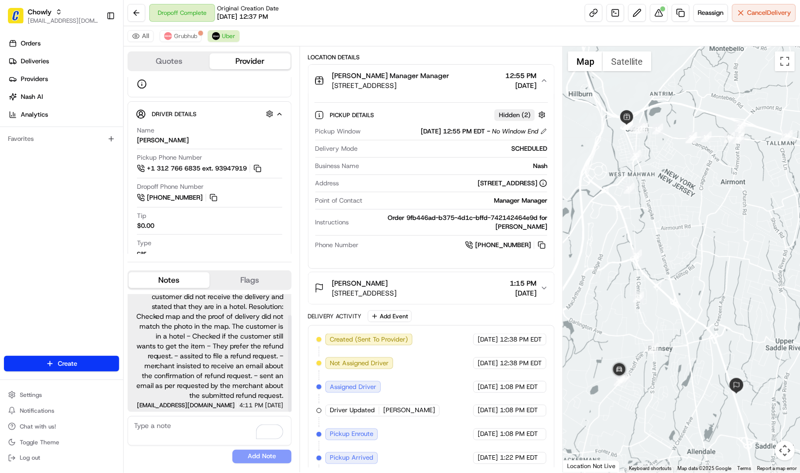
scroll to position [26, 0]
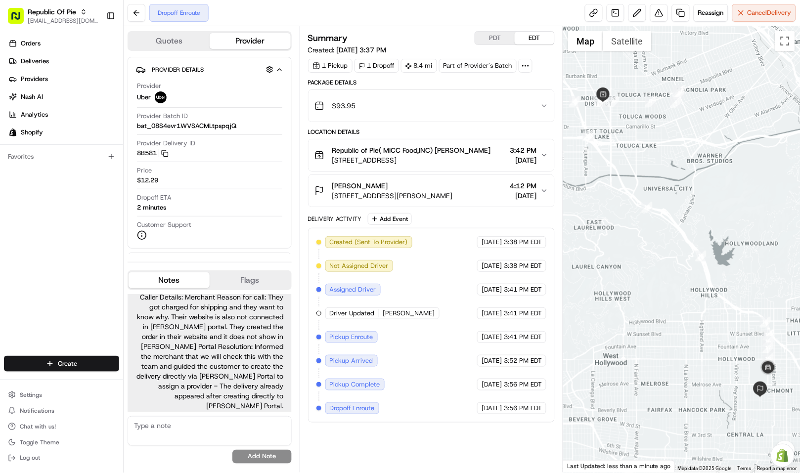
click at [189, 426] on textarea at bounding box center [210, 431] width 164 height 30
click at [218, 427] on textarea "Called back the merchant" at bounding box center [210, 431] width 164 height 30
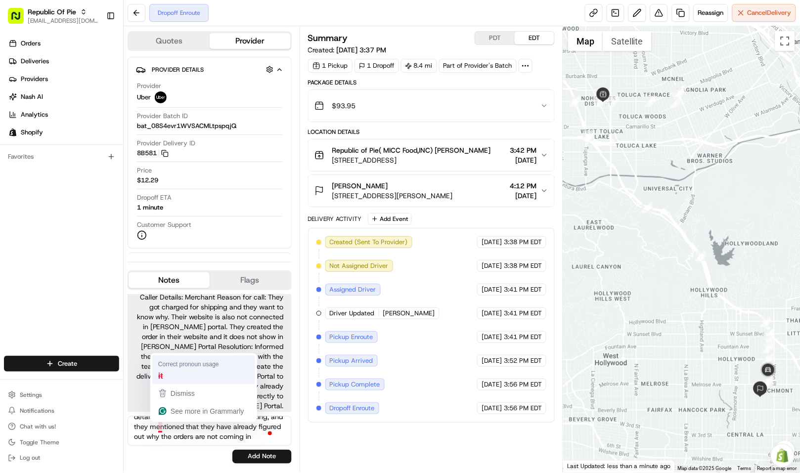
scroll to position [18, 0]
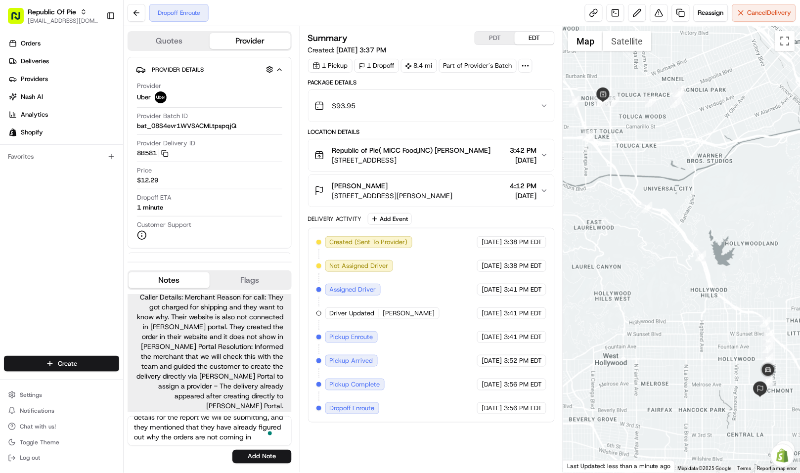
click at [195, 439] on textarea "Called back the merchant to confirm some details for the report we will be subm…" at bounding box center [210, 431] width 164 height 30
click at [215, 427] on textarea "Called back the merchant to confirm some details for the report we will be subm…" at bounding box center [210, 431] width 164 height 30
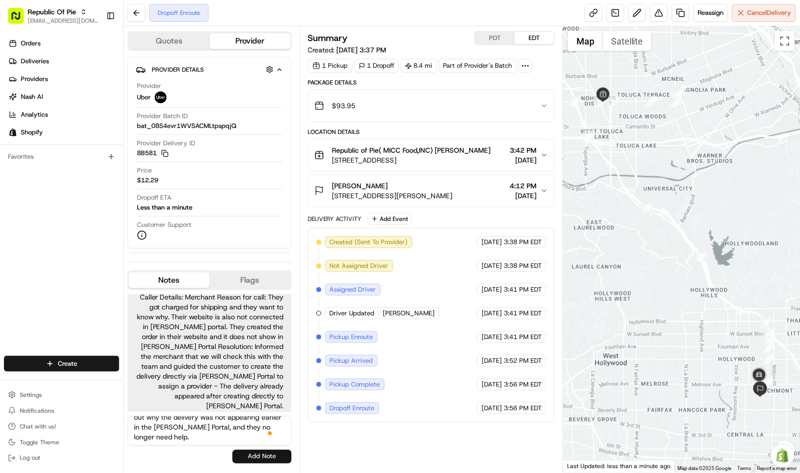
type textarea "Called back the merchant to confirm some details for the report we will be subm…"
click at [247, 457] on button "Add Note" at bounding box center [261, 457] width 59 height 14
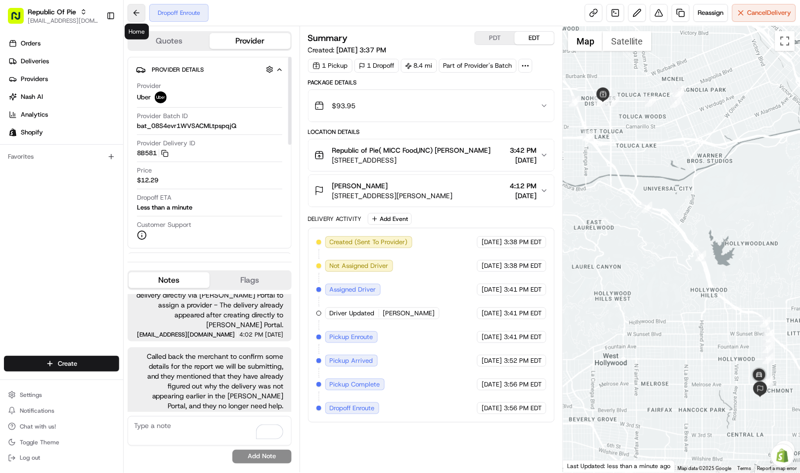
click at [132, 11] on button at bounding box center [137, 13] width 18 height 18
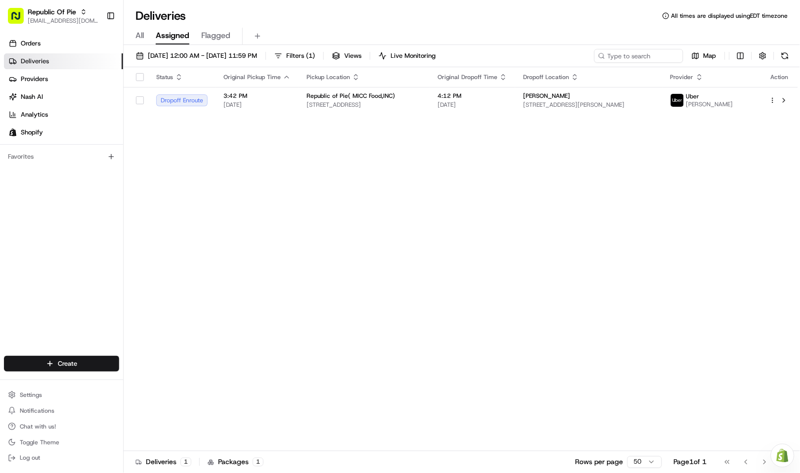
click at [198, 194] on div "Status Original Pickup Time Pickup Location Original Dropoff Time Dropoff Locat…" at bounding box center [461, 259] width 674 height 384
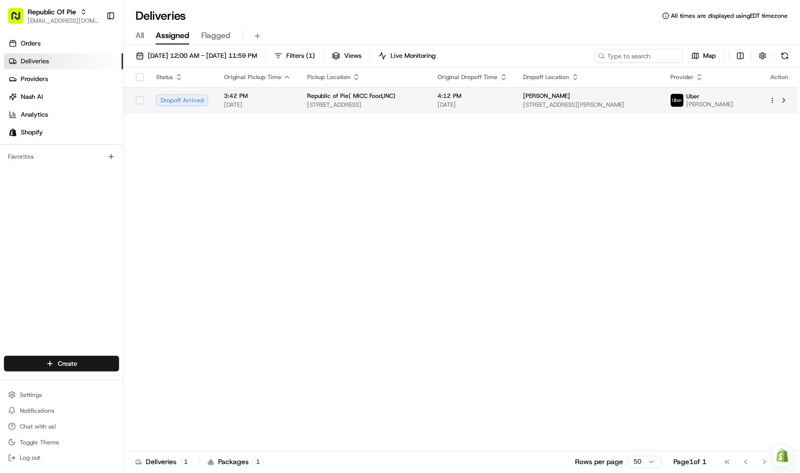
click at [349, 101] on span "[STREET_ADDRESS]" at bounding box center [364, 105] width 115 height 8
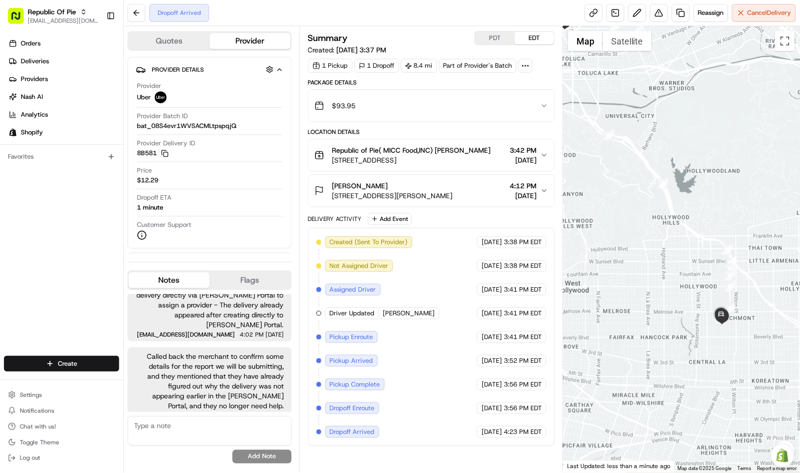
drag, startPoint x: 677, startPoint y: 322, endPoint x: 640, endPoint y: 246, distance: 84.5
click at [640, 246] on div at bounding box center [681, 249] width 237 height 446
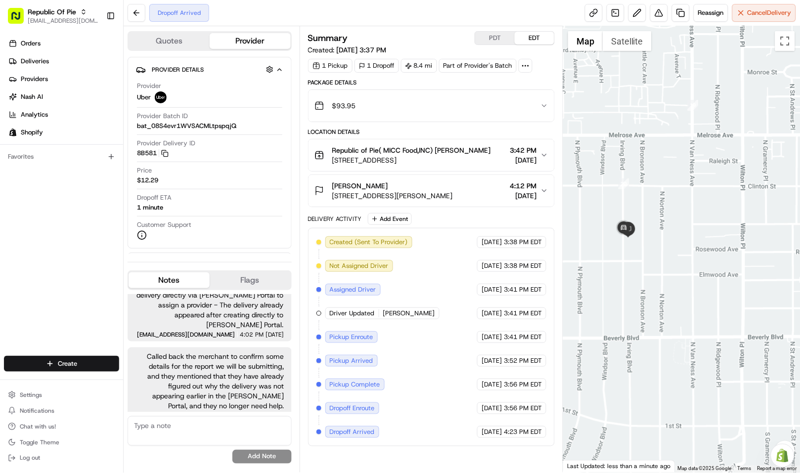
drag, startPoint x: 632, startPoint y: 268, endPoint x: 660, endPoint y: 287, distance: 34.3
click at [660, 287] on div at bounding box center [681, 249] width 237 height 446
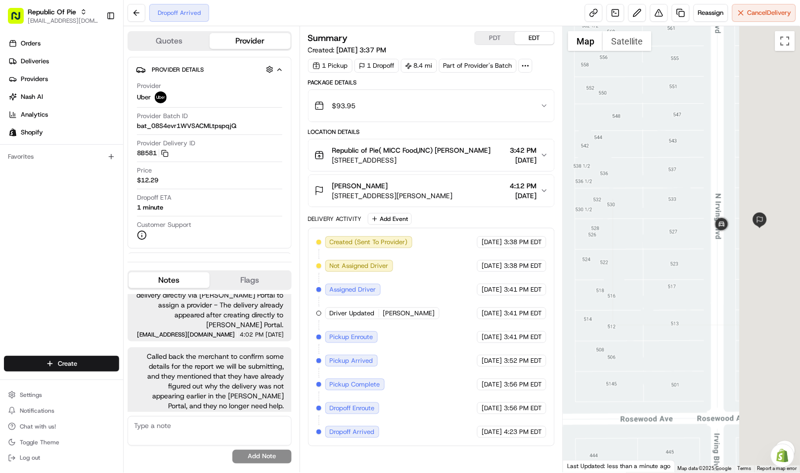
drag, startPoint x: 704, startPoint y: 280, endPoint x: 635, endPoint y: 283, distance: 69.3
click at [635, 283] on div at bounding box center [681, 249] width 237 height 446
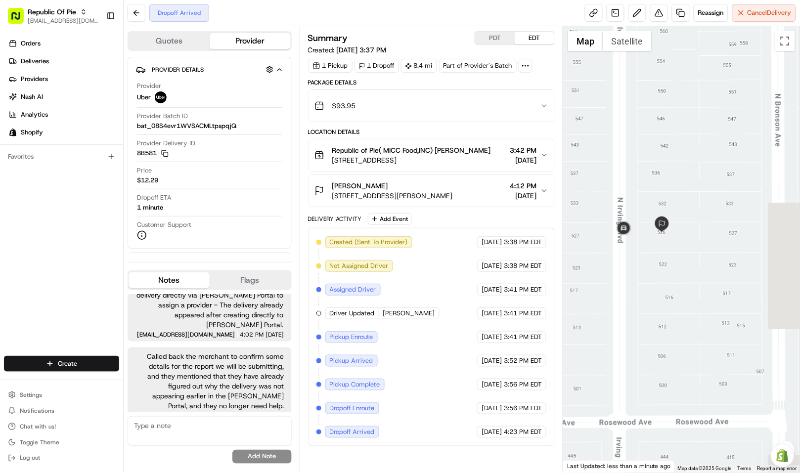
click at [679, 287] on div at bounding box center [681, 249] width 237 height 446
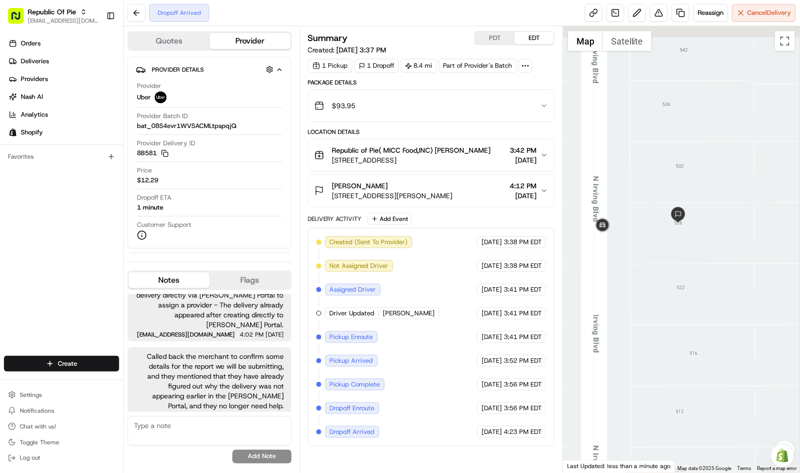
drag, startPoint x: 630, startPoint y: 253, endPoint x: 676, endPoint y: 285, distance: 56.4
click at [676, 285] on div at bounding box center [681, 249] width 237 height 446
